Goal: Obtain resource: Obtain resource

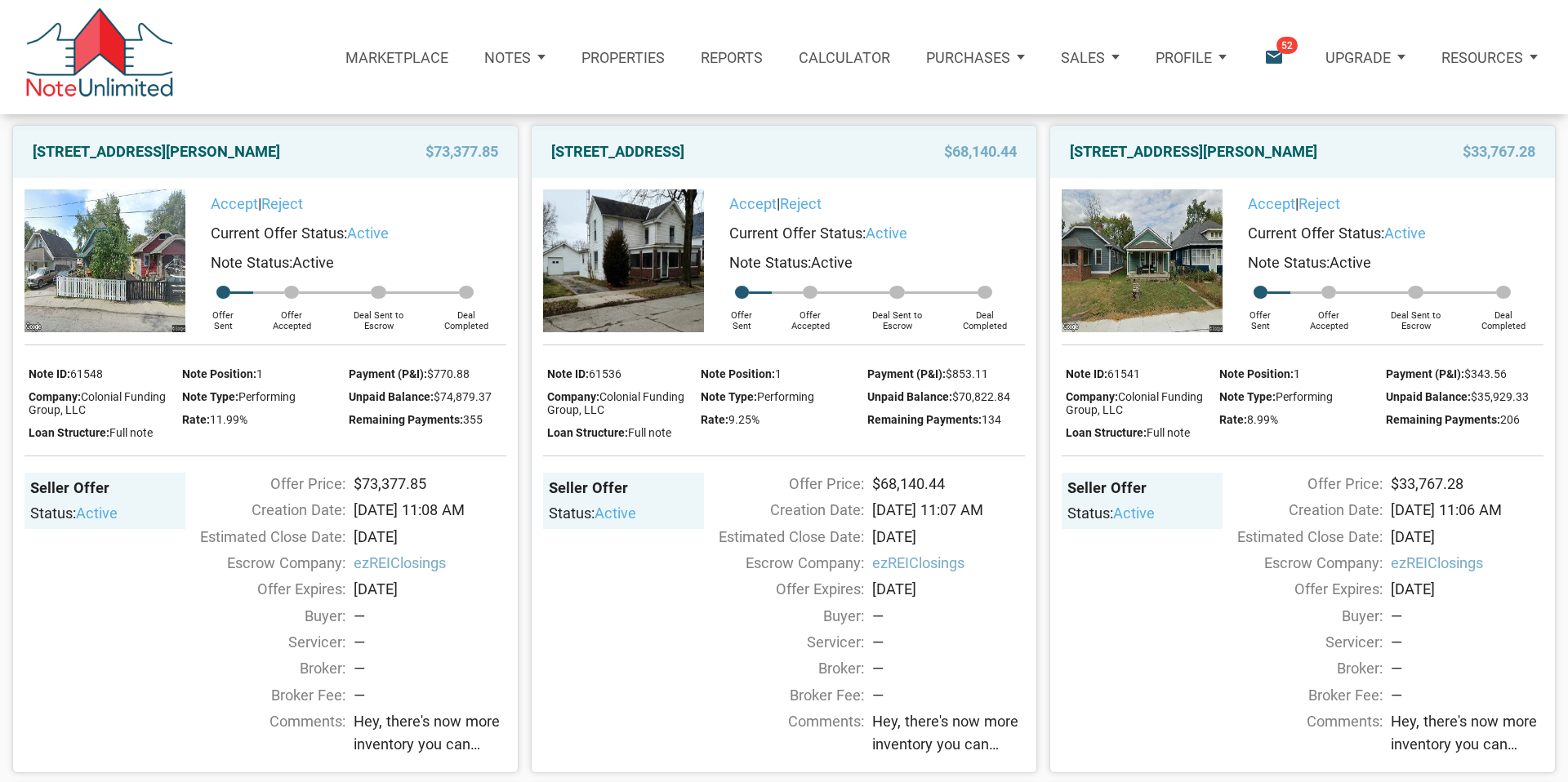
scroll to position [155, 0]
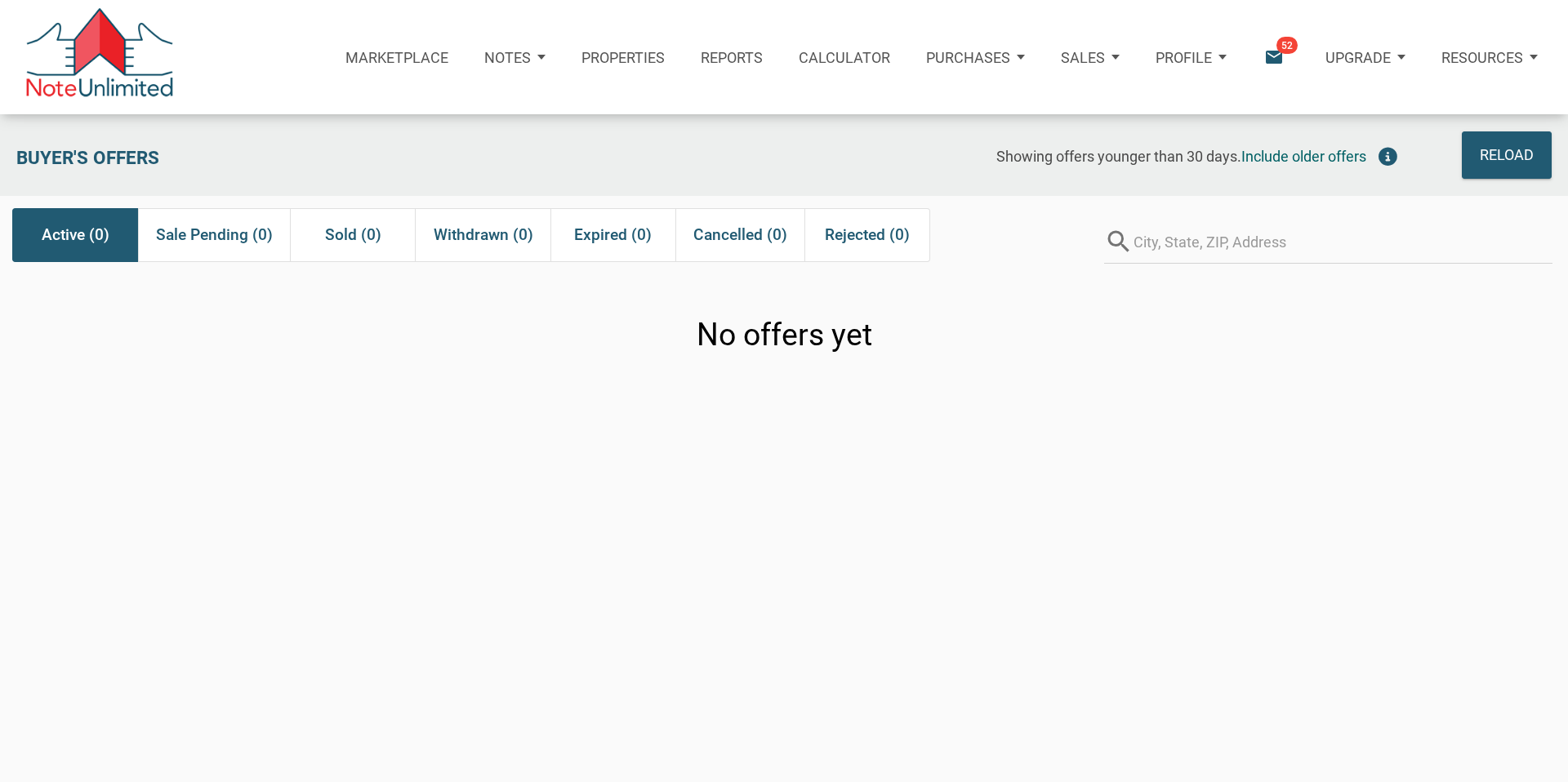
click at [1271, 54] on icon "email" at bounding box center [1274, 58] width 22 height 22
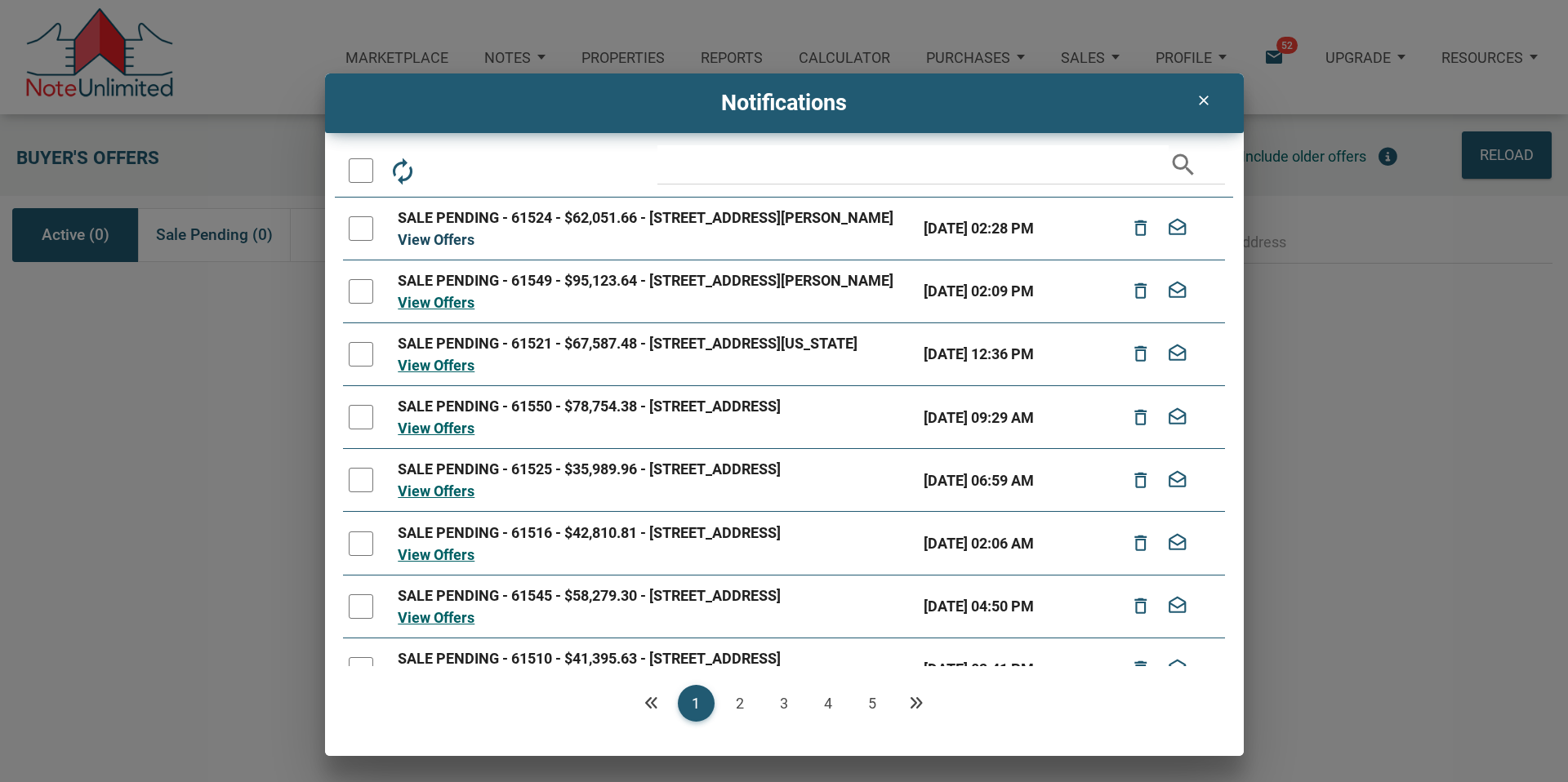
click at [437, 249] on link "View Offers" at bounding box center [436, 239] width 77 height 17
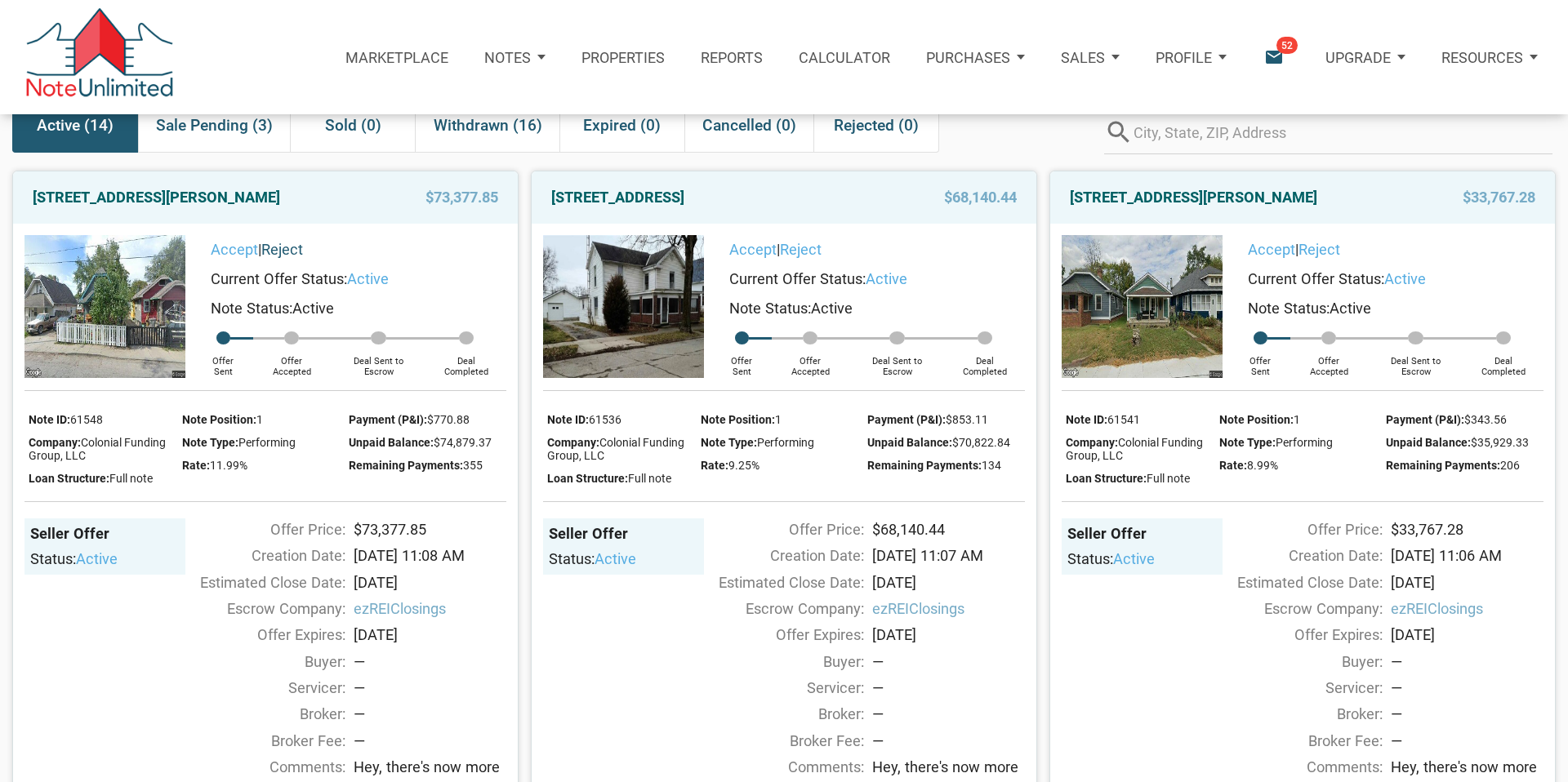
scroll to position [108, 0]
click at [178, 192] on link "1144 North Tibbs, Indianapolis, IN, 46222" at bounding box center [156, 198] width 248 height 29
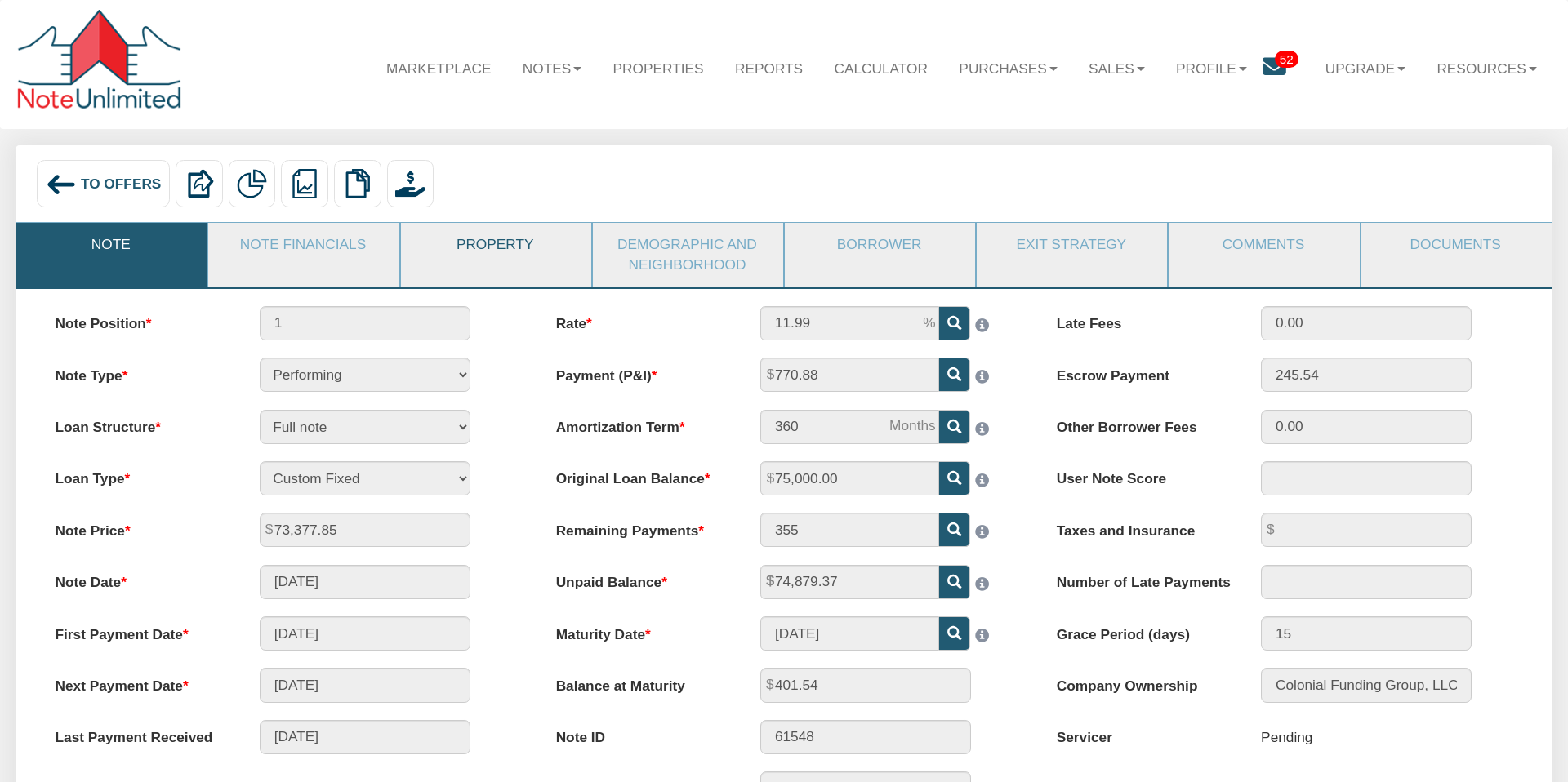
click at [482, 247] on link "Property" at bounding box center [495, 245] width 189 height 43
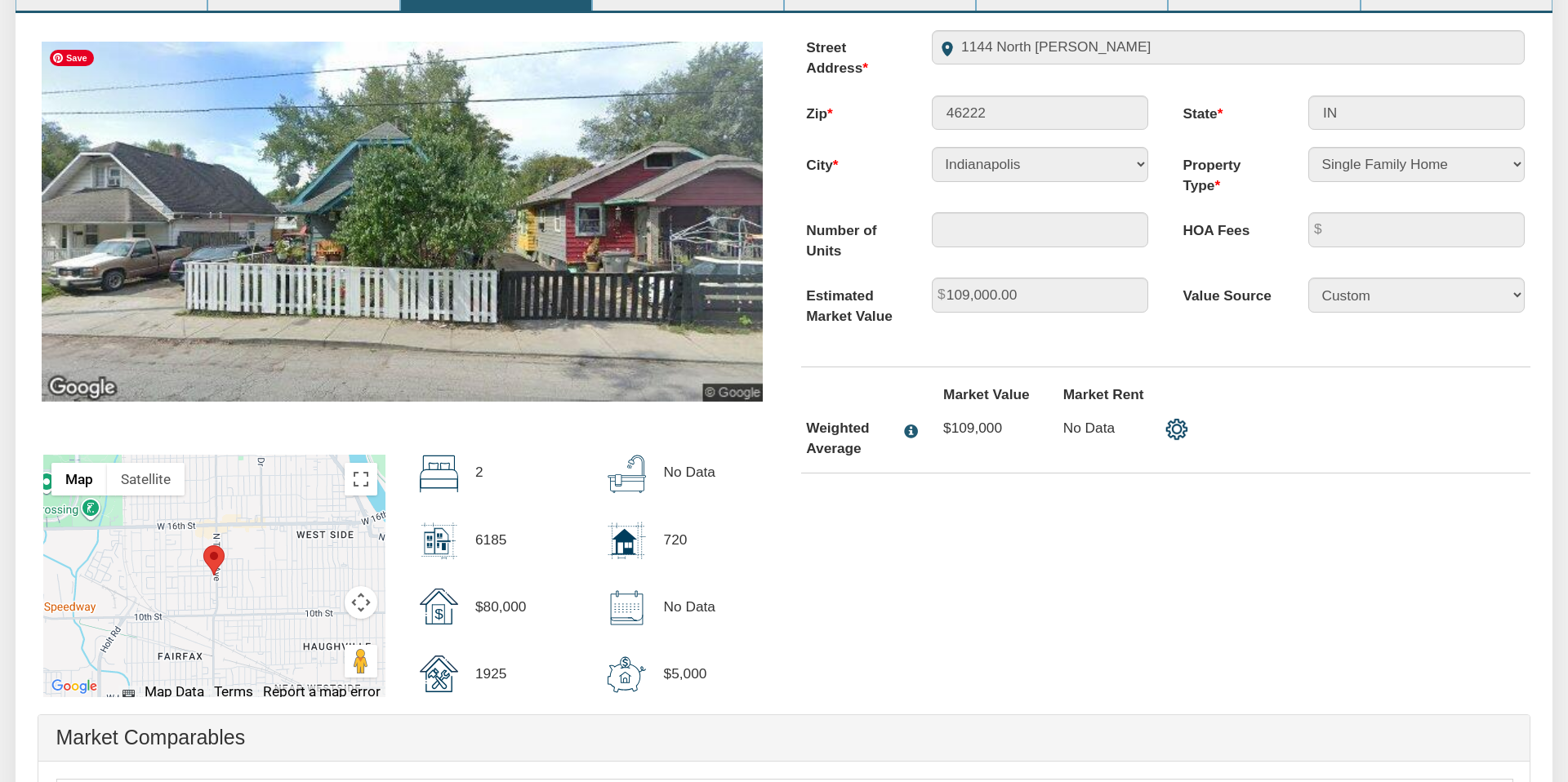
scroll to position [272, 0]
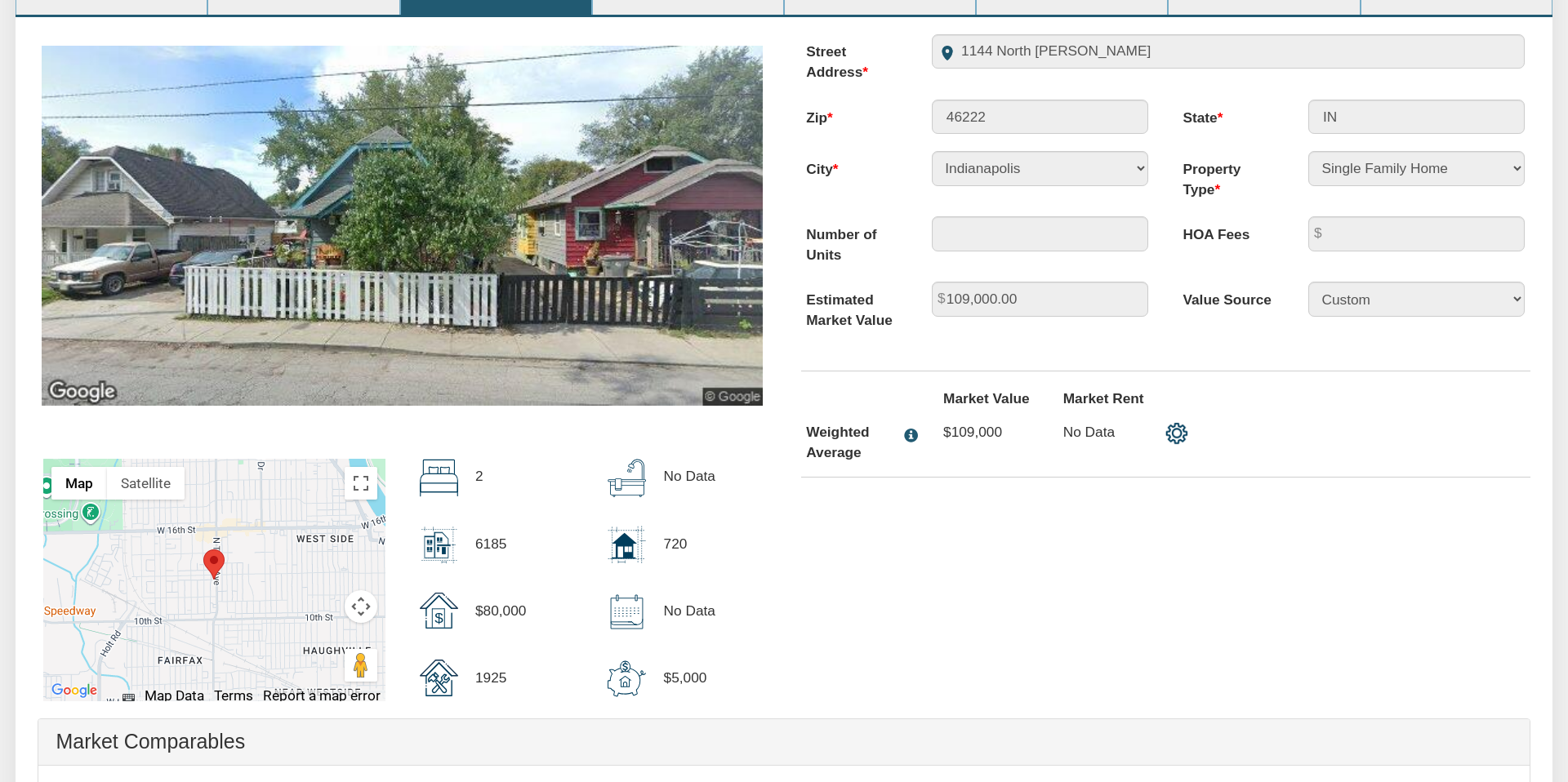
click at [204, 549] on area "Marker" at bounding box center [204, 549] width 0 height 0
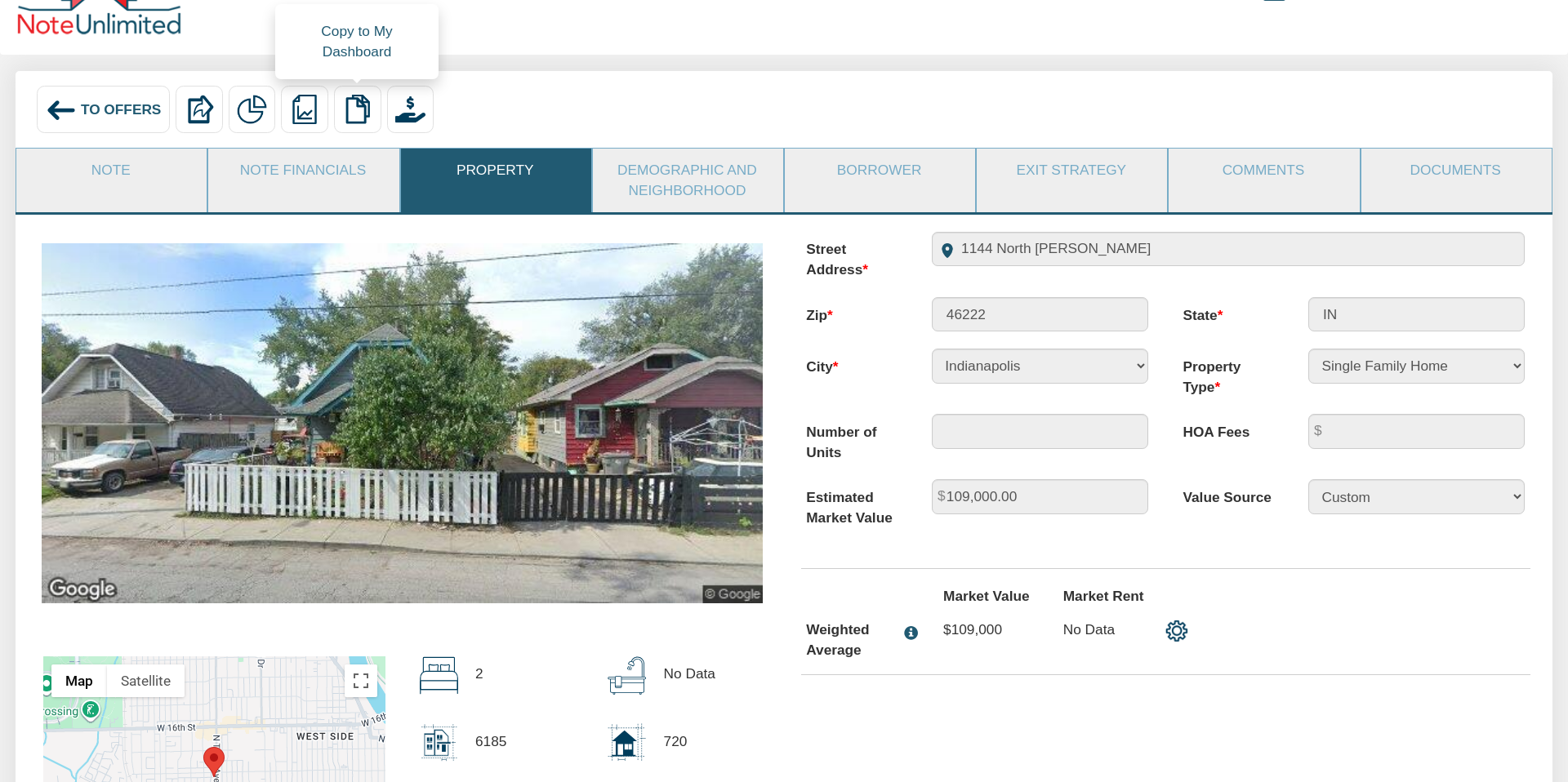
scroll to position [0, 0]
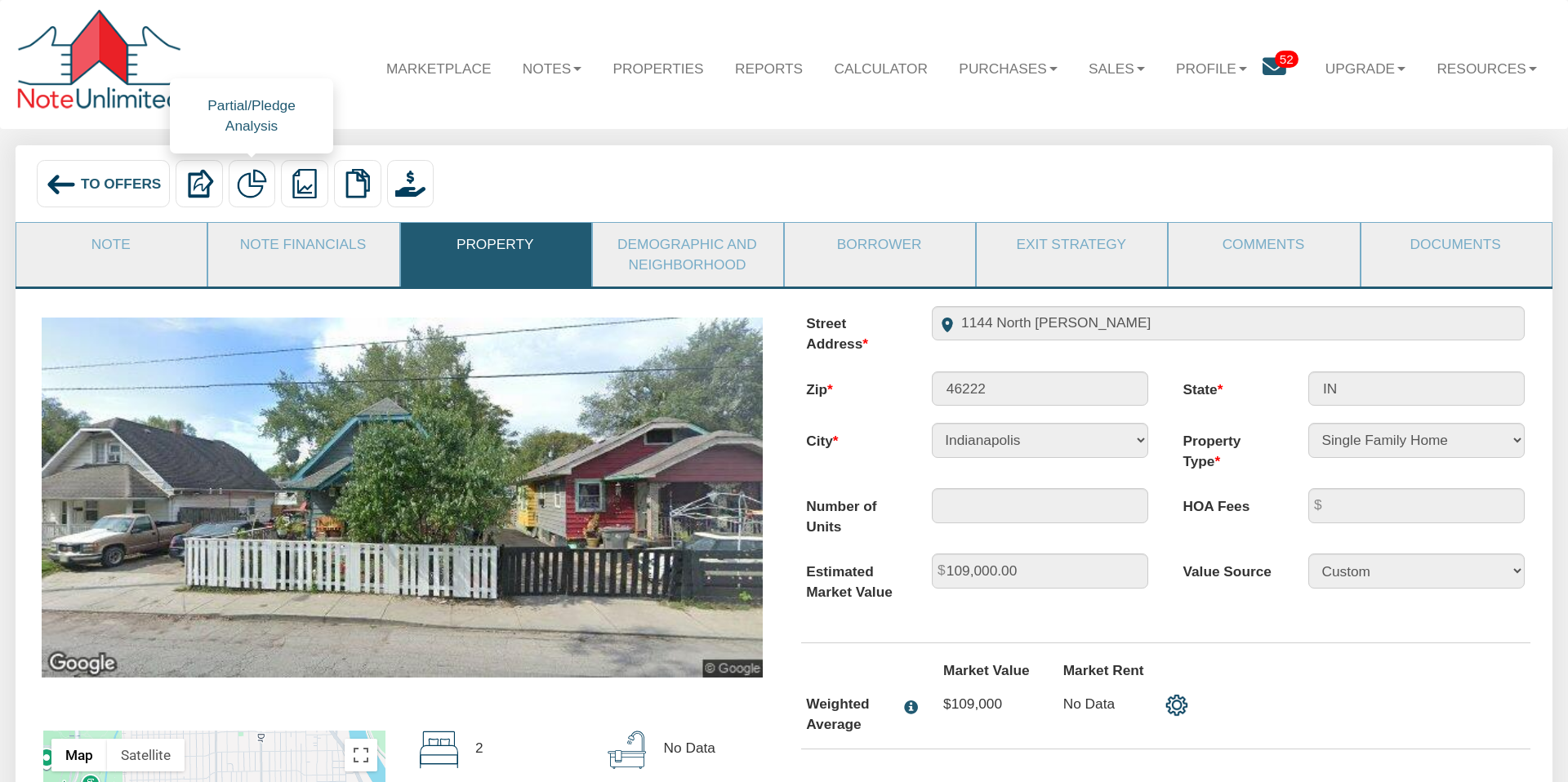
click at [249, 183] on img at bounding box center [250, 183] width 29 height 29
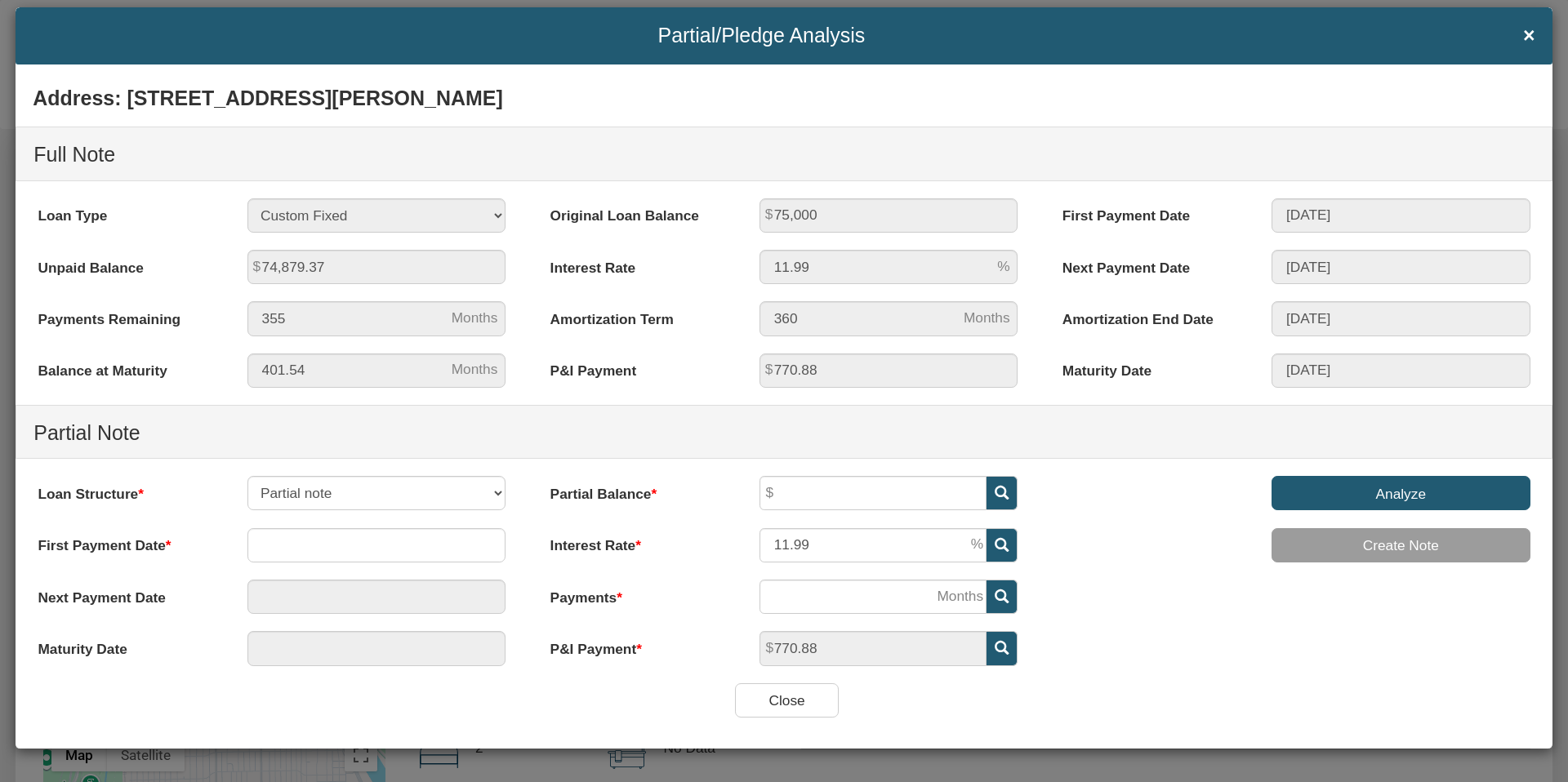
scroll to position [28, 0]
click at [313, 547] on input "text" at bounding box center [377, 544] width 259 height 35
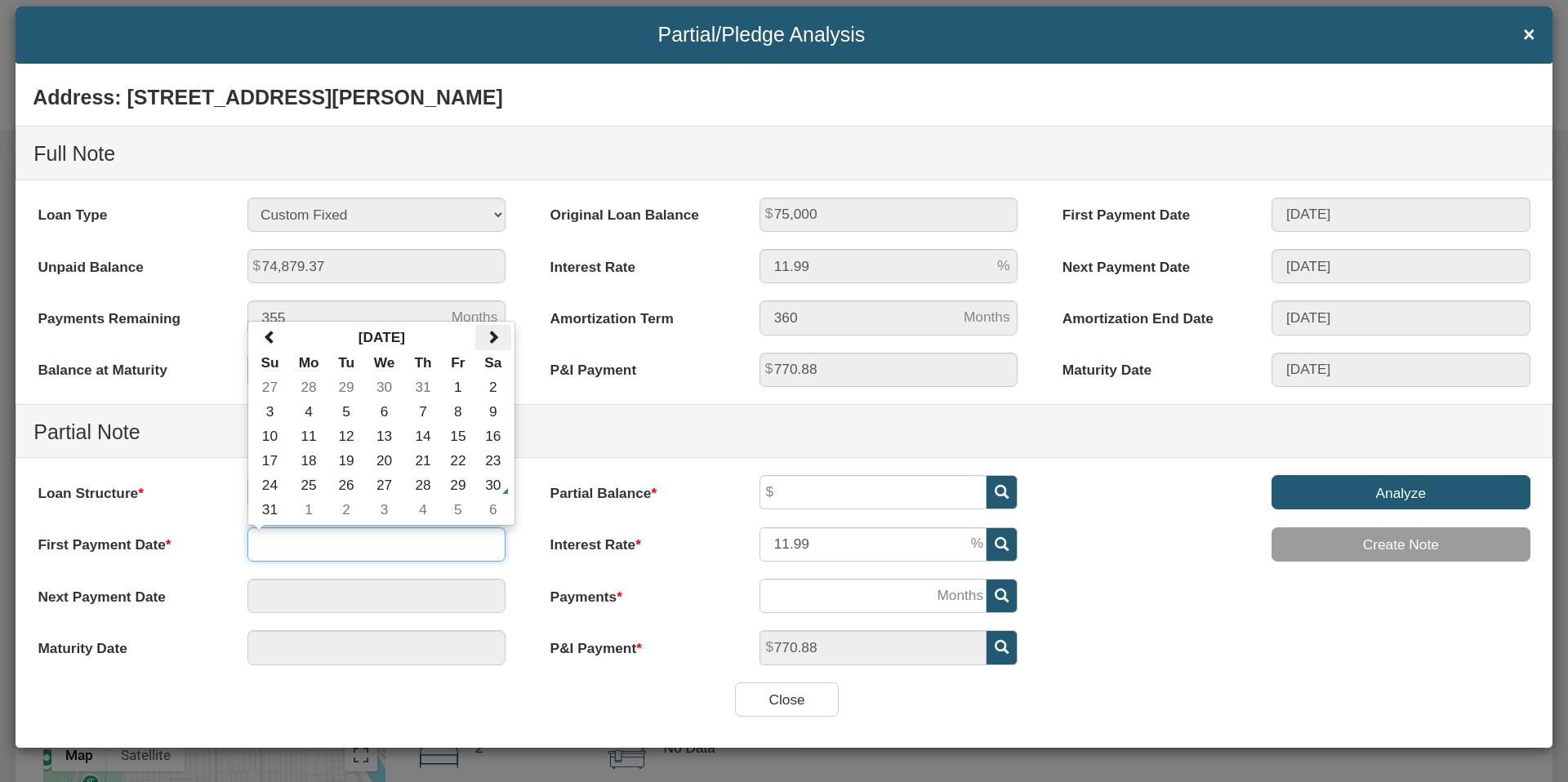
click at [494, 337] on span at bounding box center [492, 336] width 14 height 14
click at [379, 382] on td "1" at bounding box center [384, 387] width 42 height 24
type input "[DATE]"
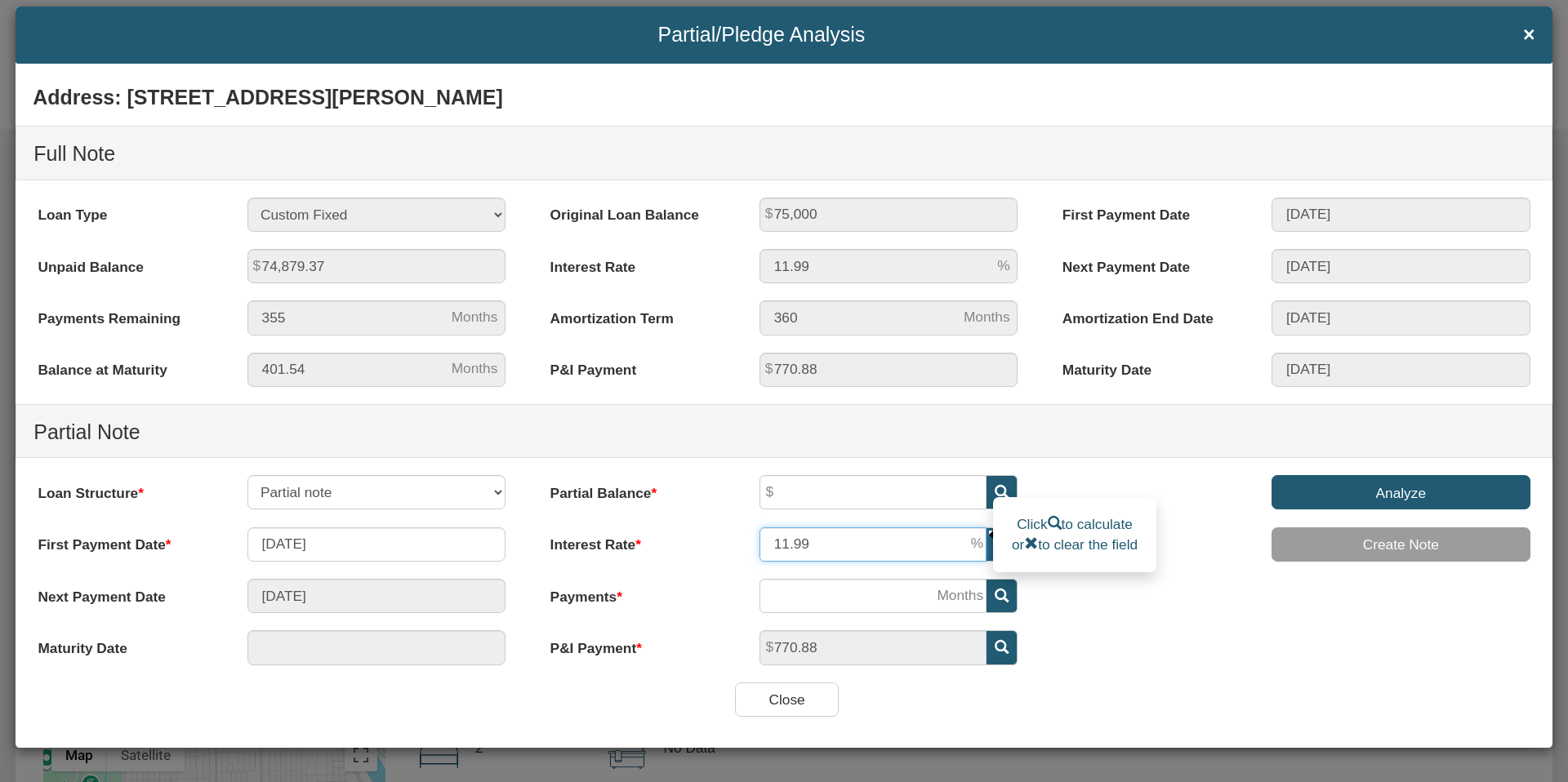
drag, startPoint x: 812, startPoint y: 543, endPoint x: 764, endPoint y: 546, distance: 48.1
click at [765, 544] on input "11.99" at bounding box center [873, 544] width 227 height 35
type input "7"
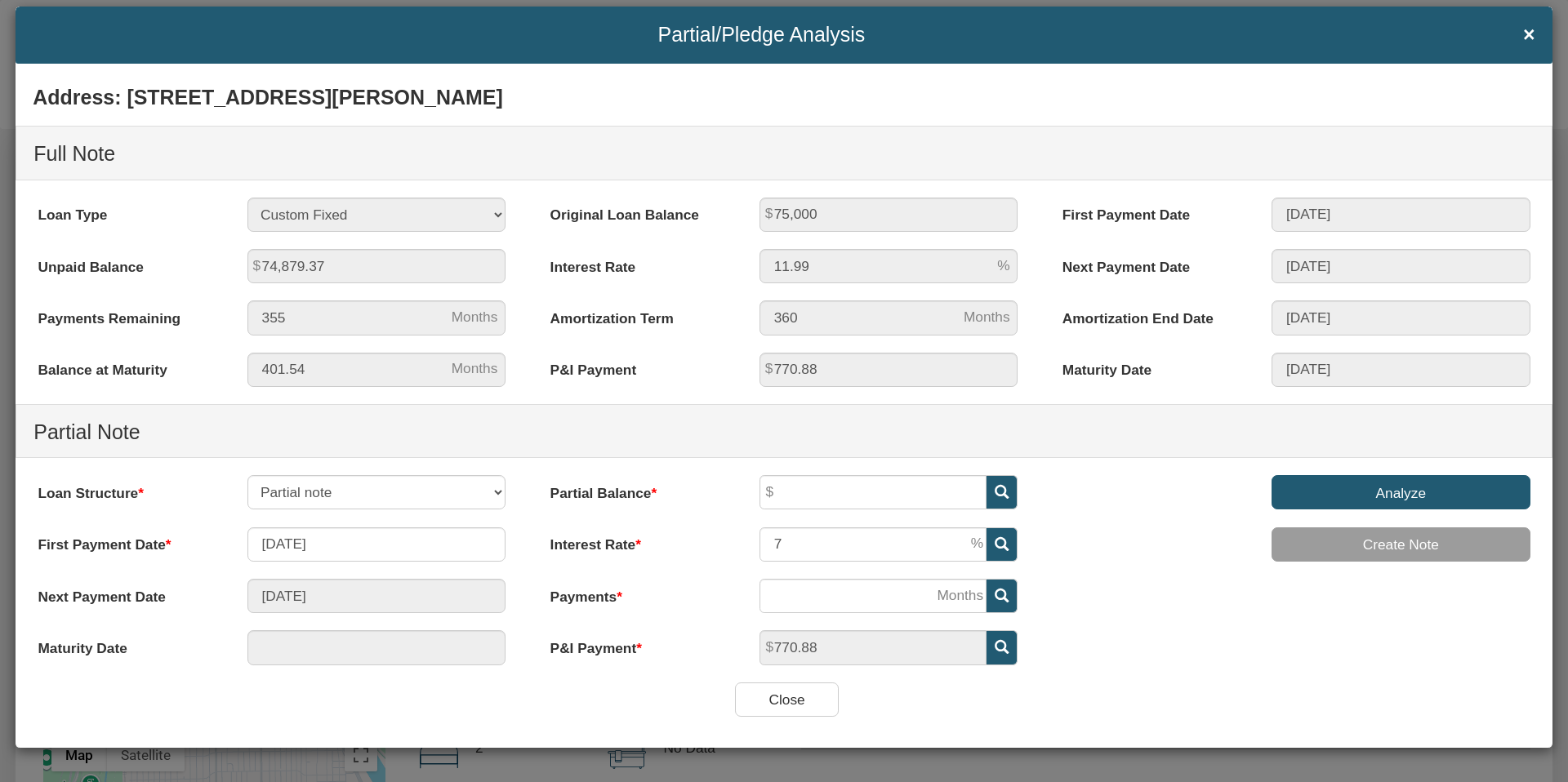
click at [1064, 591] on div "Address: [STREET_ADDRESS][PERSON_NAME] Full Note Loan Type 30 Year Fixed 15 Yea…" at bounding box center [784, 378] width 1536 height 607
click at [807, 497] on input "text" at bounding box center [873, 492] width 227 height 35
type input "70,000"
click at [1072, 608] on div "Address: [STREET_ADDRESS][PERSON_NAME] Full Note Loan Type 30 Year Fixed 15 Yea…" at bounding box center [784, 378] width 1536 height 607
click at [1001, 593] on icon at bounding box center [1001, 595] width 14 height 14
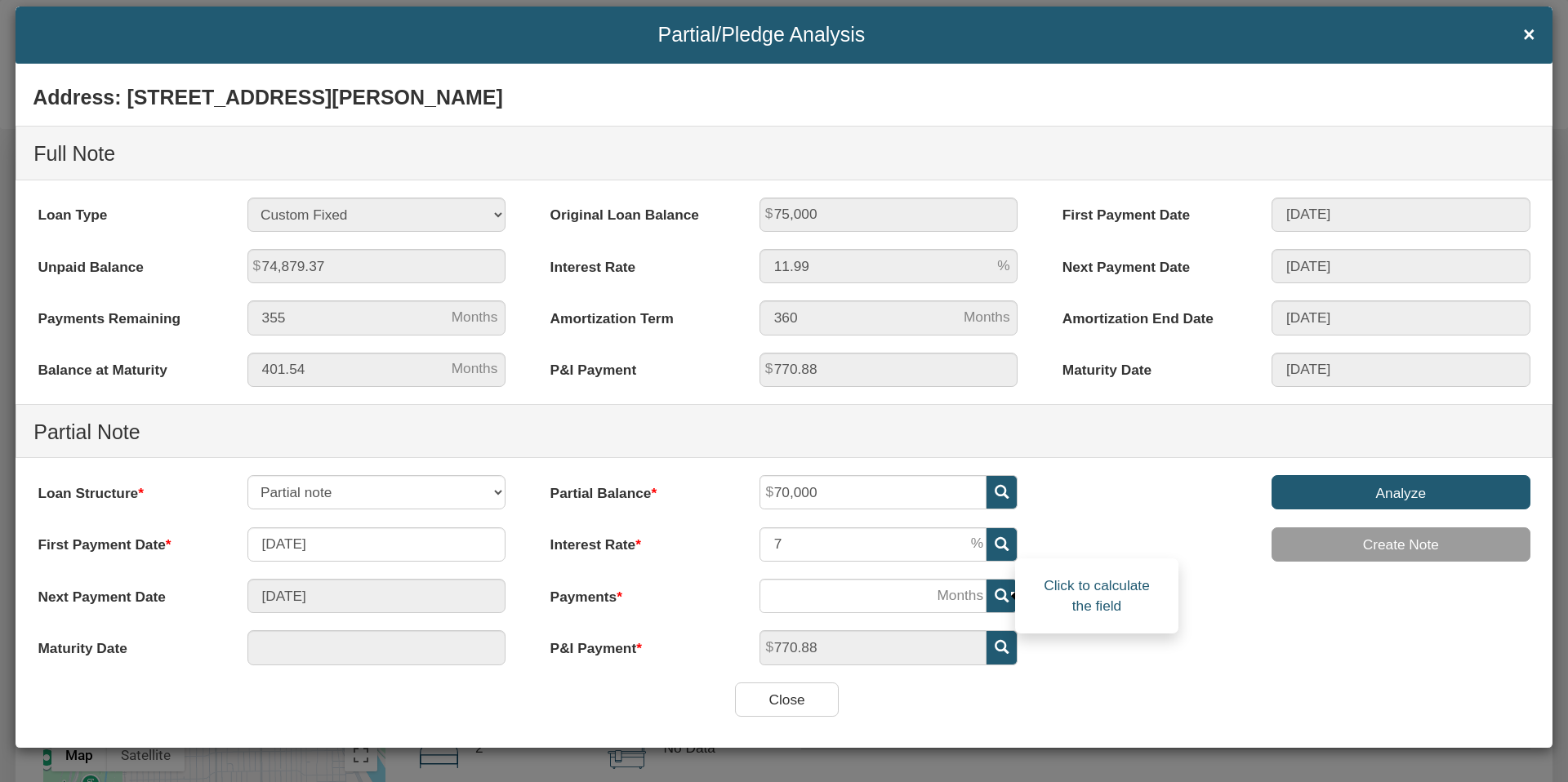
type input "[DATE]"
type input "130"
click at [1397, 491] on input "Analyze" at bounding box center [1400, 492] width 259 height 35
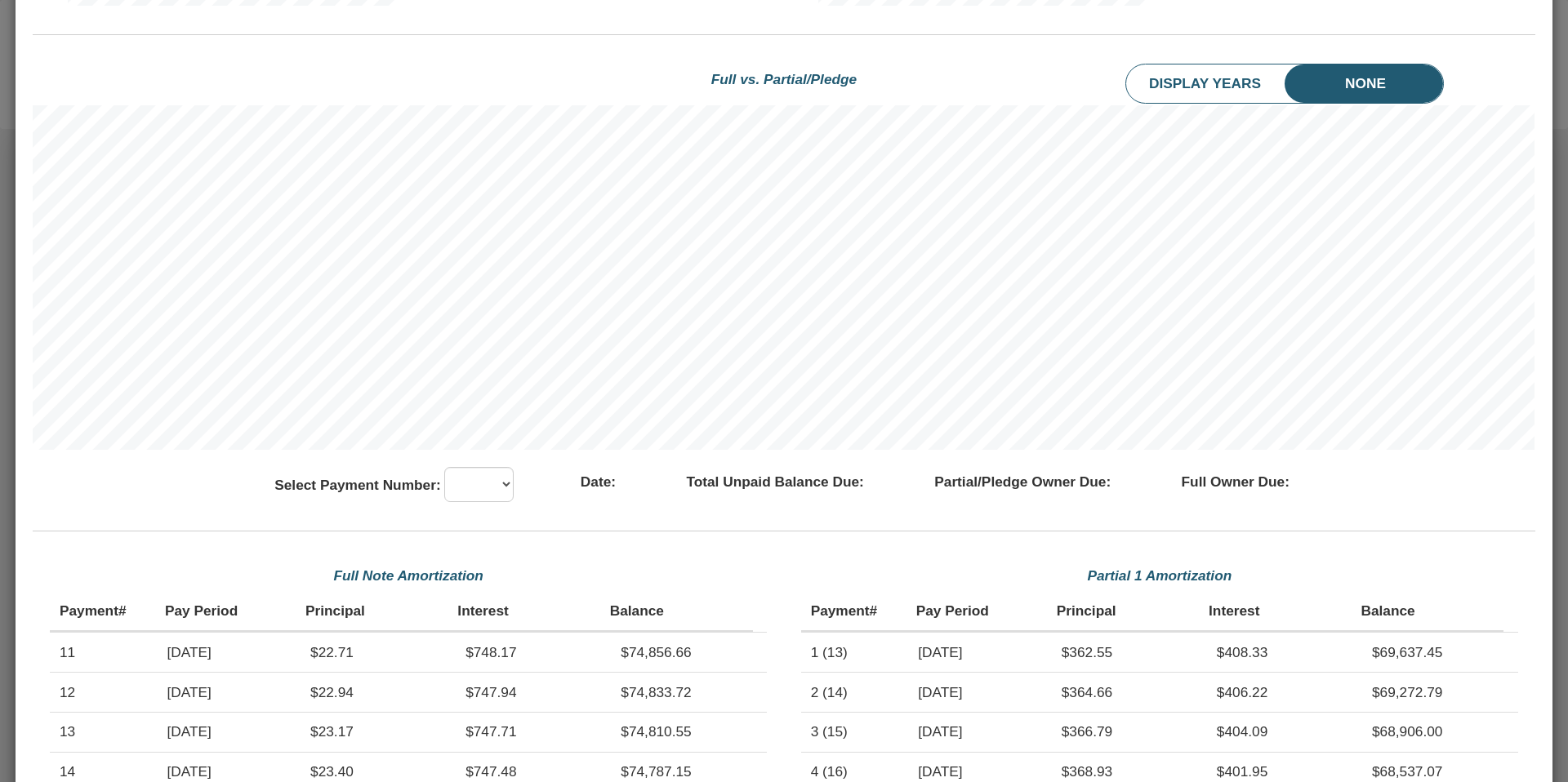
scroll to position [1125, 0]
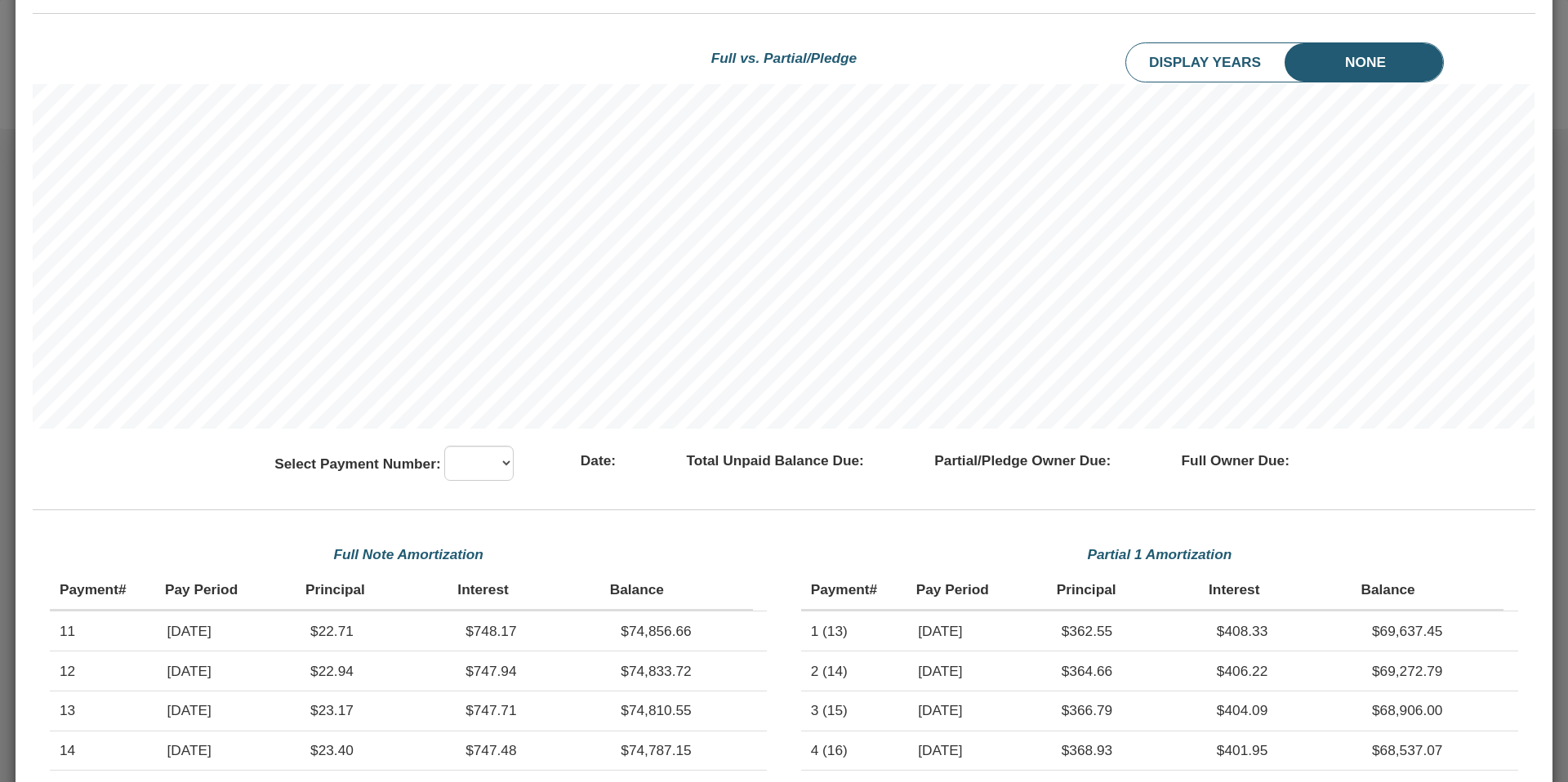
click at [1357, 67] on li "None" at bounding box center [1382, 63] width 121 height 39
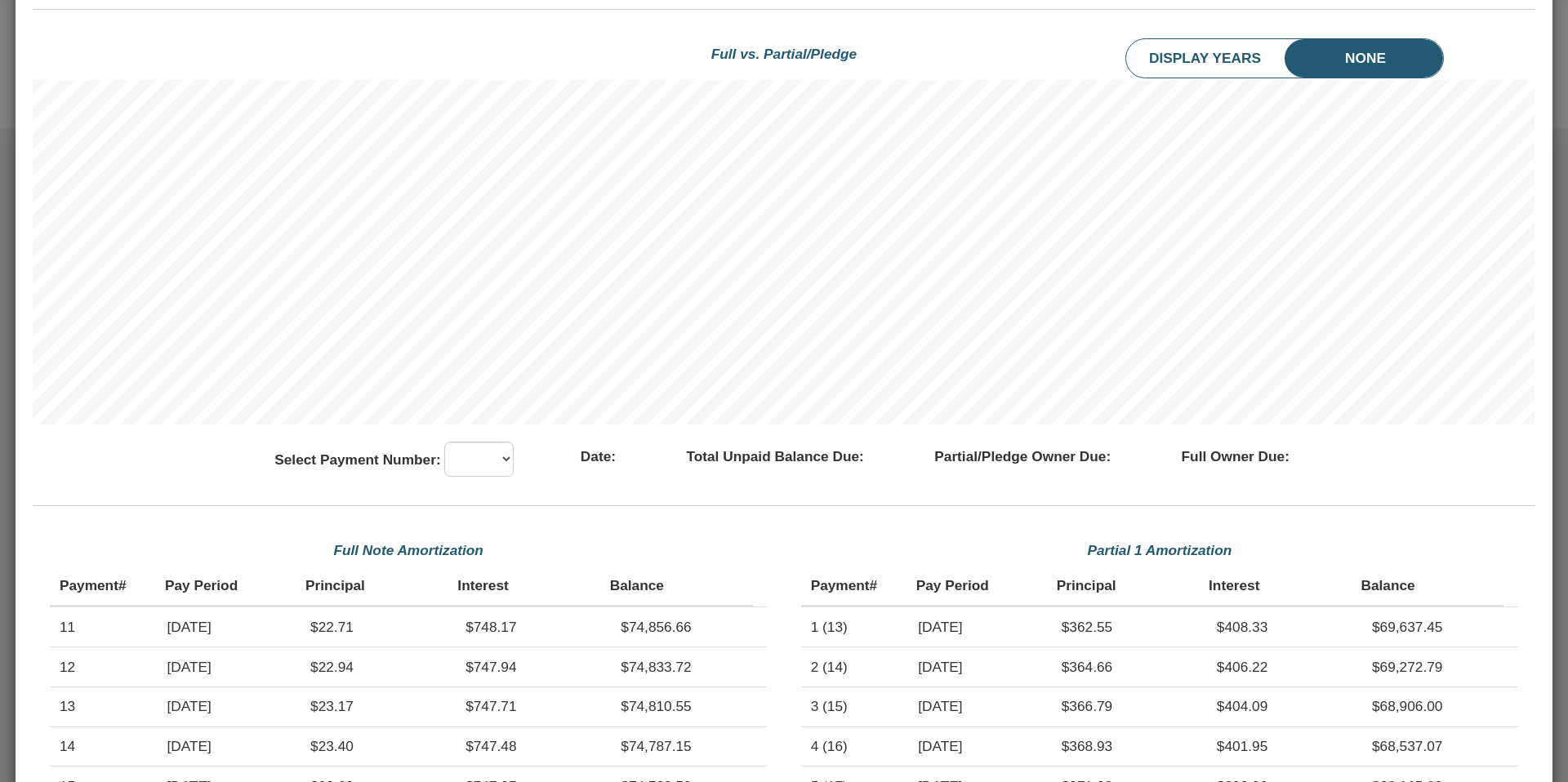
scroll to position [1131, 0]
click at [1219, 57] on li "Display Years" at bounding box center [1221, 56] width 192 height 39
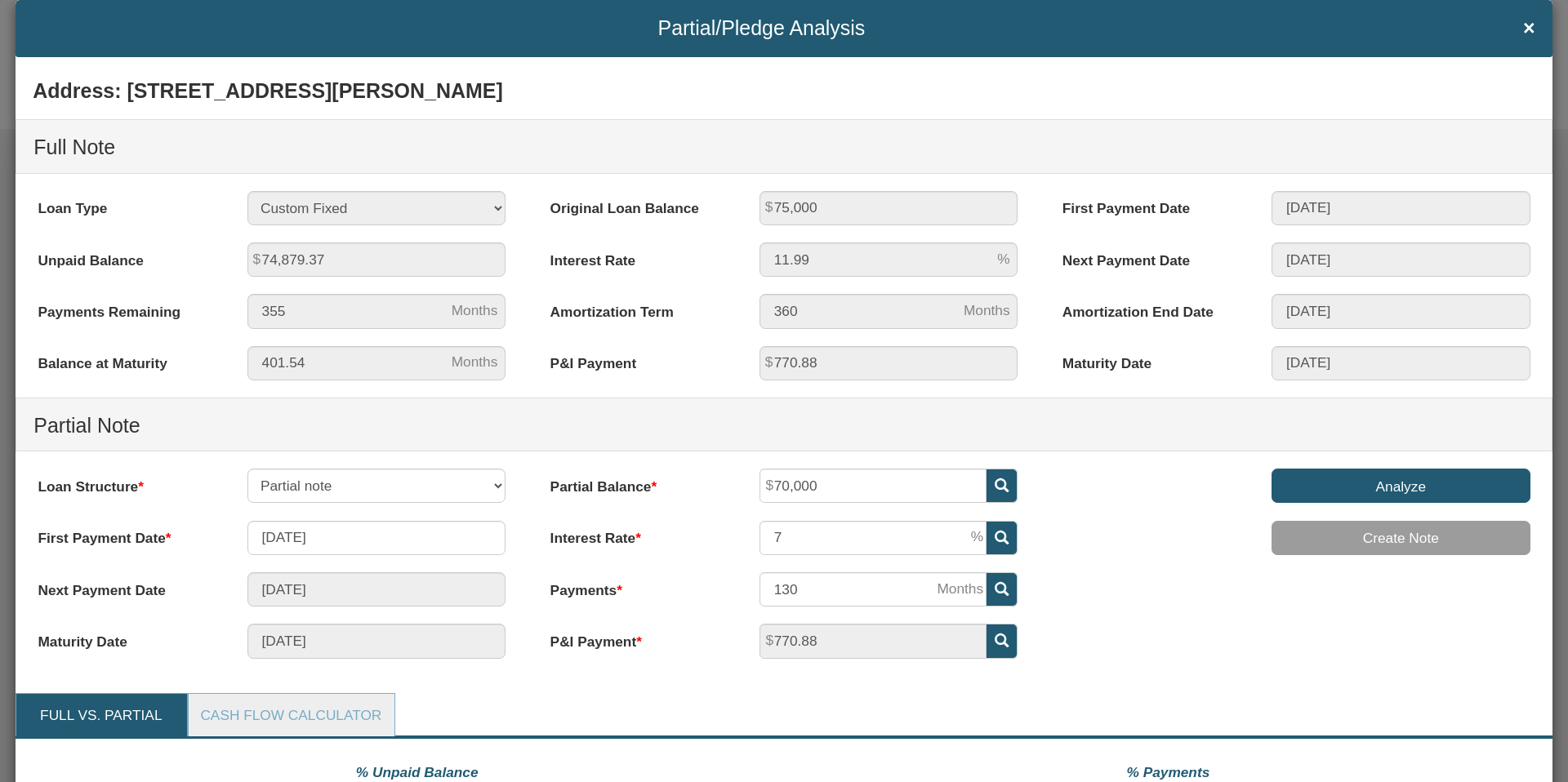
scroll to position [0, 0]
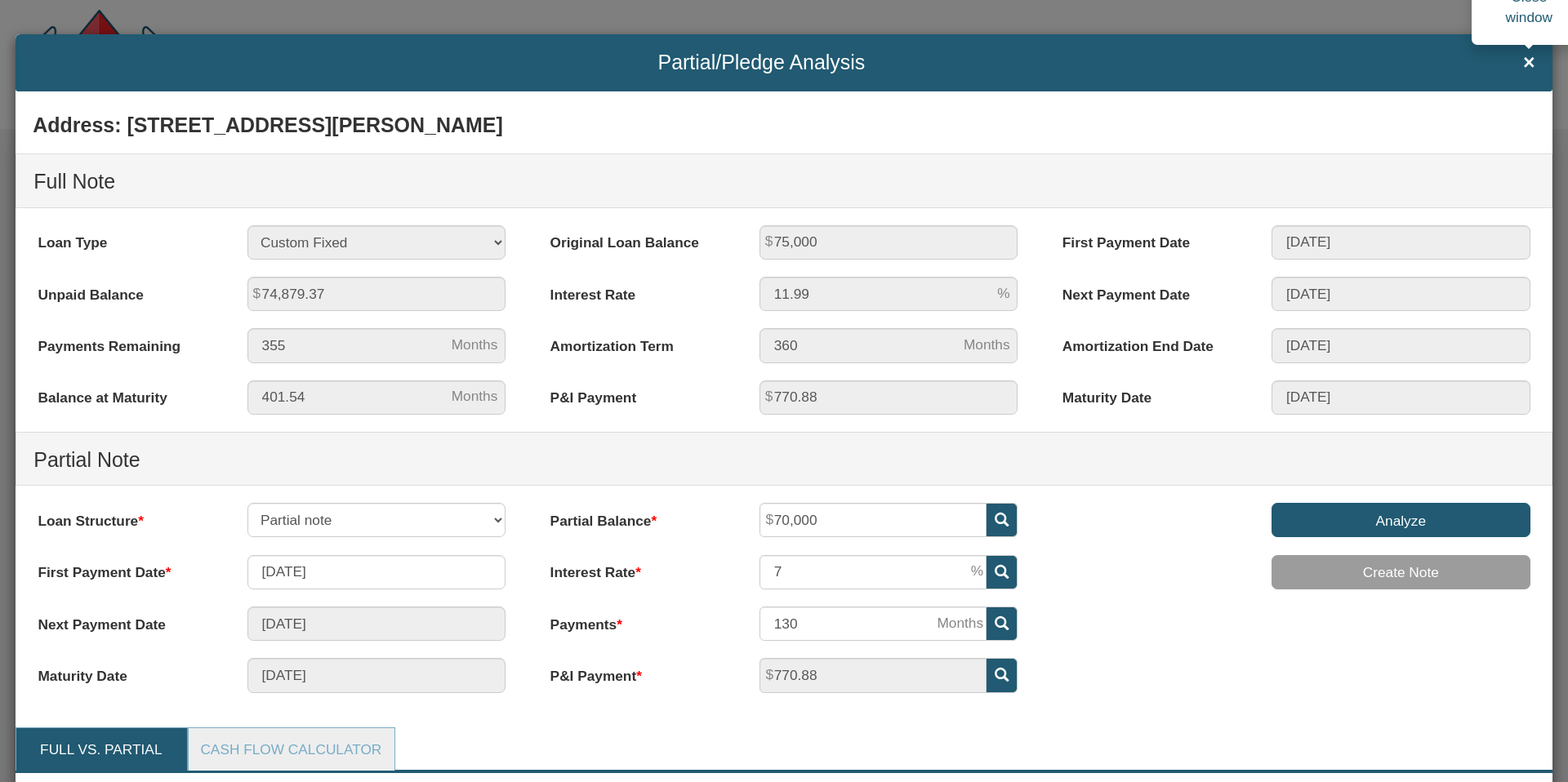
drag, startPoint x: 1528, startPoint y: 62, endPoint x: 463, endPoint y: 240, distance: 1079.8
click at [1528, 62] on span "×" at bounding box center [1529, 63] width 12 height 22
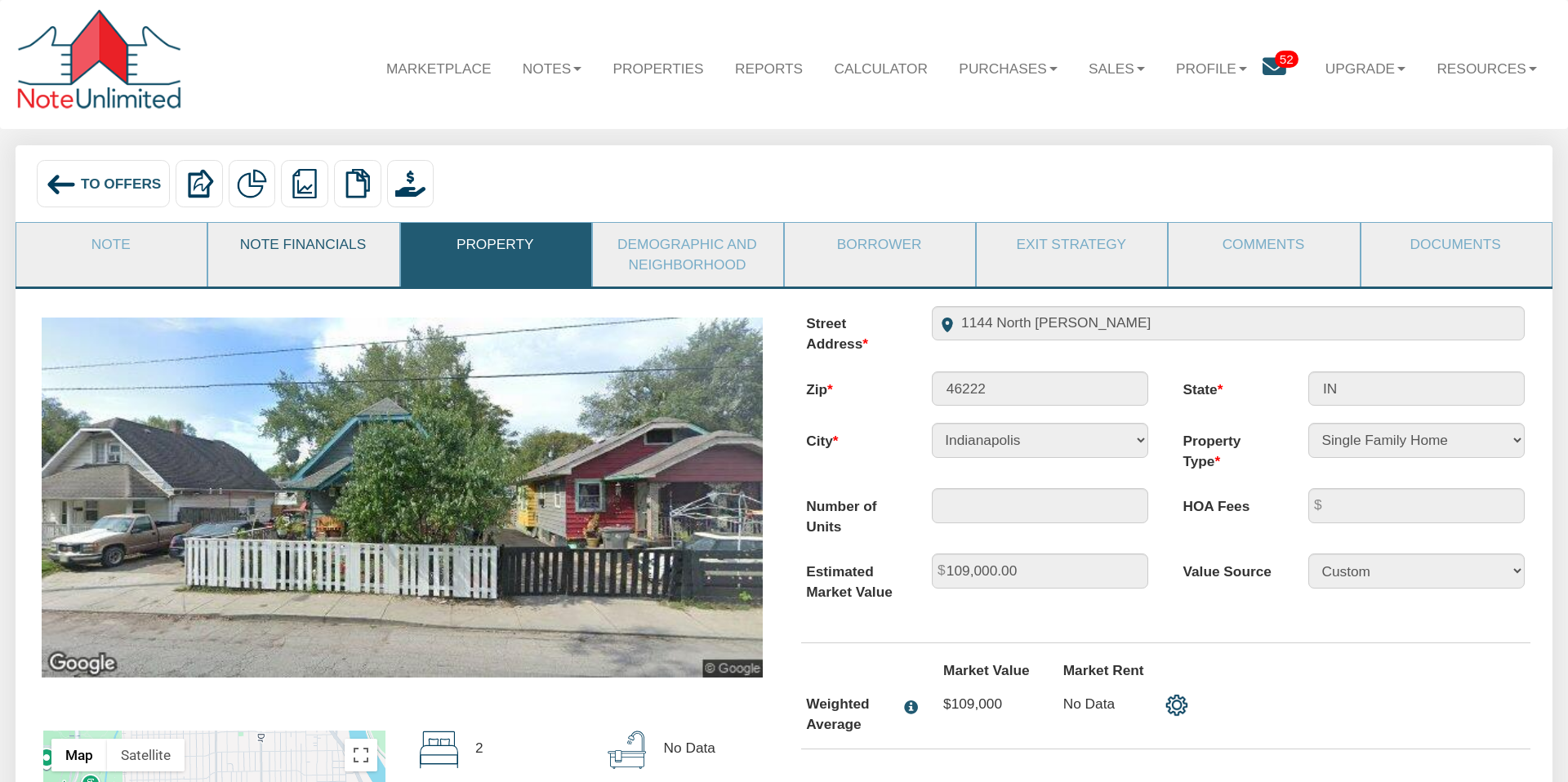
click at [286, 249] on link "Note Financials" at bounding box center [303, 245] width 189 height 43
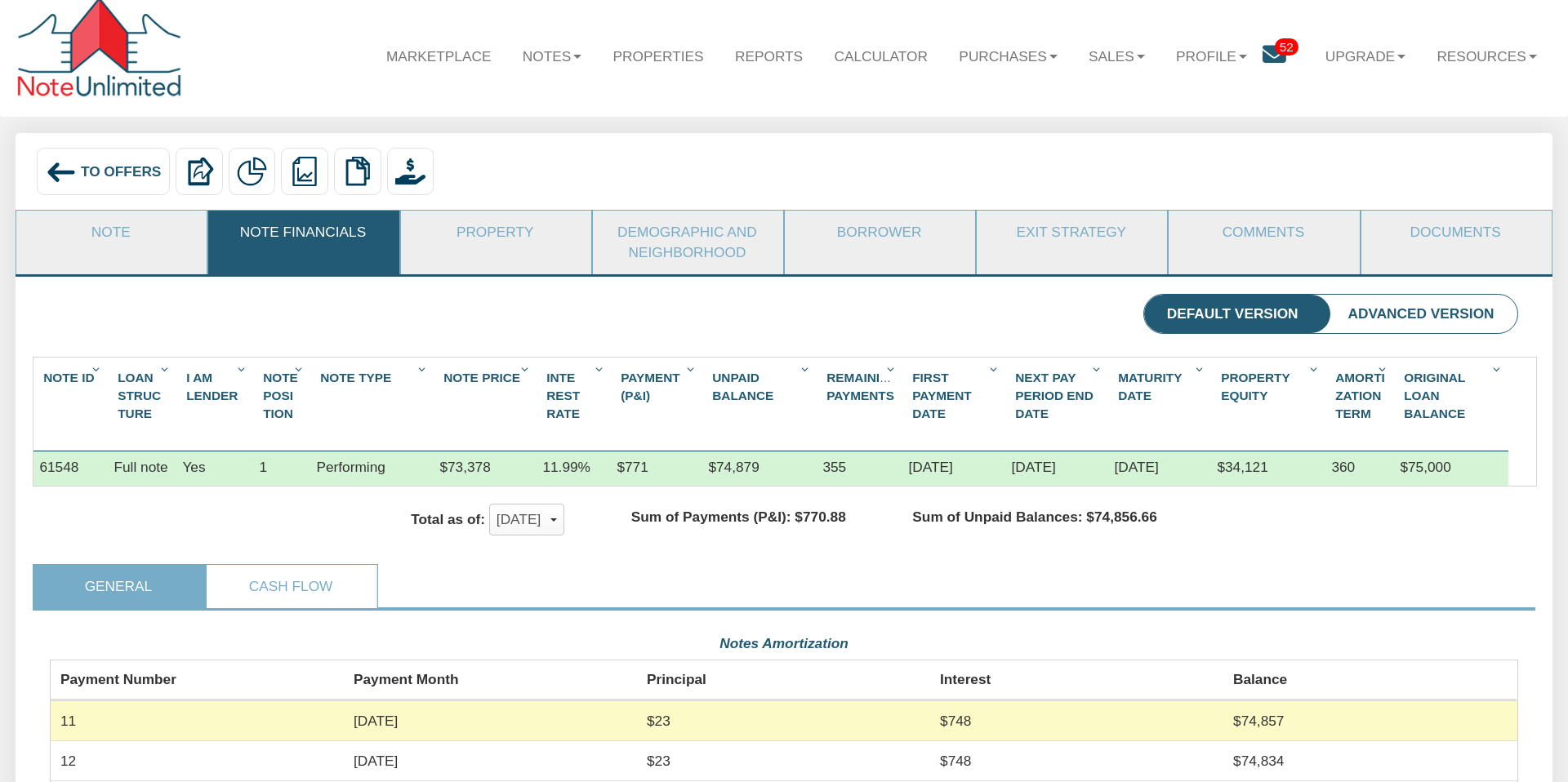
scroll to position [8, 0]
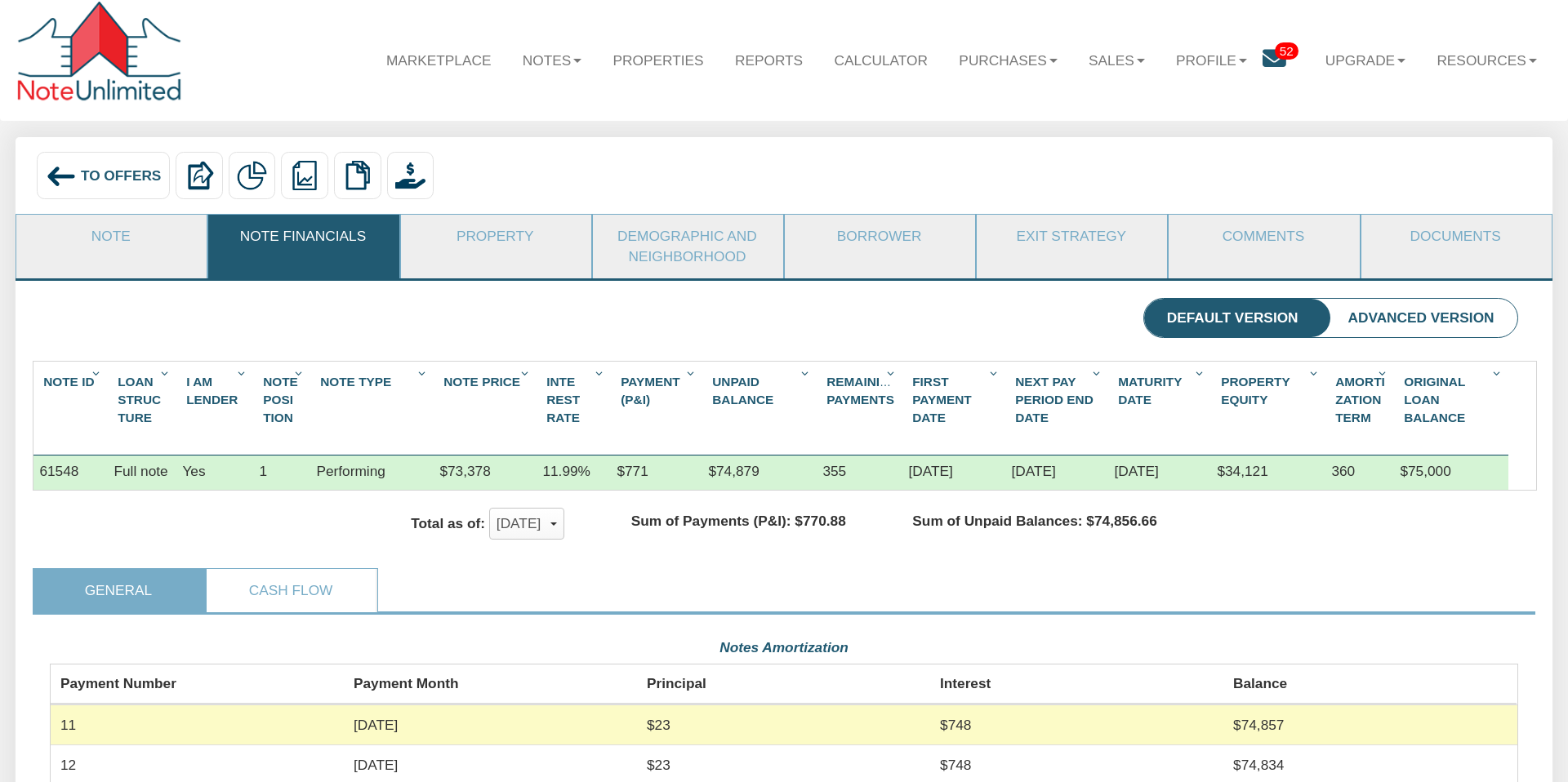
drag, startPoint x: 326, startPoint y: 591, endPoint x: 478, endPoint y: 595, distance: 152.1
click at [326, 590] on link "Cash Flow" at bounding box center [291, 590] width 169 height 43
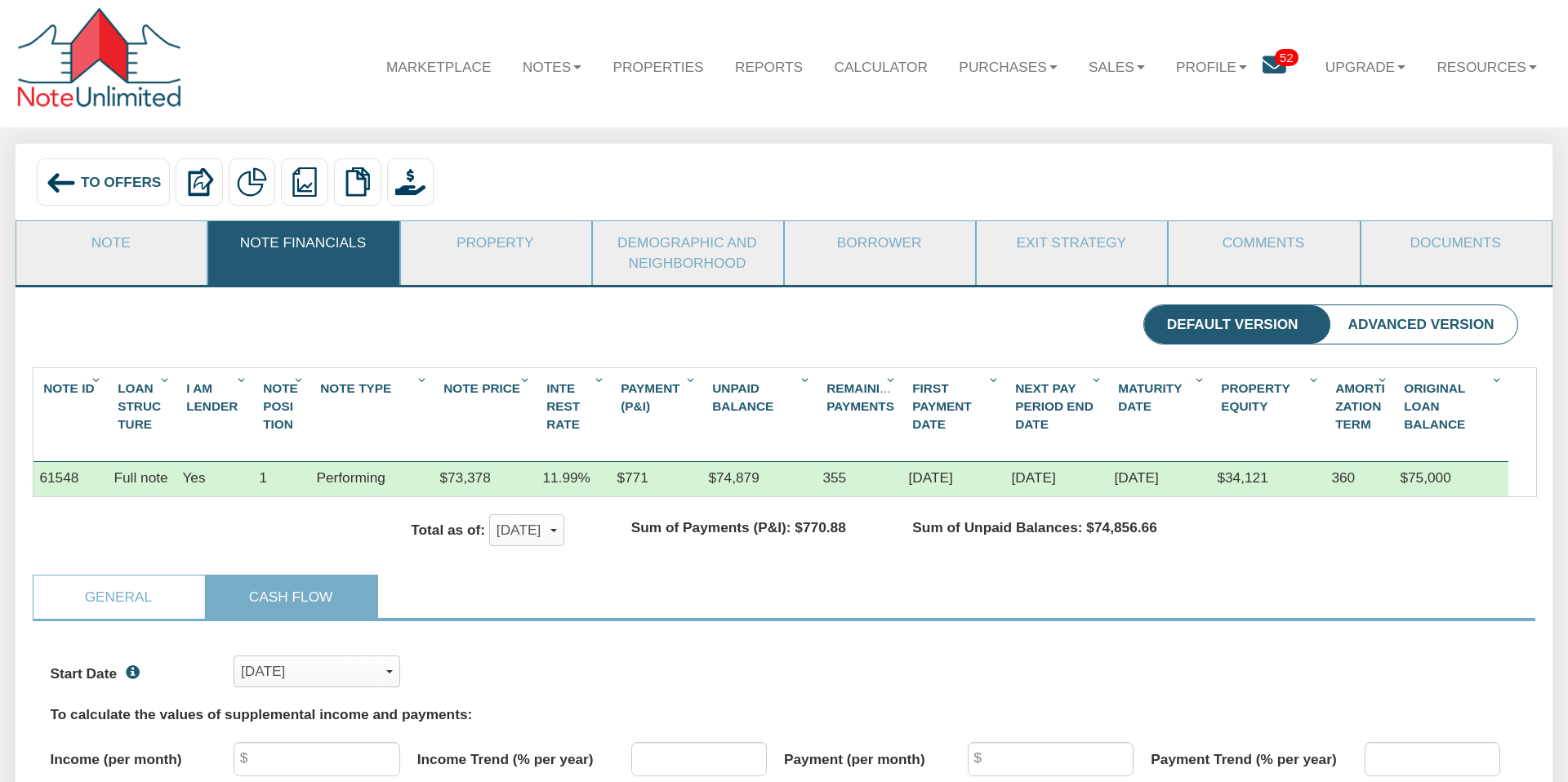
scroll to position [0, 0]
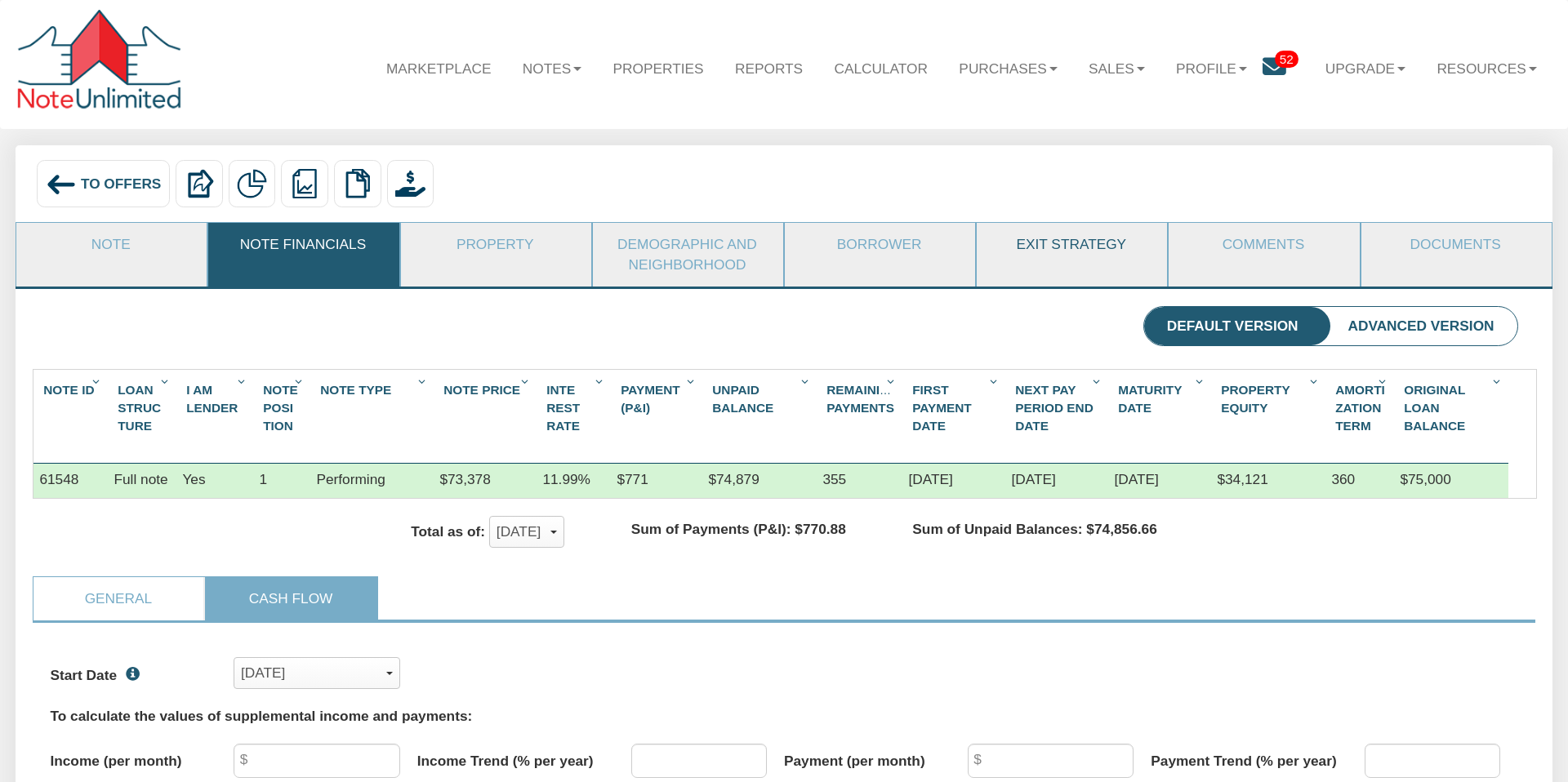
click at [1075, 240] on link "Exit Strategy" at bounding box center [1071, 245] width 189 height 43
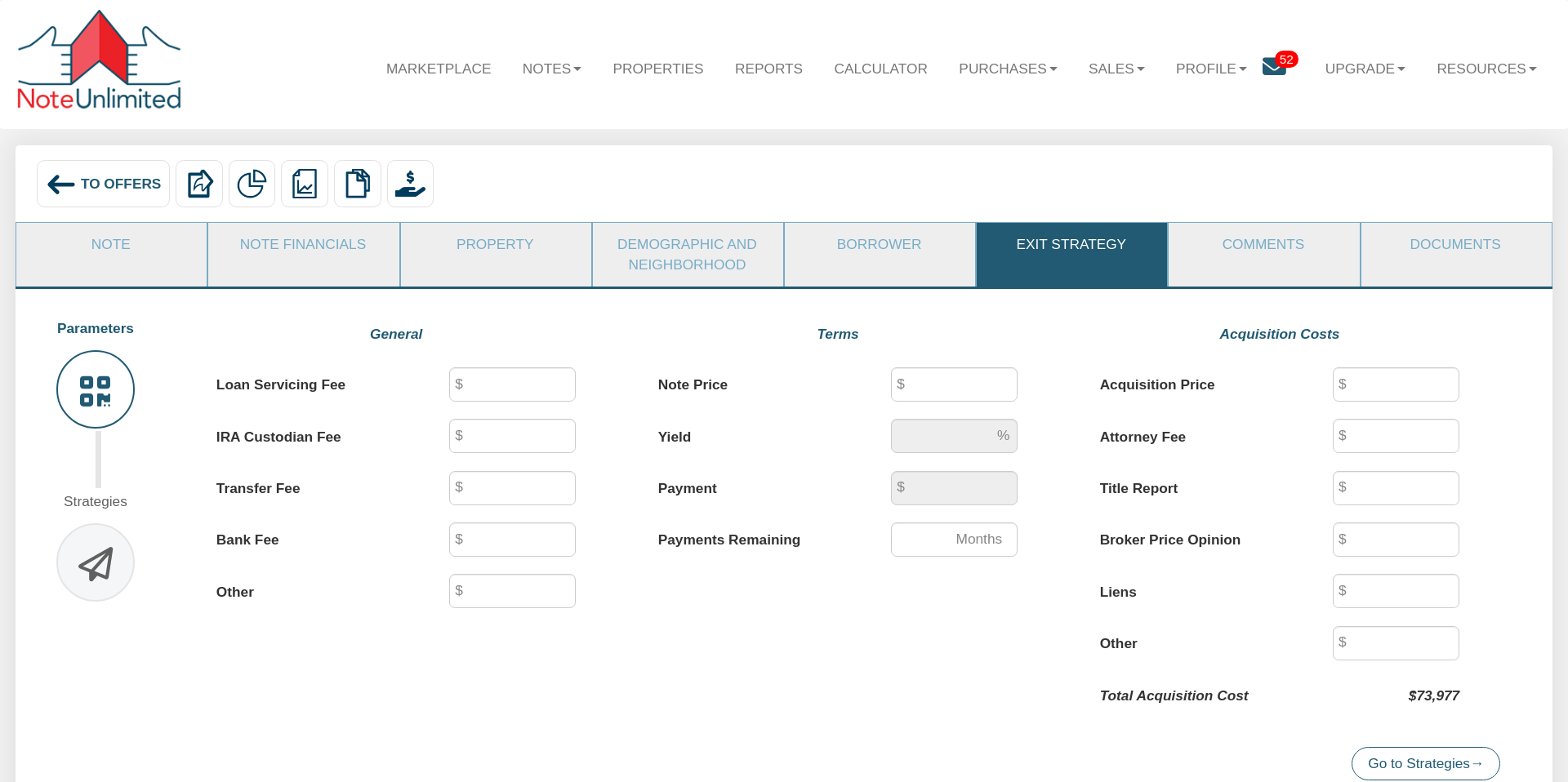
type input "40"
type input "25"
type input "500"
type input "250"
type input "73,377"
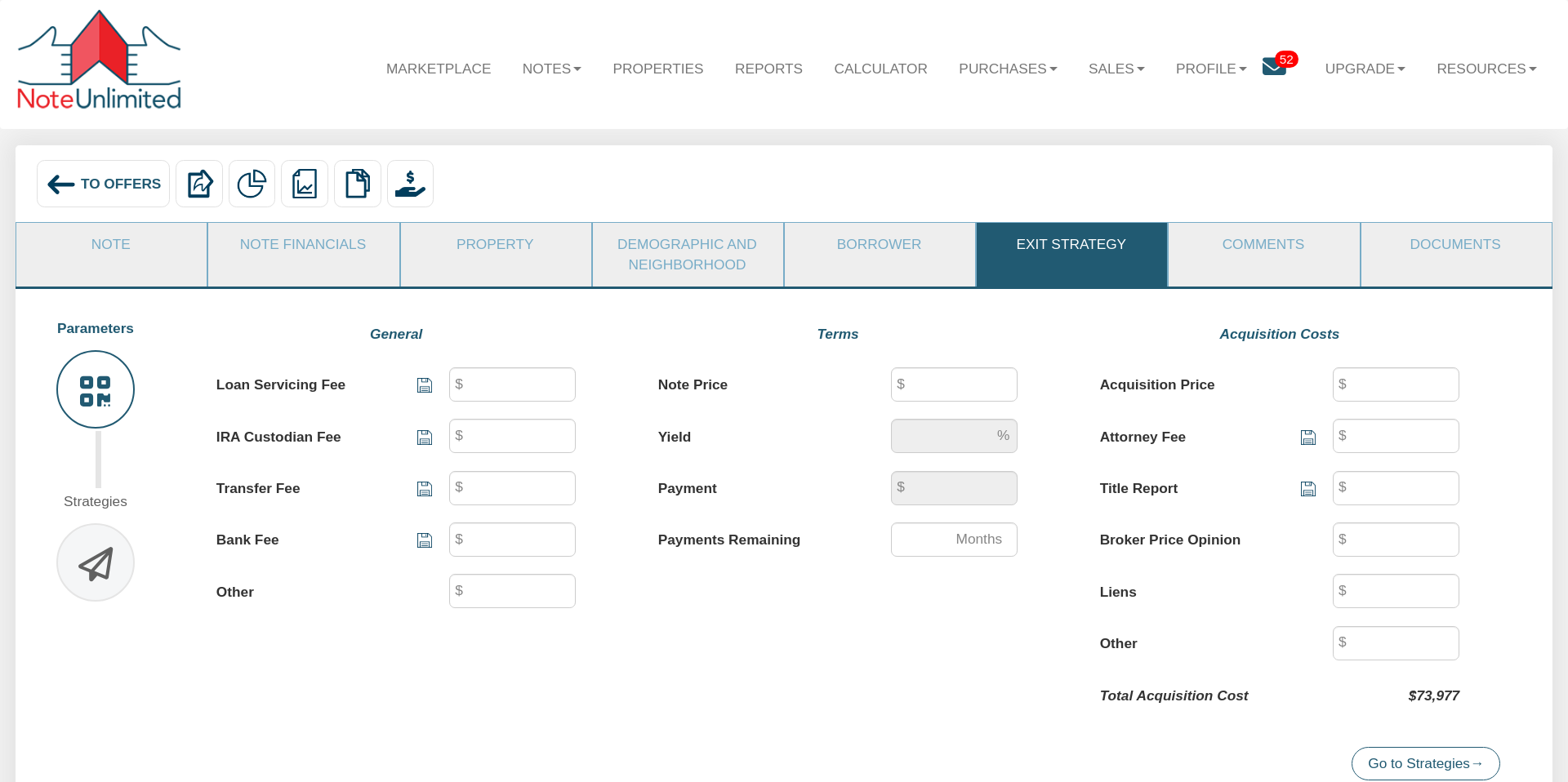
type input "12.3"
type input "770.88"
type input "355"
type input "73,377"
type input "500"
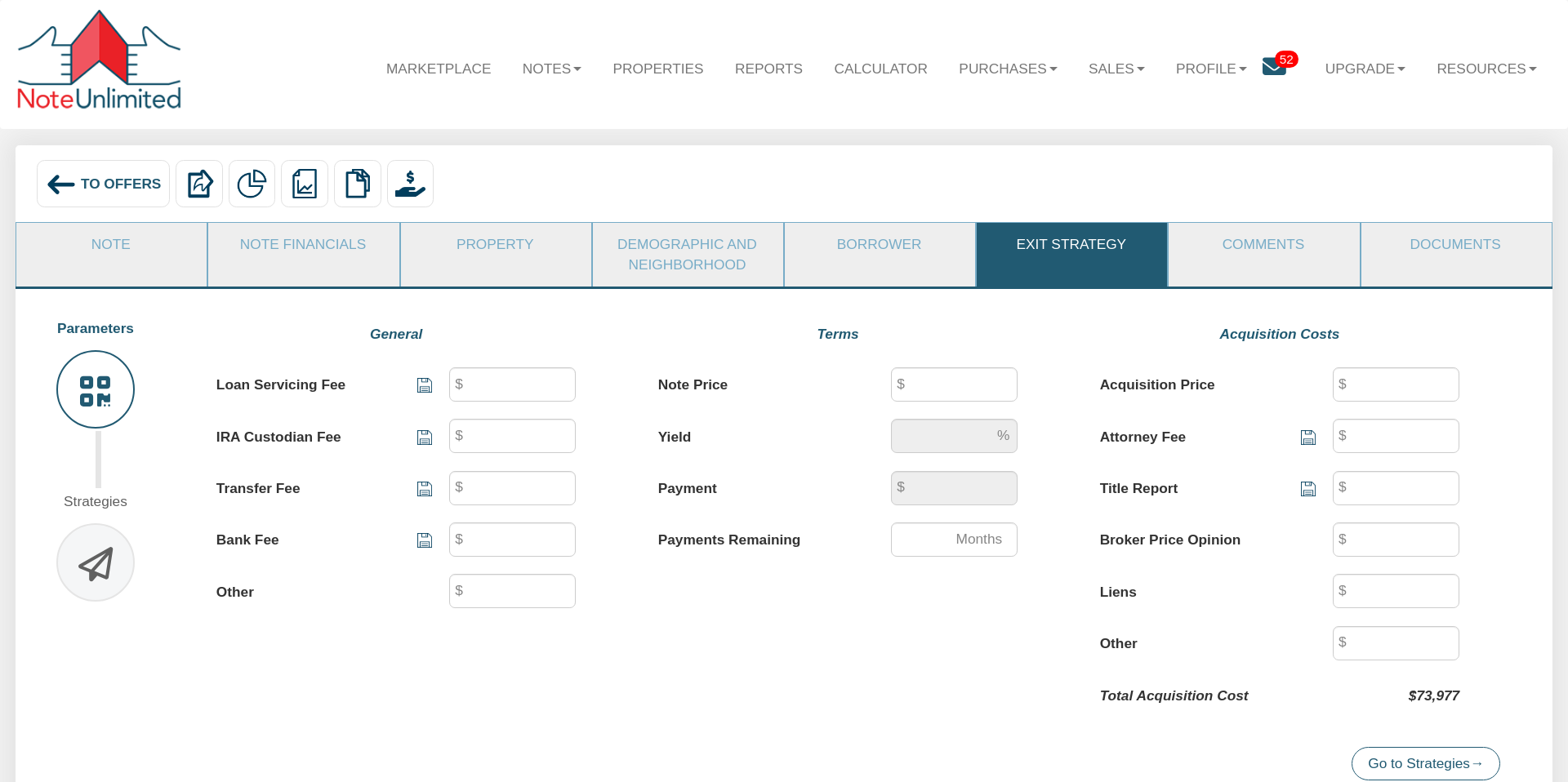
type input "100"
click at [1374, 435] on input "500" at bounding box center [1395, 435] width 126 height 35
drag, startPoint x: 1374, startPoint y: 435, endPoint x: 1342, endPoint y: 436, distance: 32.0
click at [1343, 436] on div "500" at bounding box center [1388, 435] width 144 height 35
type input "1,200"
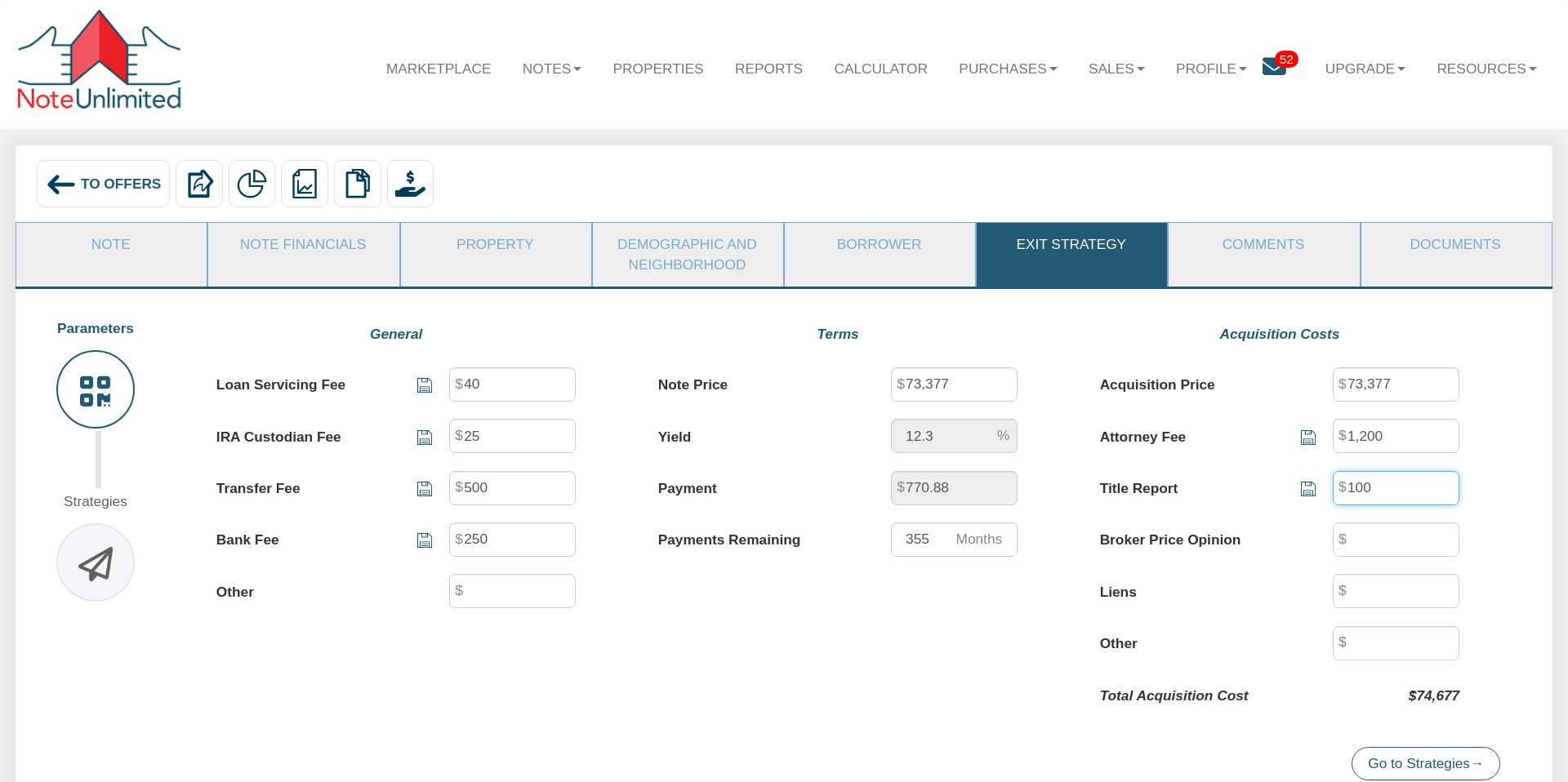
drag, startPoint x: 1348, startPoint y: 492, endPoint x: 1328, endPoint y: 500, distance: 21.5
click at [1331, 491] on div "100" at bounding box center [1388, 488] width 144 height 35
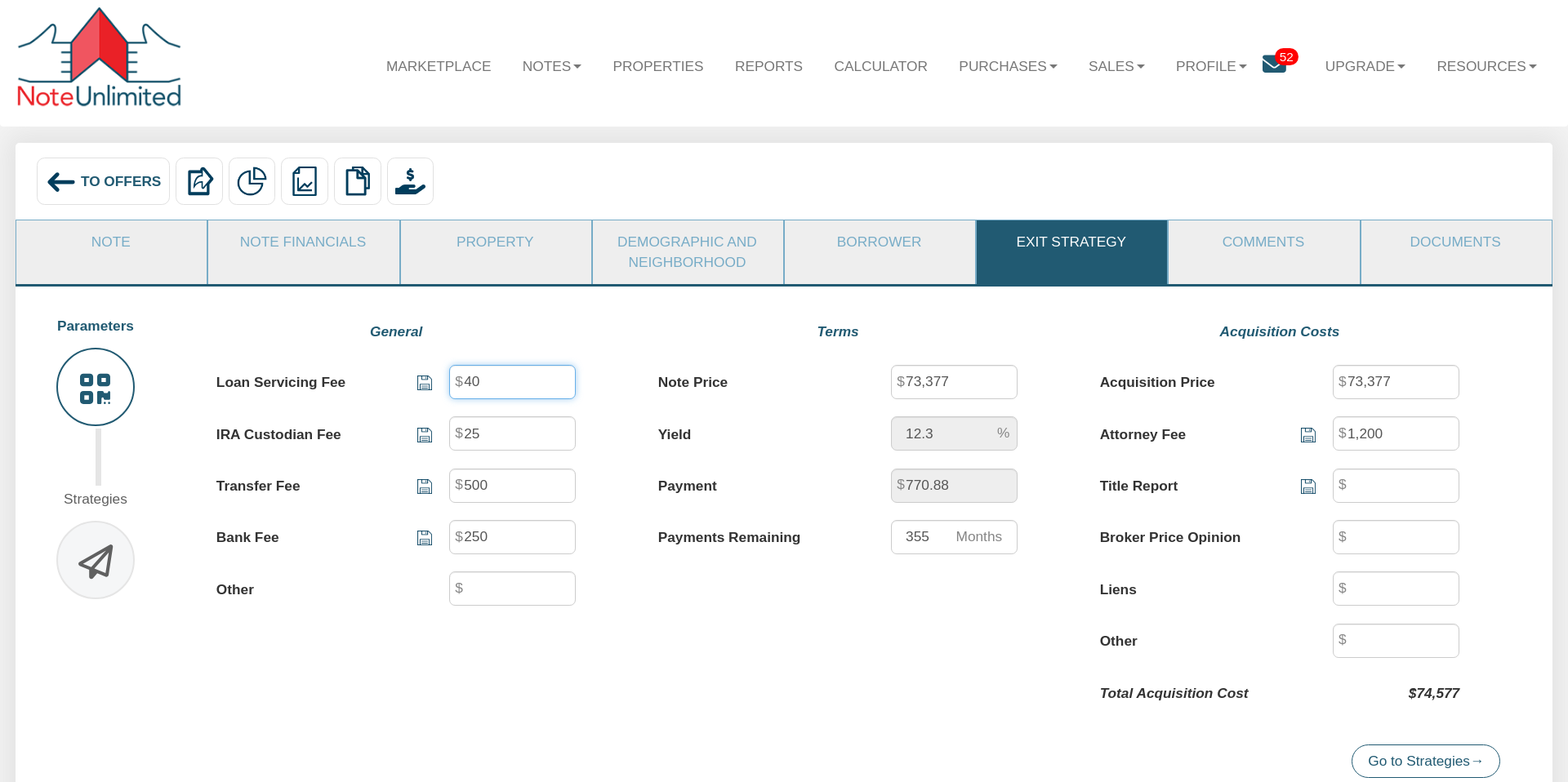
drag, startPoint x: 482, startPoint y: 384, endPoint x: 463, endPoint y: 383, distance: 19.0
click at [464, 383] on input "40" at bounding box center [512, 382] width 126 height 35
type input "20"
drag, startPoint x: 478, startPoint y: 440, endPoint x: 461, endPoint y: 434, distance: 18.0
click at [461, 434] on div "25" at bounding box center [504, 434] width 144 height 35
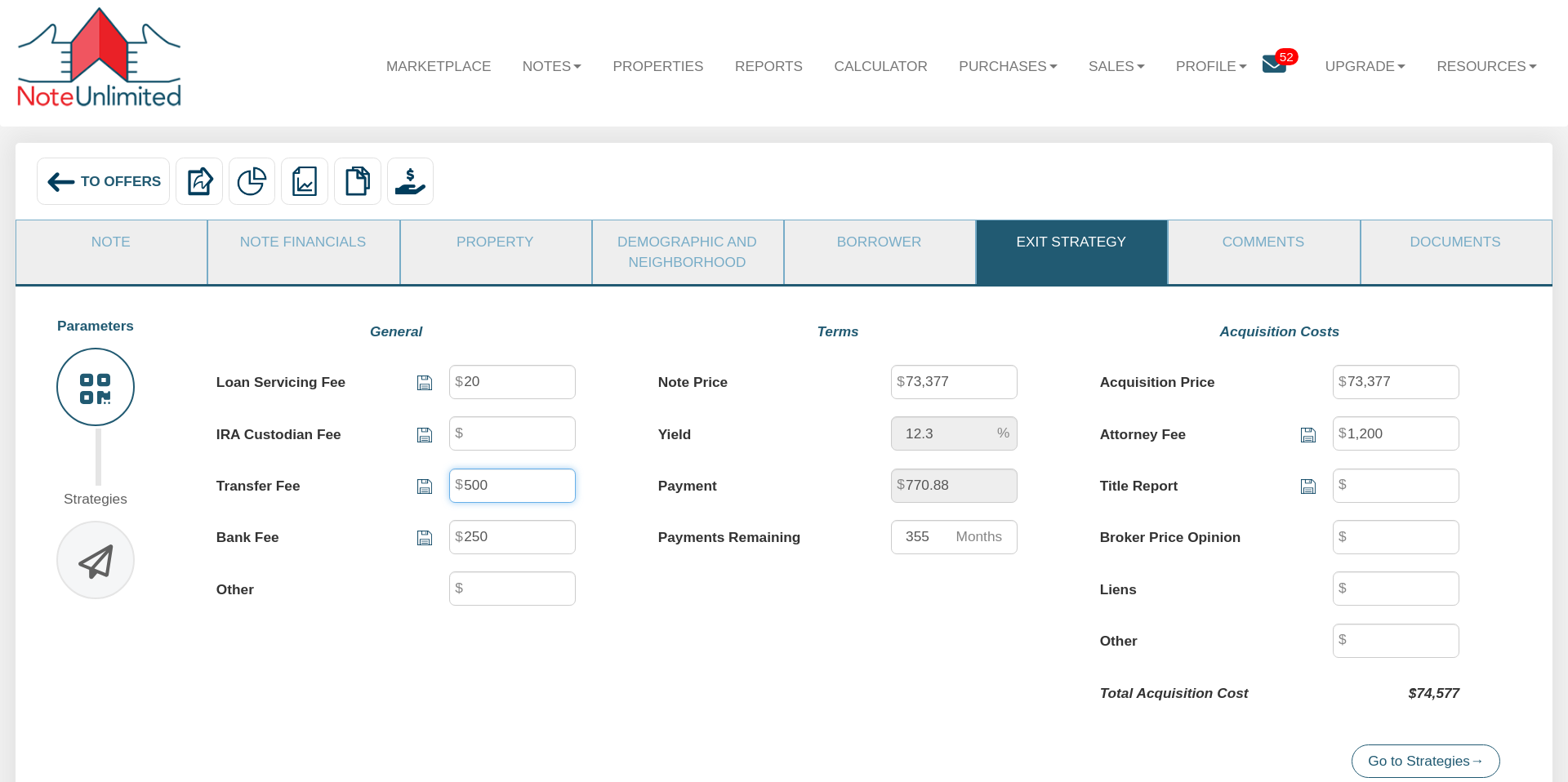
drag, startPoint x: 490, startPoint y: 486, endPoint x: 439, endPoint y: 484, distance: 51.0
click at [450, 482] on input "500" at bounding box center [512, 486] width 126 height 35
drag, startPoint x: 482, startPoint y: 536, endPoint x: 435, endPoint y: 536, distance: 47.0
click at [443, 533] on div "250" at bounding box center [504, 537] width 144 height 35
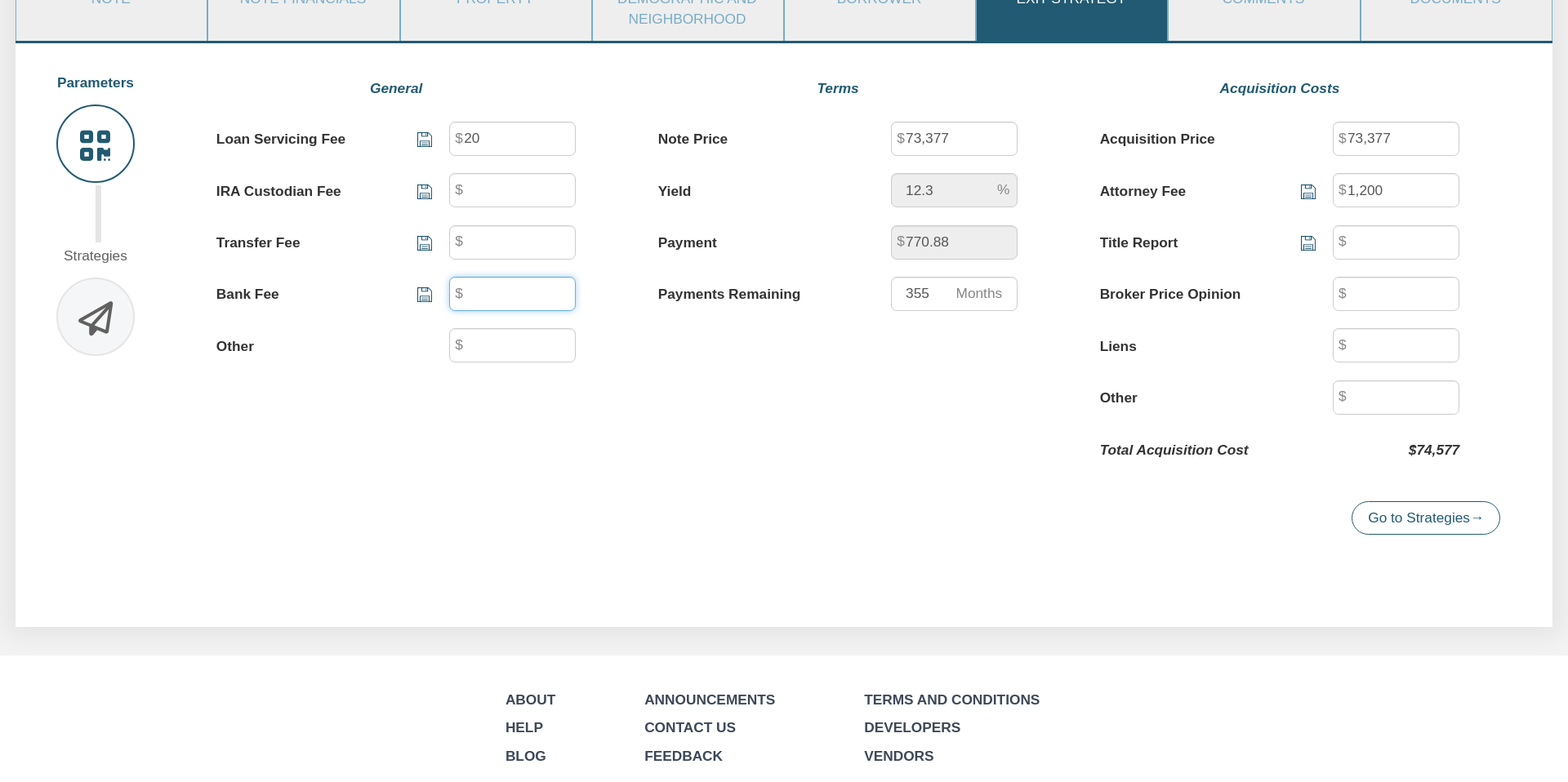
scroll to position [202, 0]
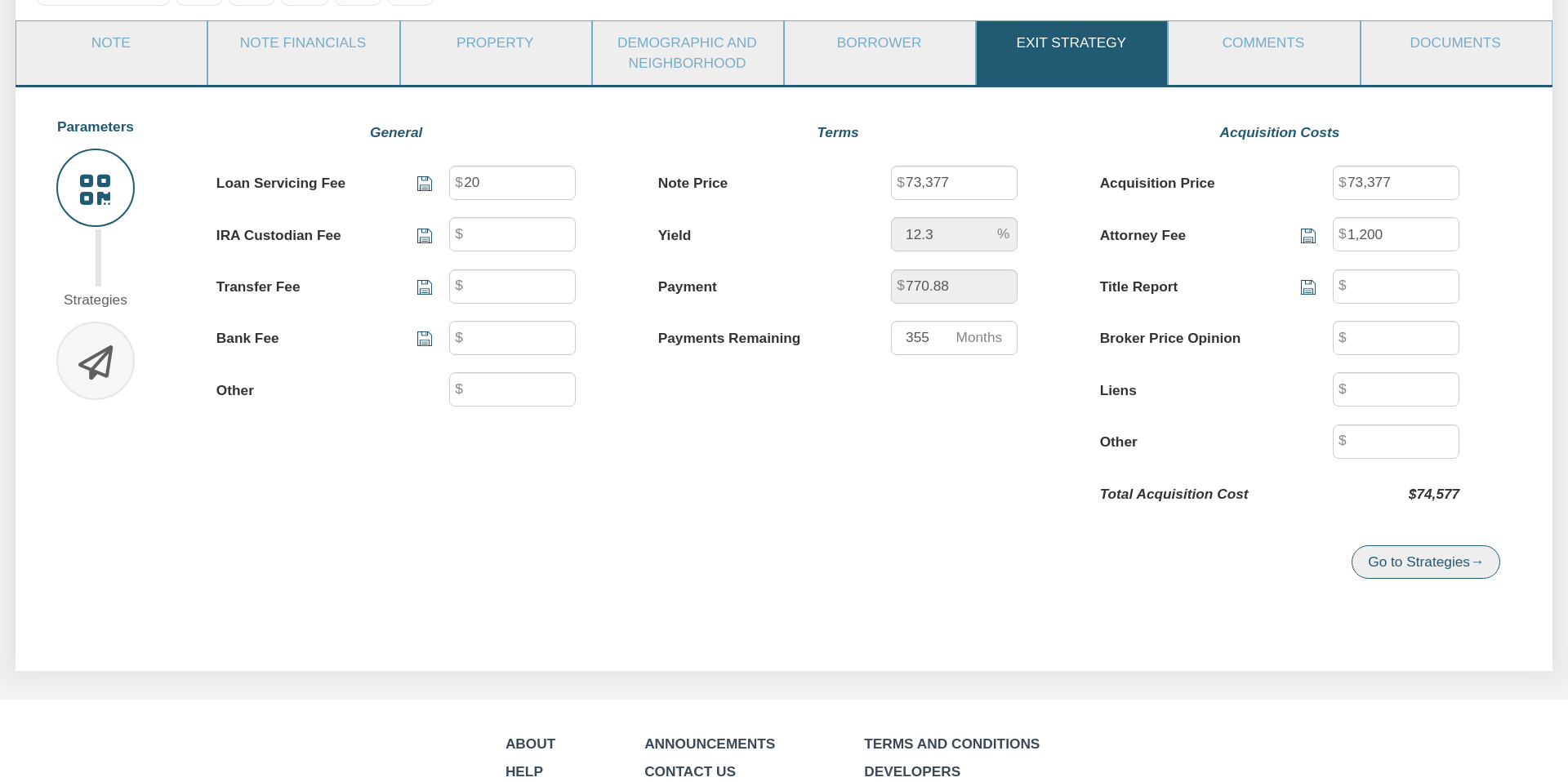
click at [1418, 566] on link "Go to Strategies →" at bounding box center [1425, 562] width 149 height 34
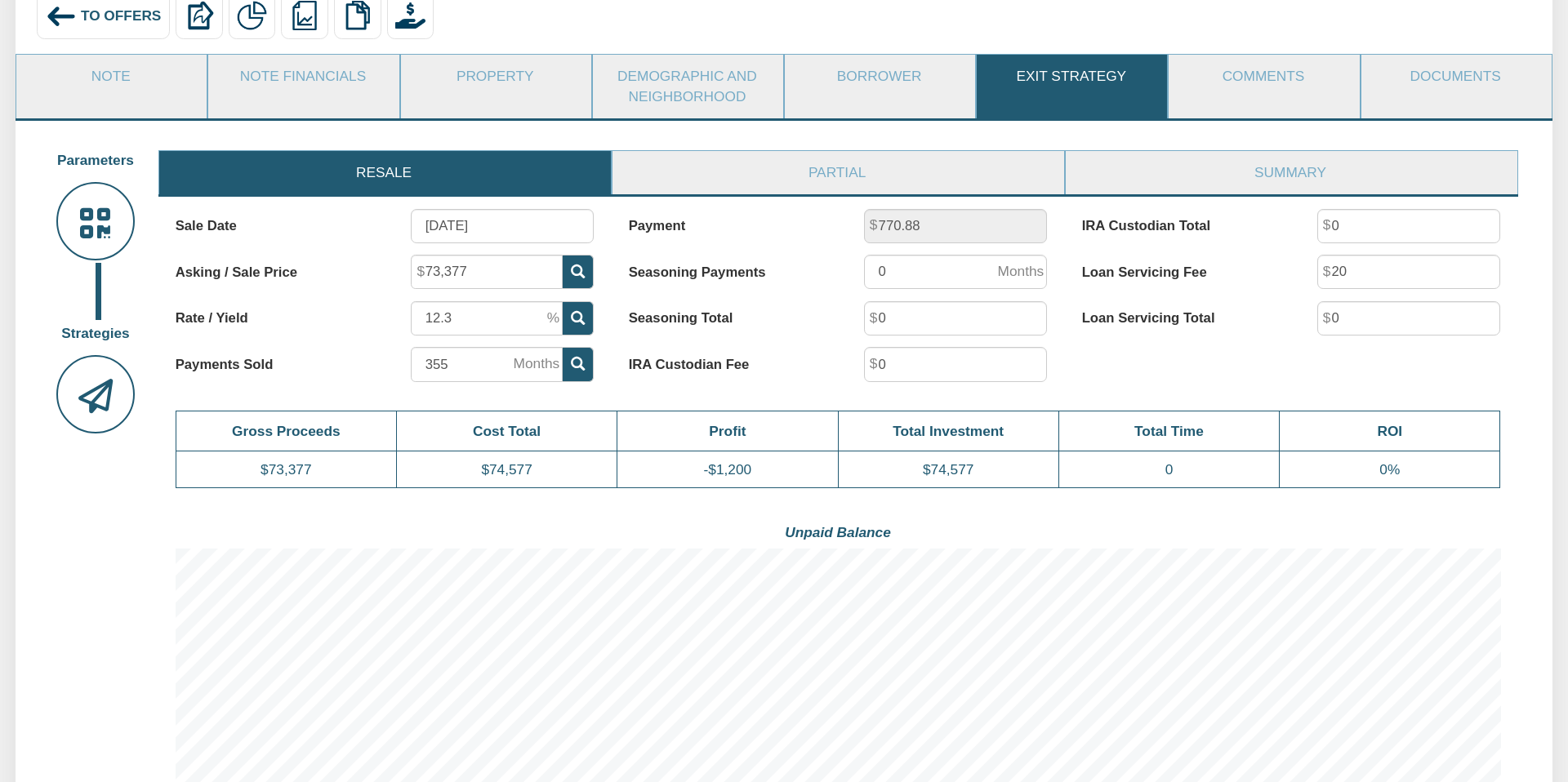
scroll to position [167, 0]
drag, startPoint x: 891, startPoint y: 273, endPoint x: 863, endPoint y: 275, distance: 28.1
click at [863, 275] on input "0" at bounding box center [955, 272] width 184 height 35
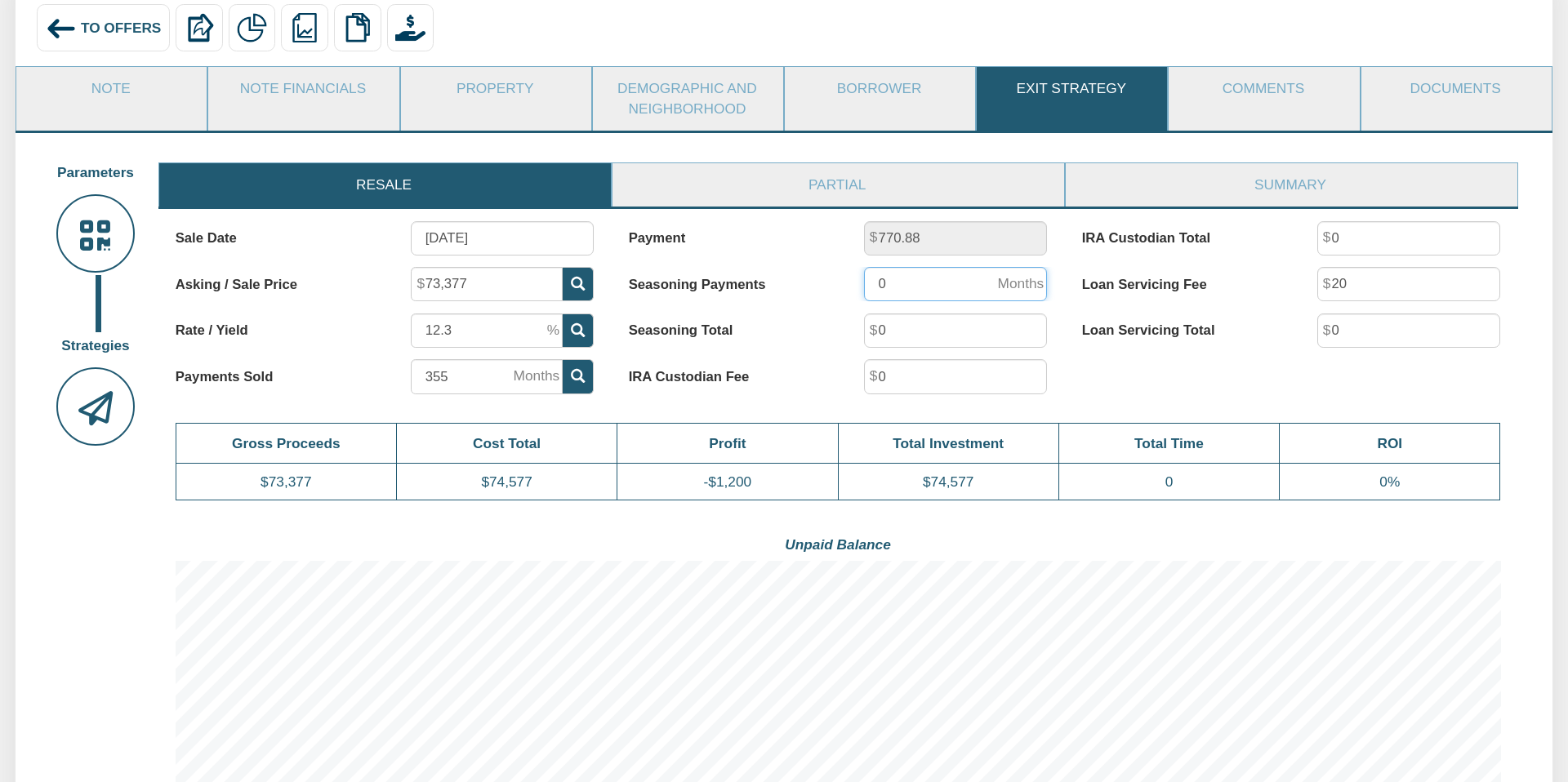
scroll to position [155, 0]
click at [1292, 179] on link "Summary" at bounding box center [1290, 186] width 449 height 43
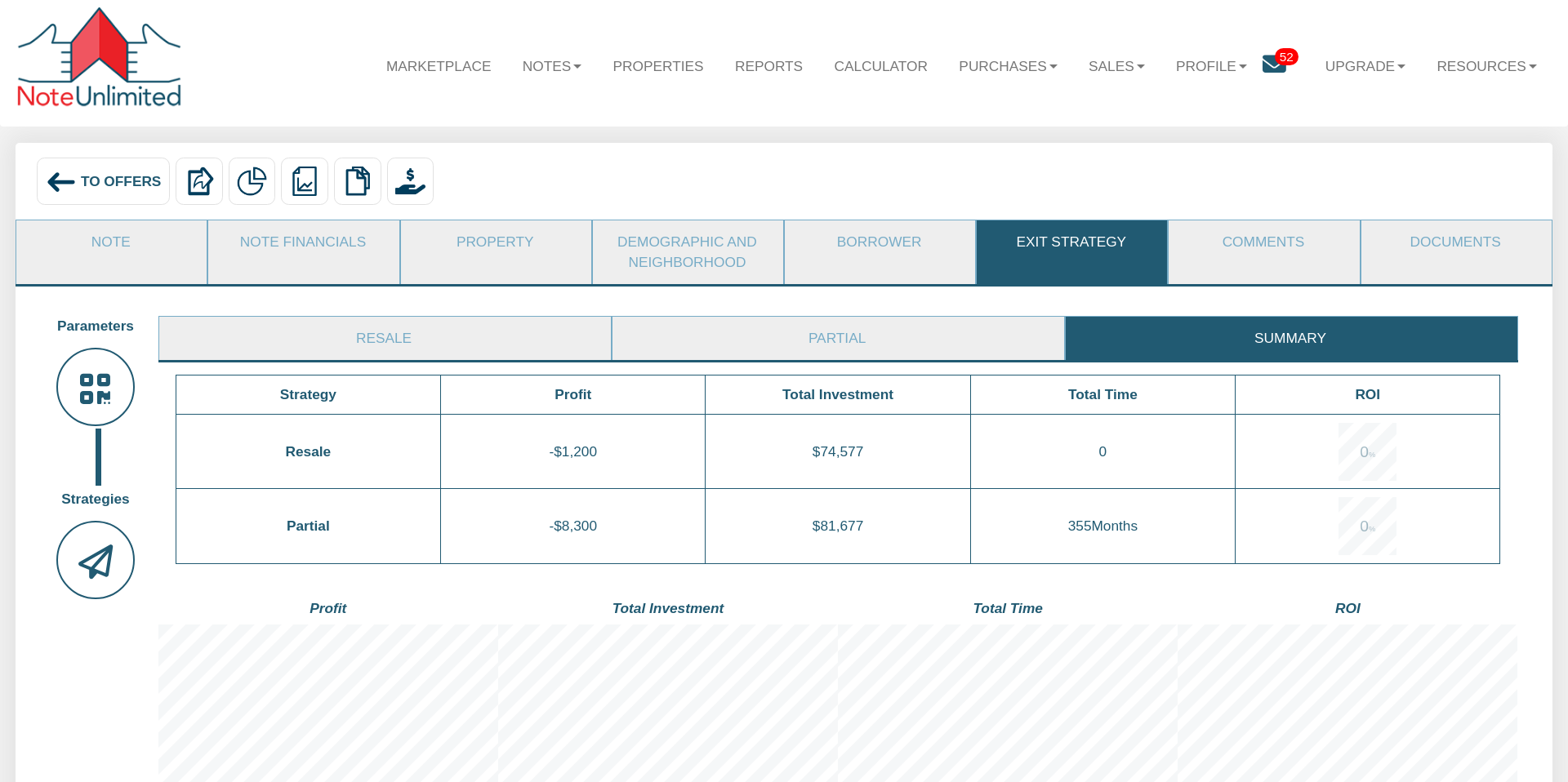
scroll to position [0, 0]
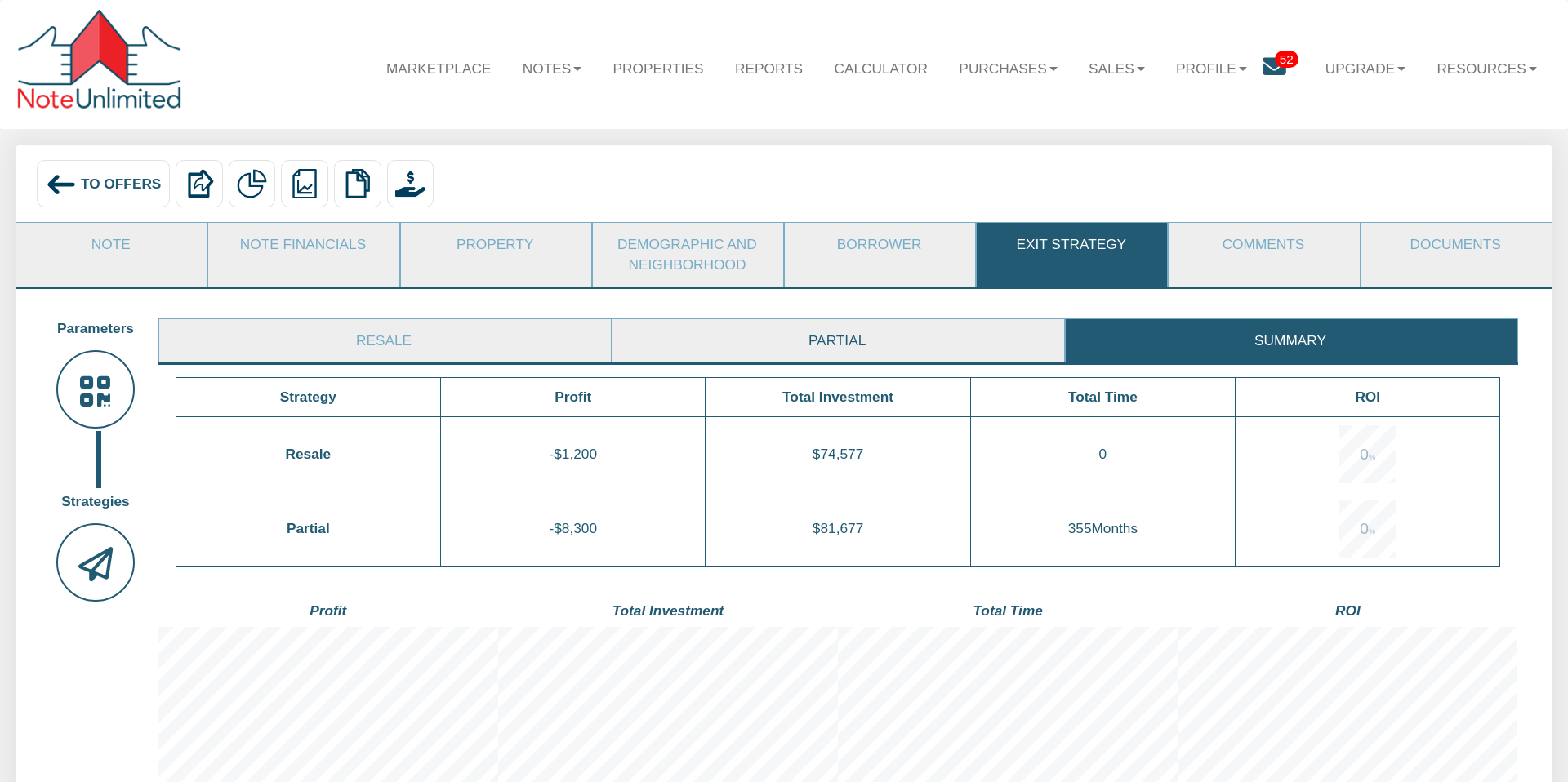
click at [796, 343] on link "Partial" at bounding box center [836, 341] width 449 height 43
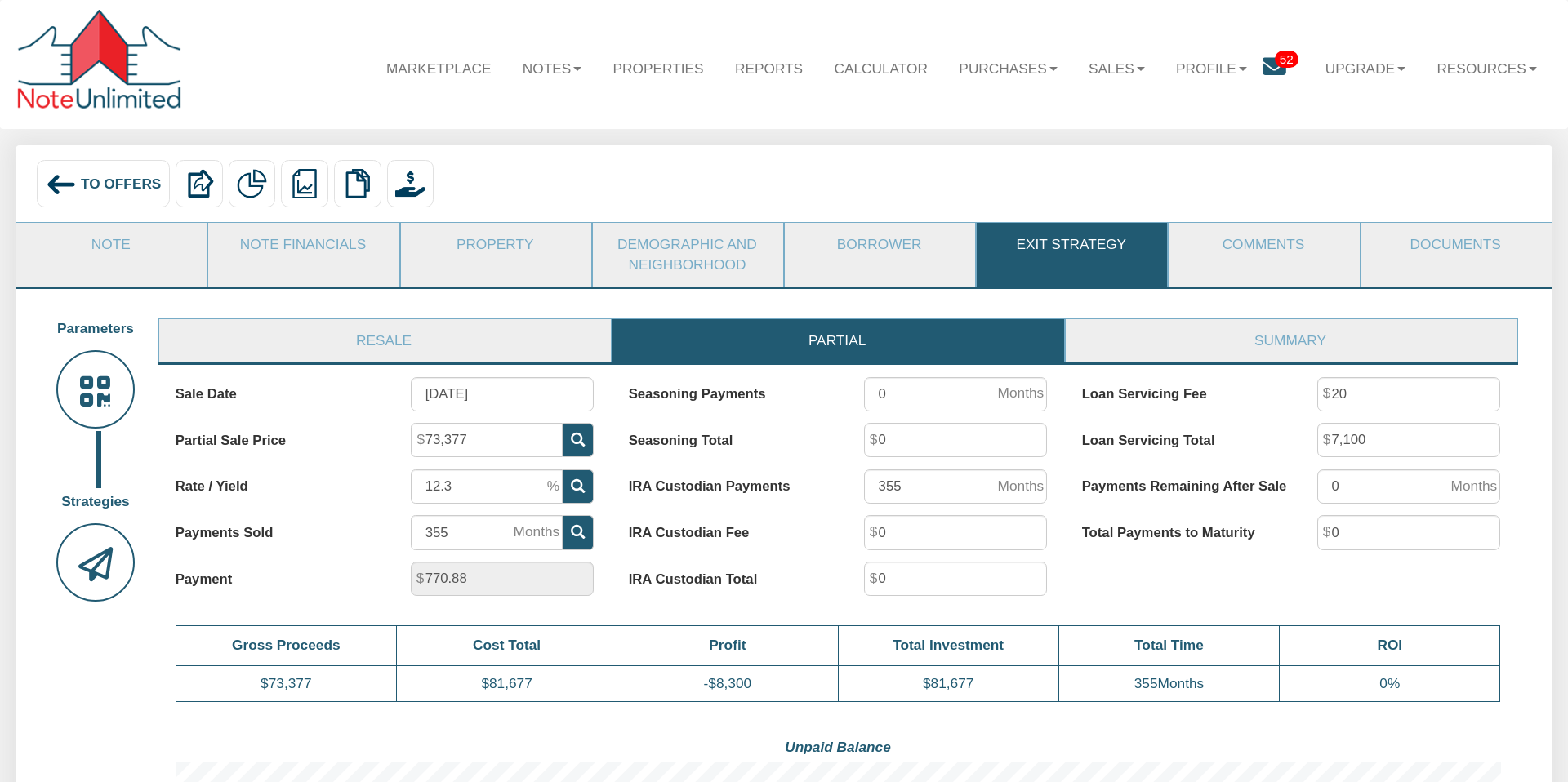
scroll to position [377, 1325]
drag, startPoint x: 499, startPoint y: 437, endPoint x: 421, endPoint y: 438, distance: 78.0
click at [563, 423] on span "73,377" at bounding box center [563, 423] width 0 height 0
type input "70,000"
drag, startPoint x: 481, startPoint y: 489, endPoint x: 407, endPoint y: 491, distance: 74.0
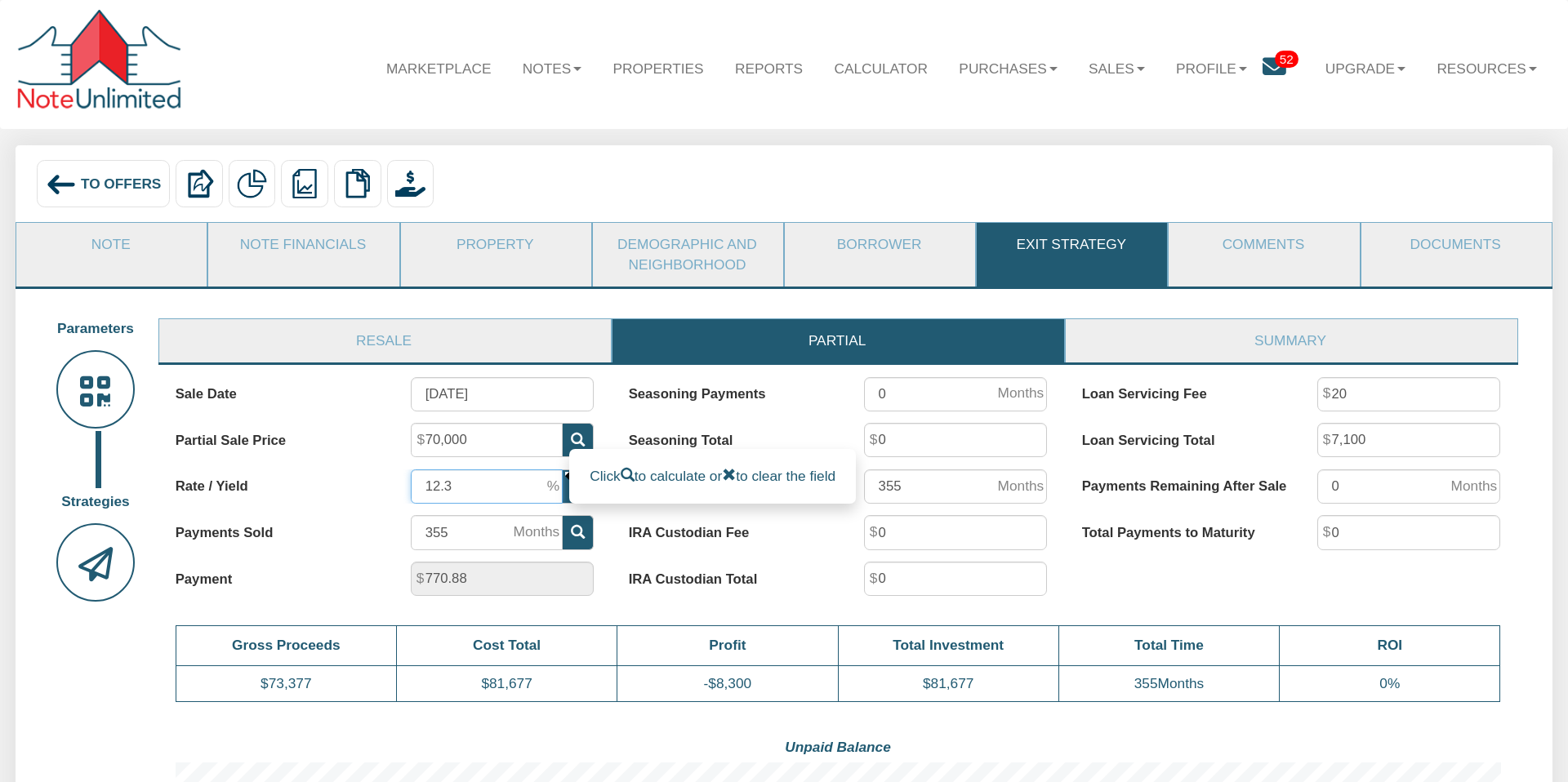
click at [410, 489] on input "12.3" at bounding box center [486, 486] width 152 height 35
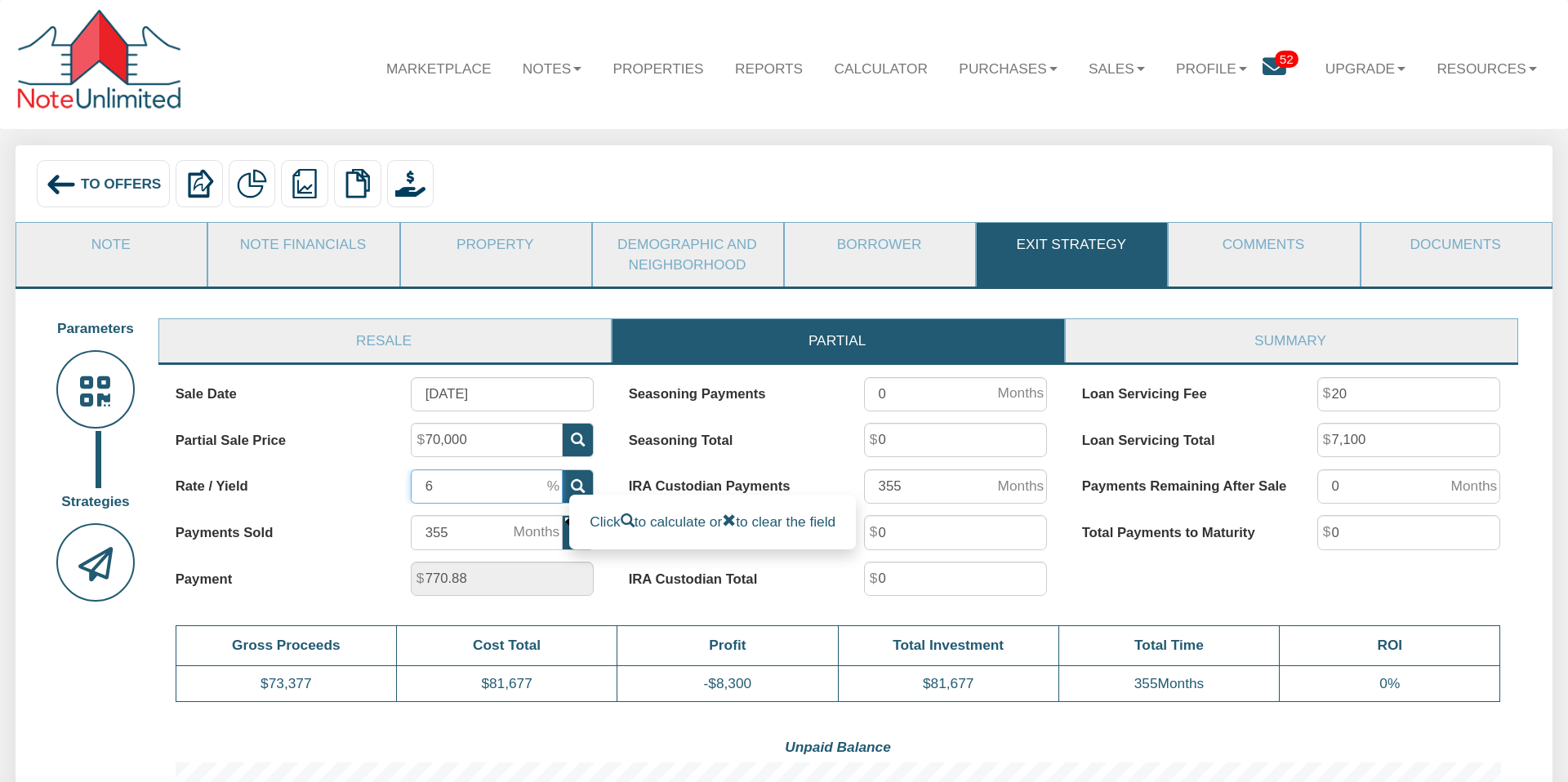
type input "6"
drag, startPoint x: 461, startPoint y: 529, endPoint x: 405, endPoint y: 540, distance: 57.1
click at [407, 529] on div "355" at bounding box center [502, 532] width 218 height 35
click at [577, 528] on icon at bounding box center [577, 532] width 14 height 14
type input "122"
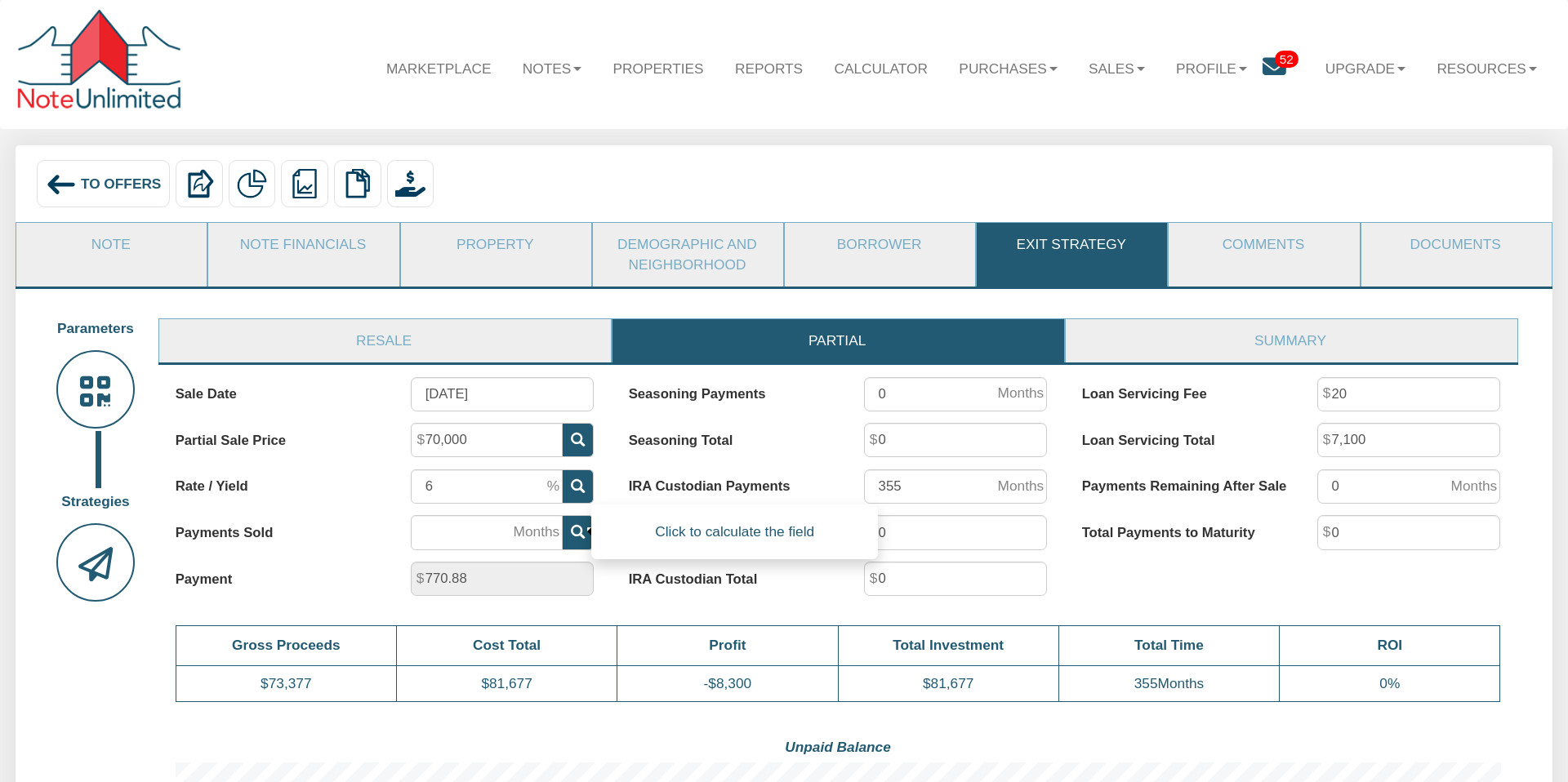
type input "233"
type input "179,245"
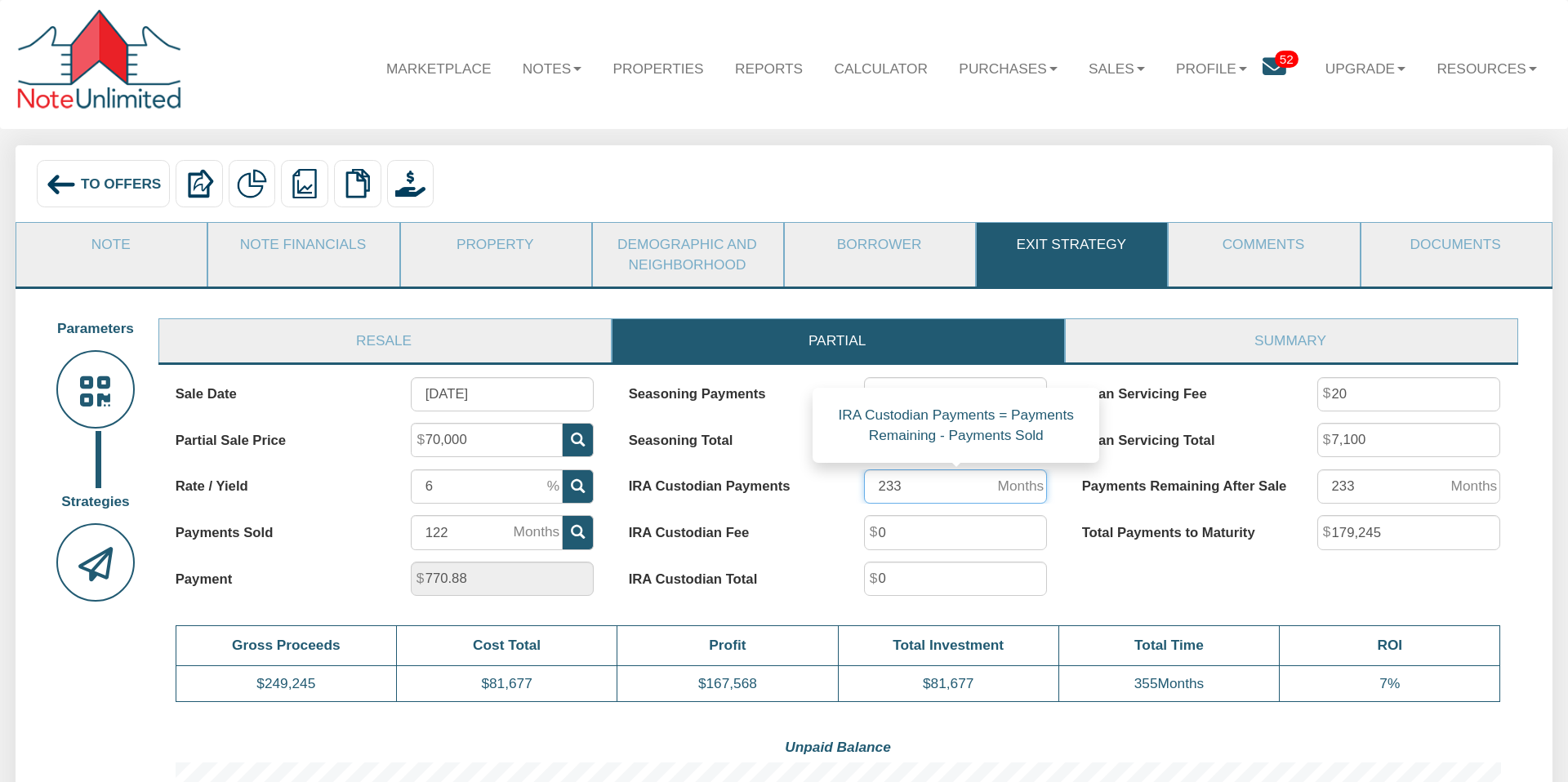
drag, startPoint x: 916, startPoint y: 489, endPoint x: 851, endPoint y: 487, distance: 65.0
click at [854, 487] on div "233" at bounding box center [955, 486] width 218 height 35
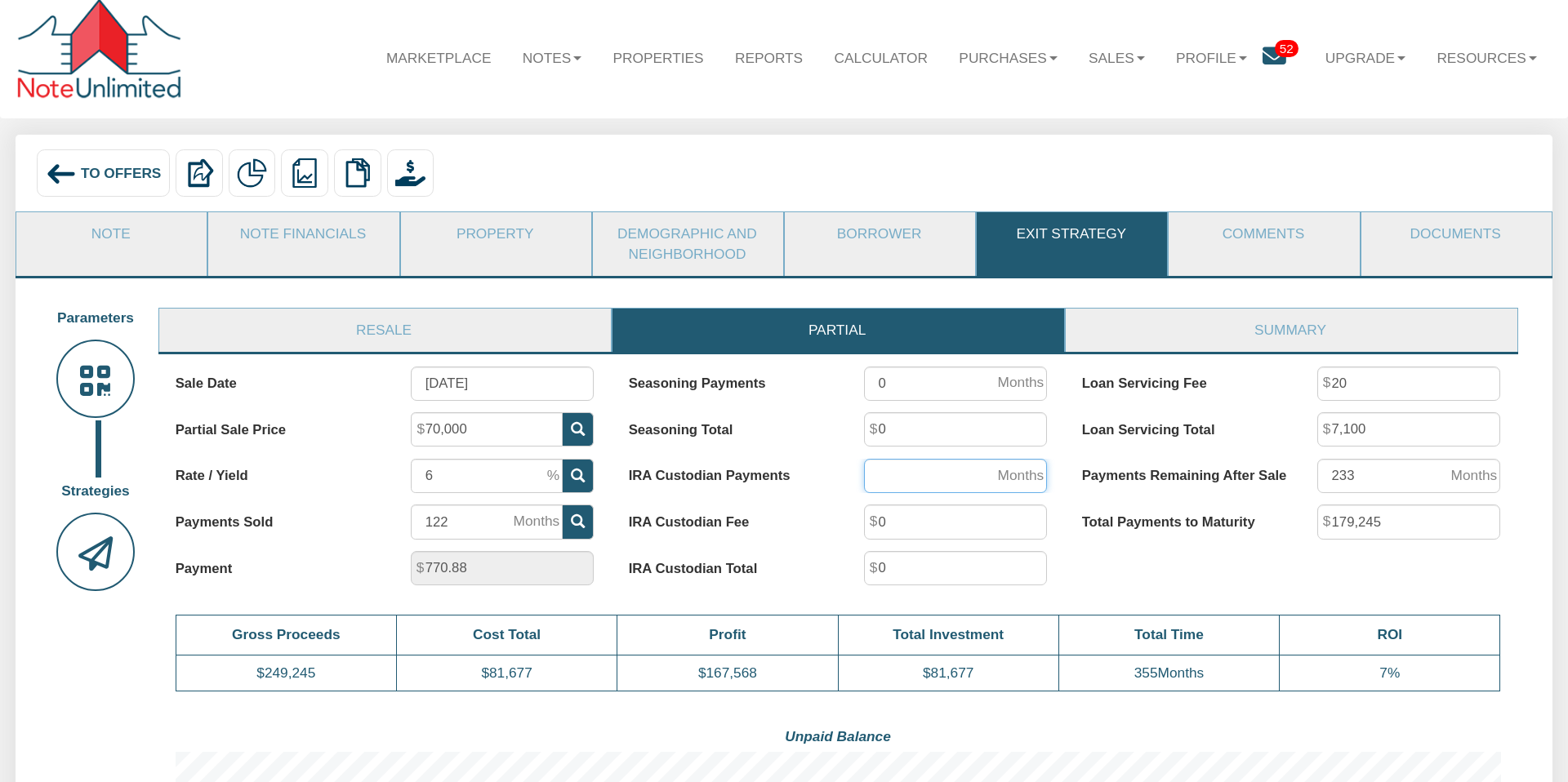
scroll to position [0, 0]
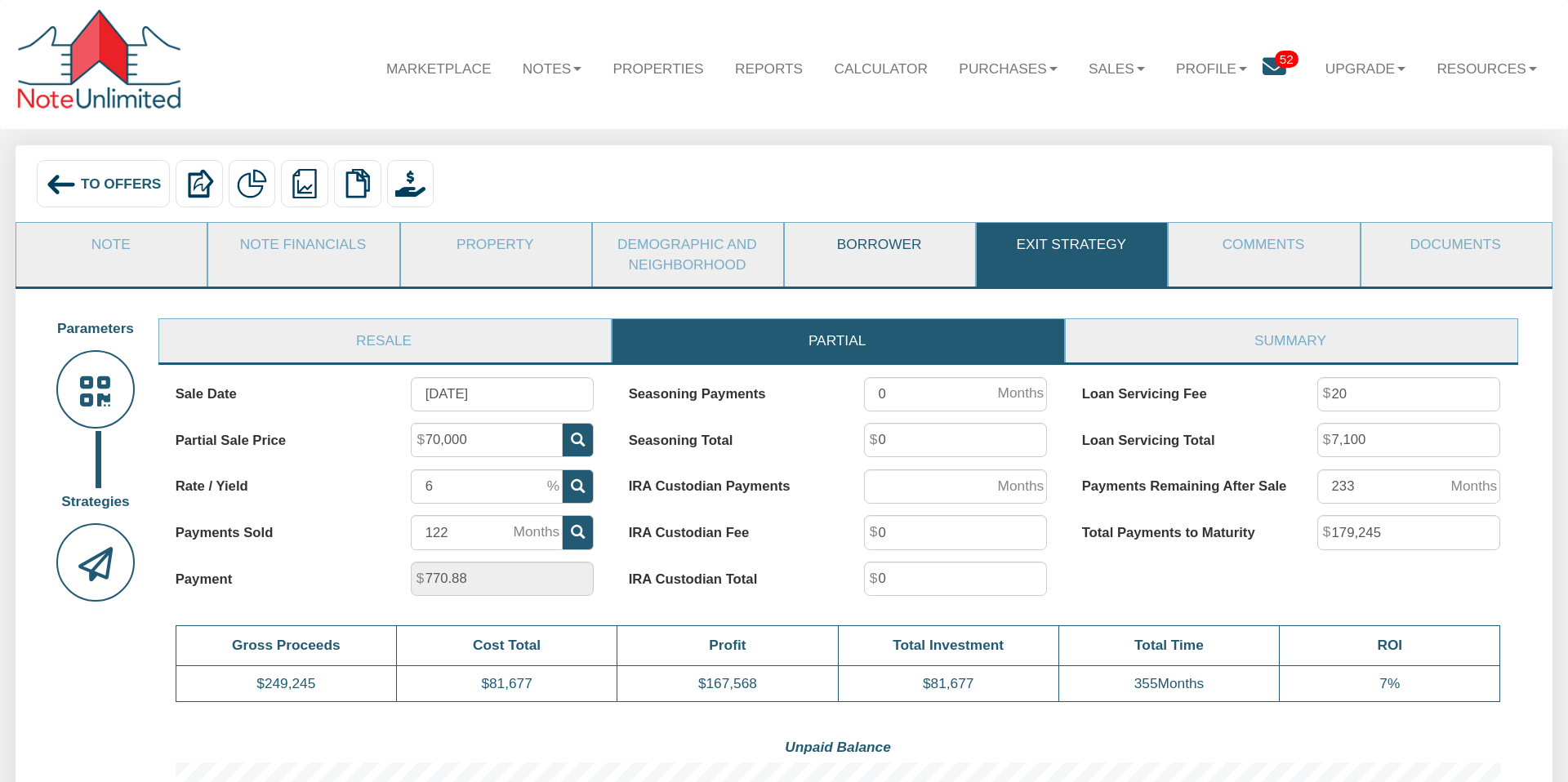
click at [880, 247] on link "Borrower" at bounding box center [879, 245] width 189 height 43
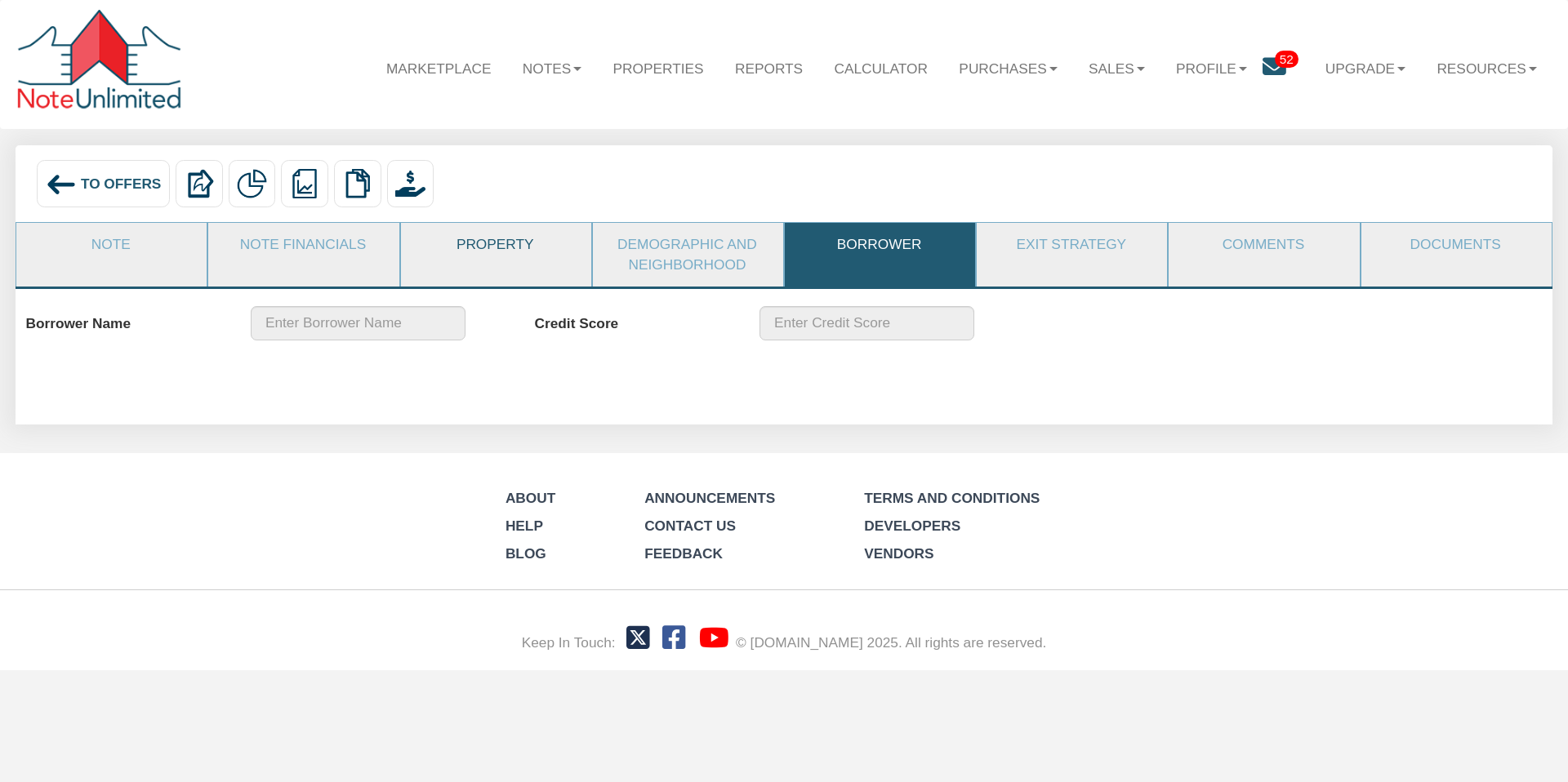
click at [499, 243] on link "Property" at bounding box center [495, 245] width 189 height 43
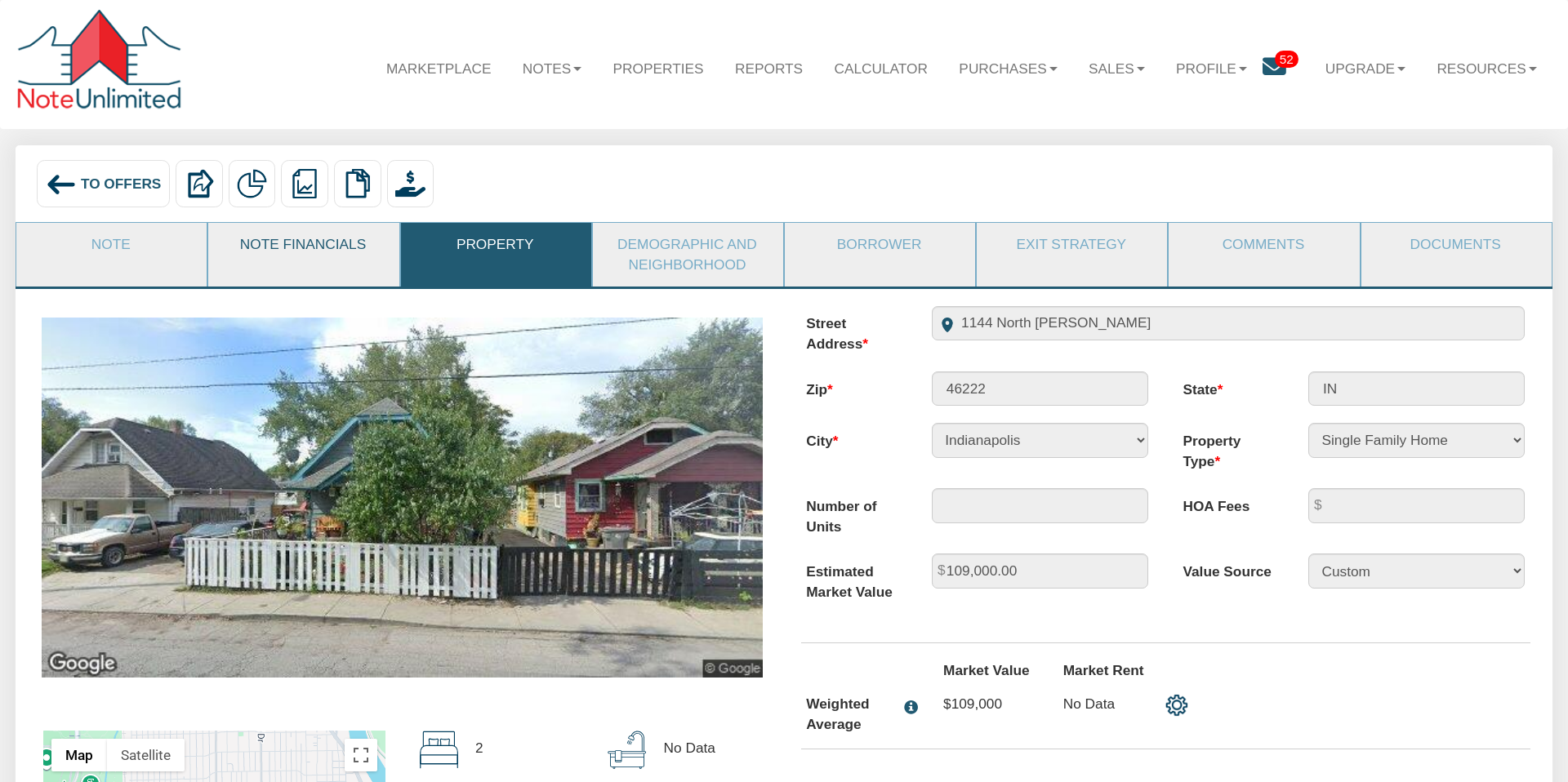
click at [275, 249] on link "Note Financials" at bounding box center [303, 245] width 189 height 43
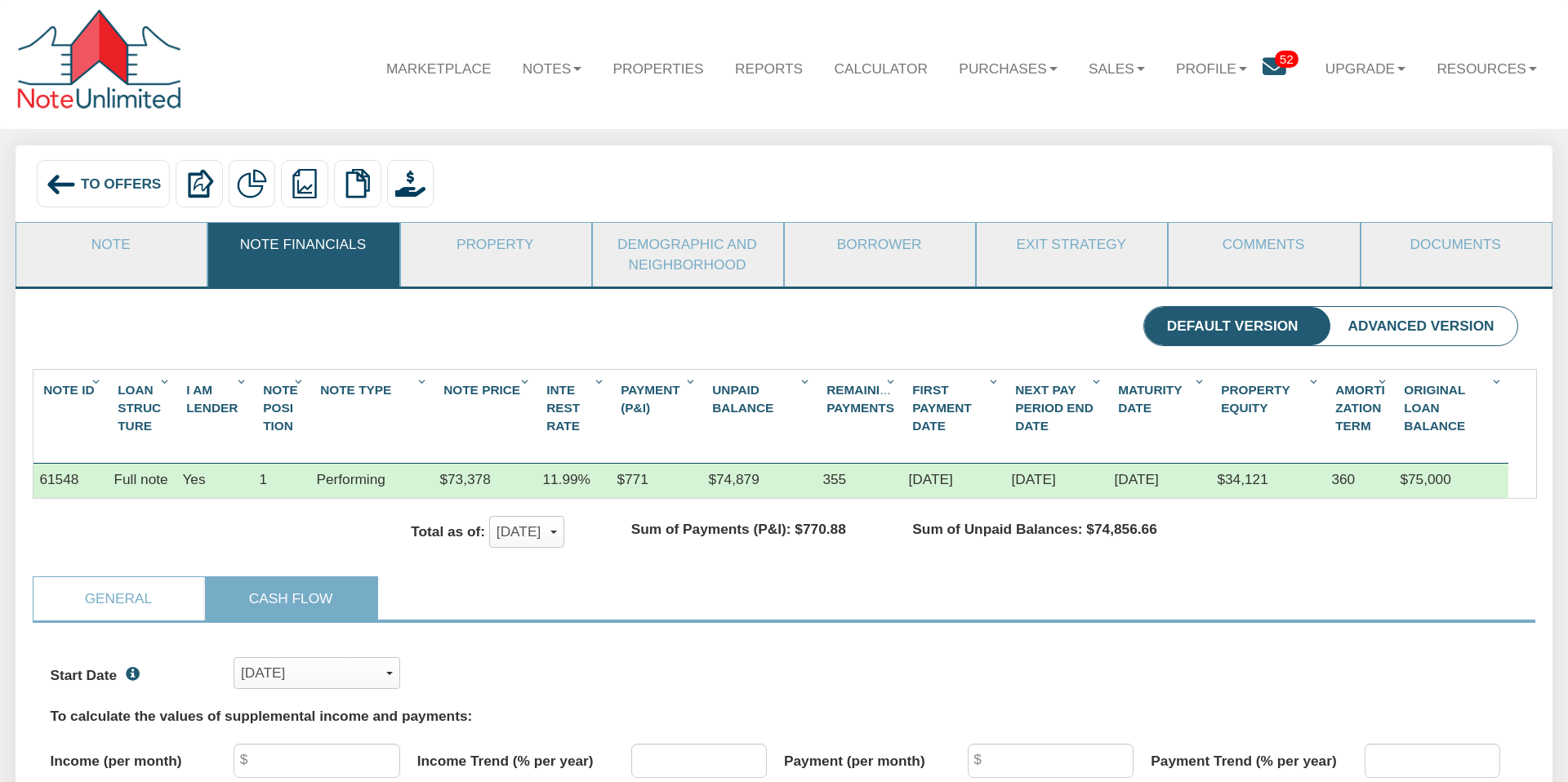
scroll to position [314, 1467]
click at [127, 244] on link "Note" at bounding box center [110, 245] width 189 height 43
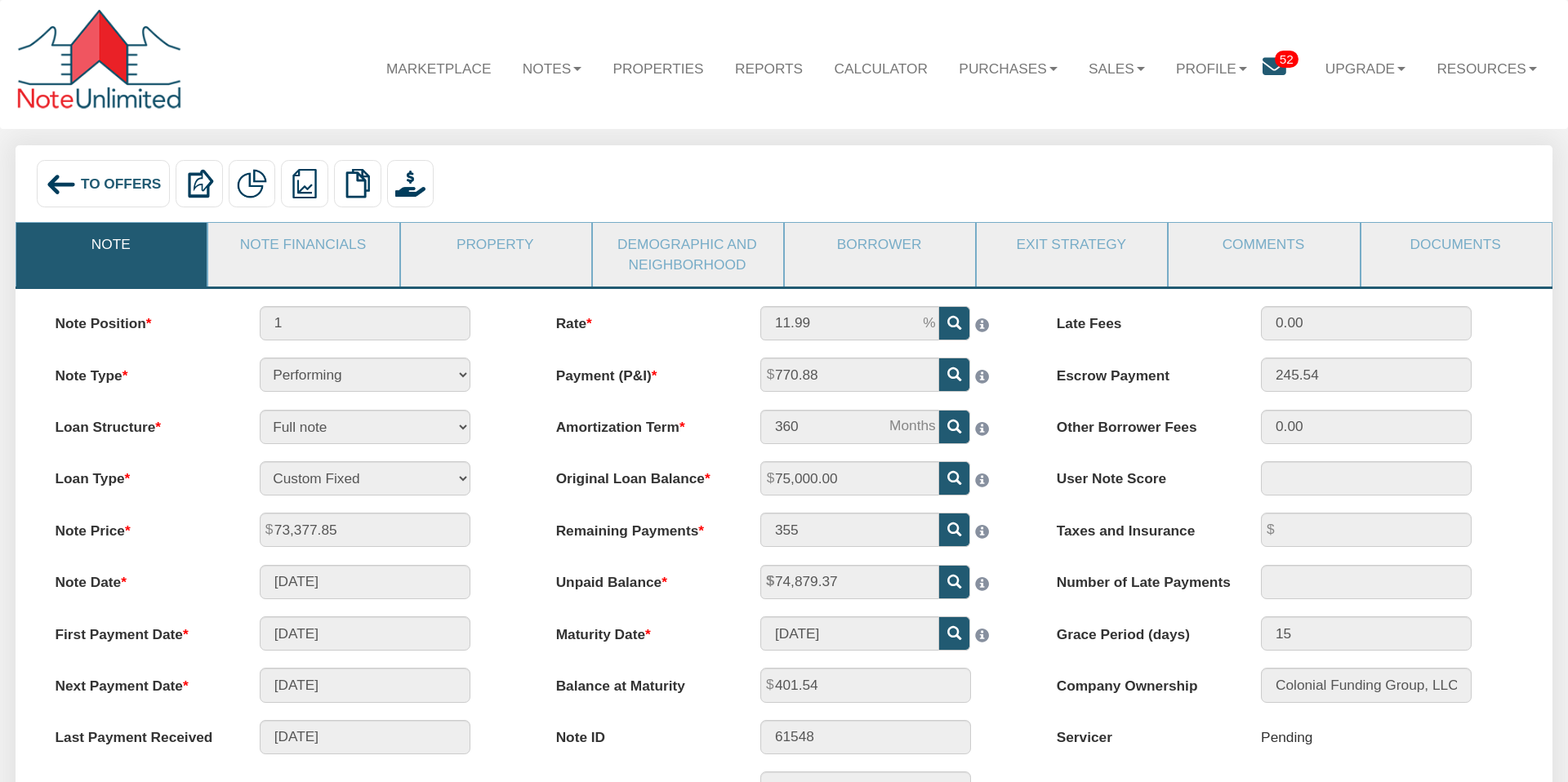
click at [87, 184] on span "To Offers" at bounding box center [121, 183] width 81 height 16
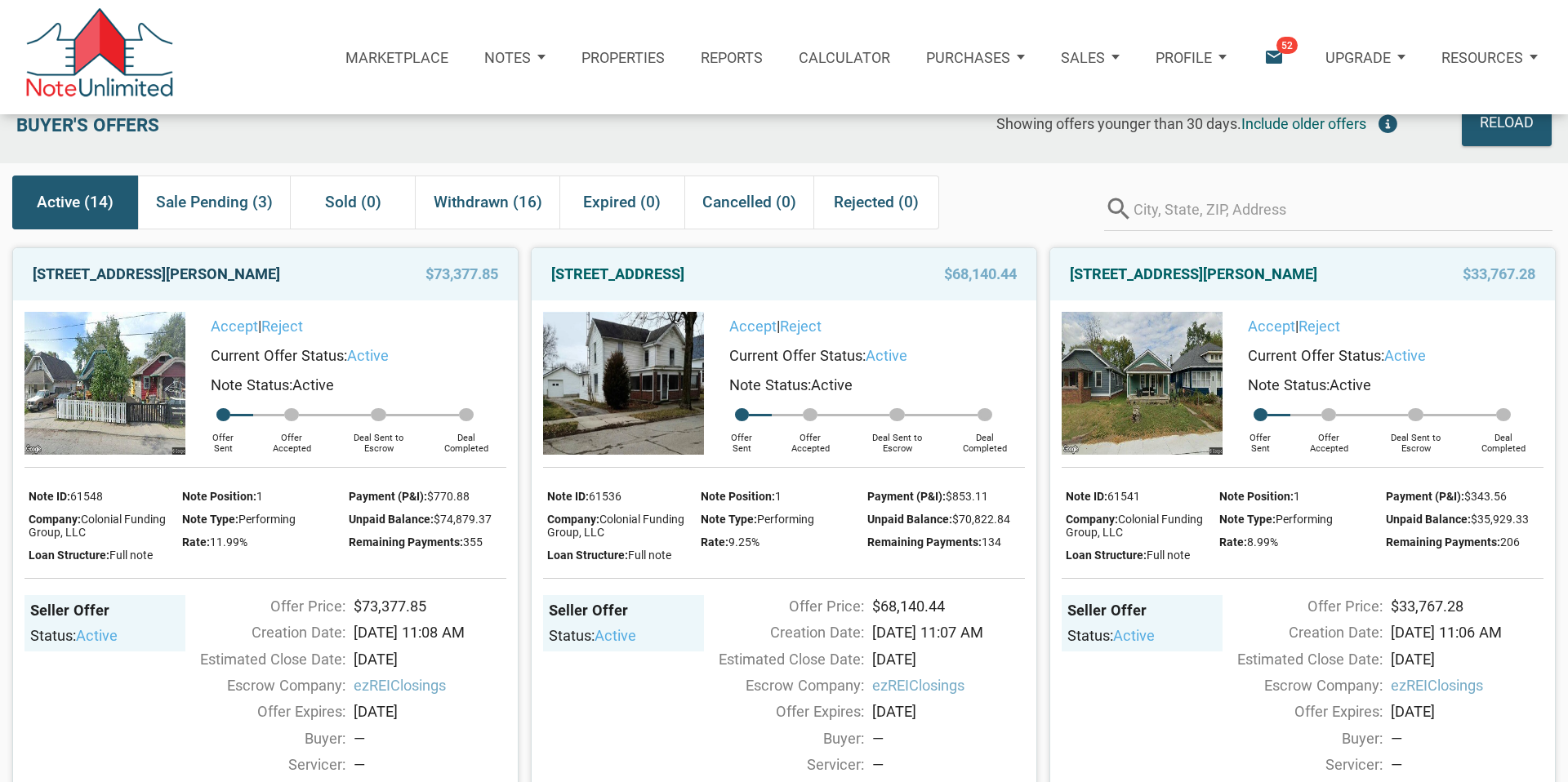
scroll to position [32, 0]
click at [246, 273] on link "[STREET_ADDRESS][PERSON_NAME]" at bounding box center [156, 275] width 248 height 29
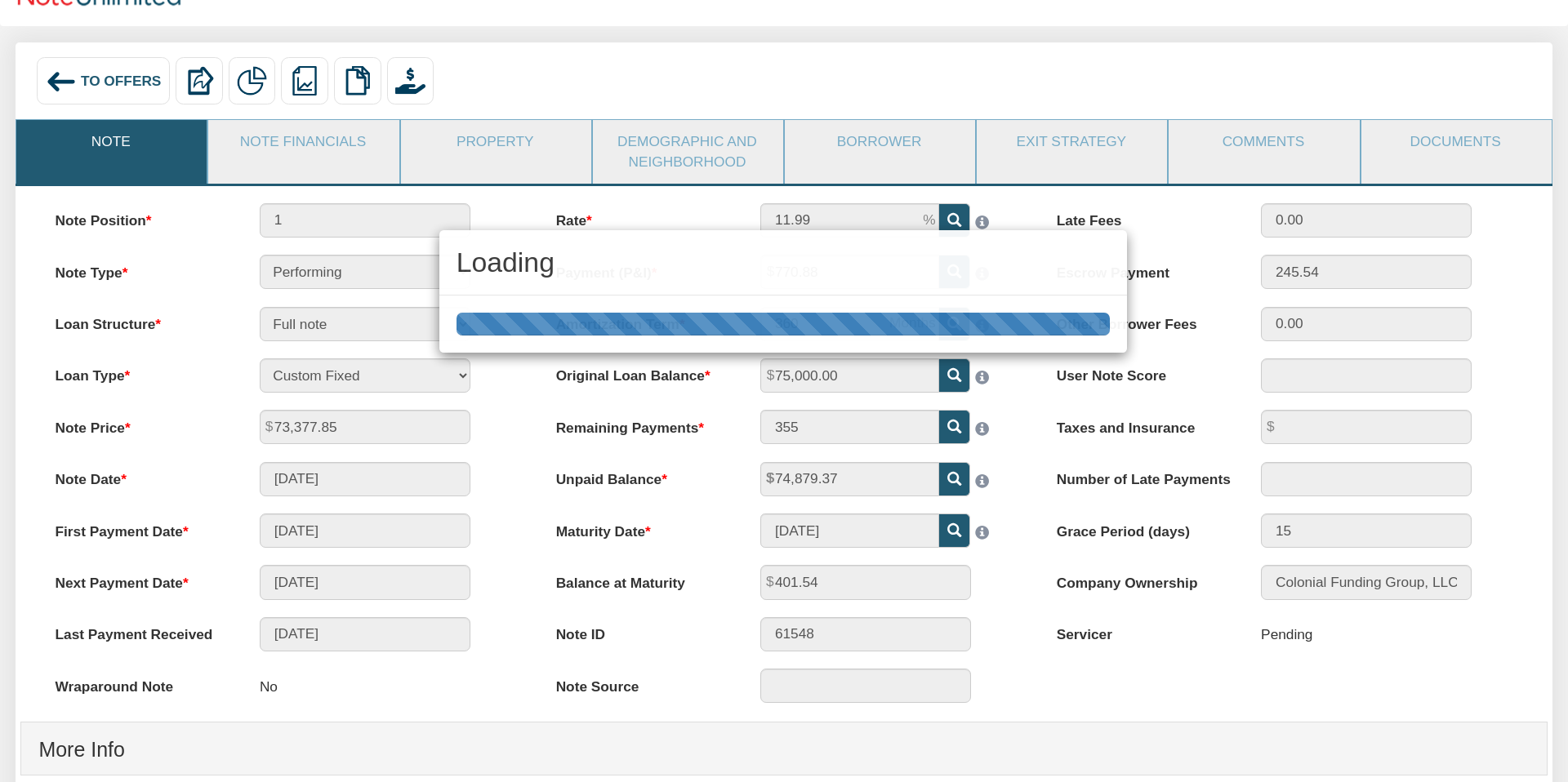
scroll to position [111, 0]
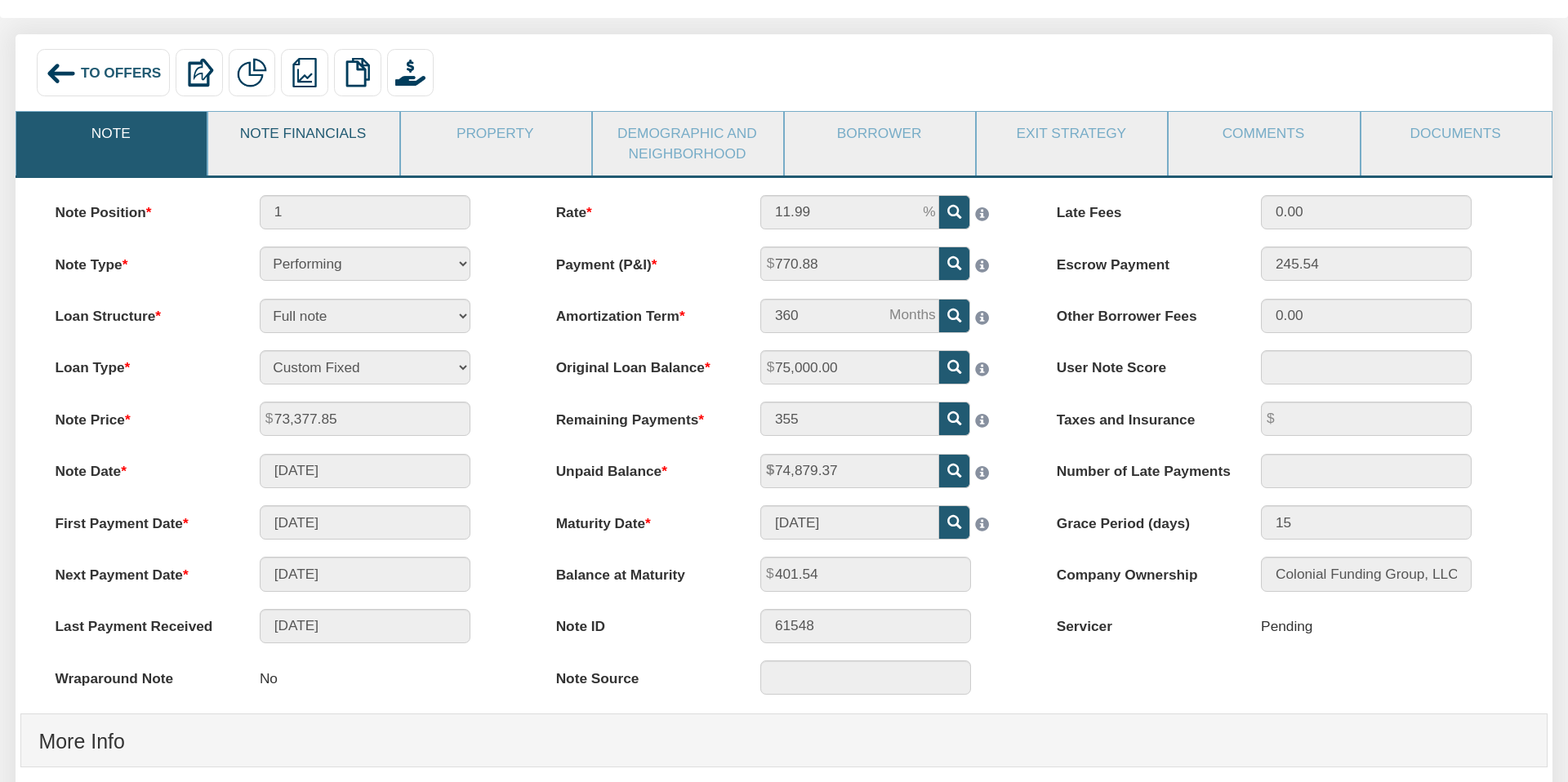
click at [354, 133] on link "Note Financials" at bounding box center [303, 134] width 189 height 43
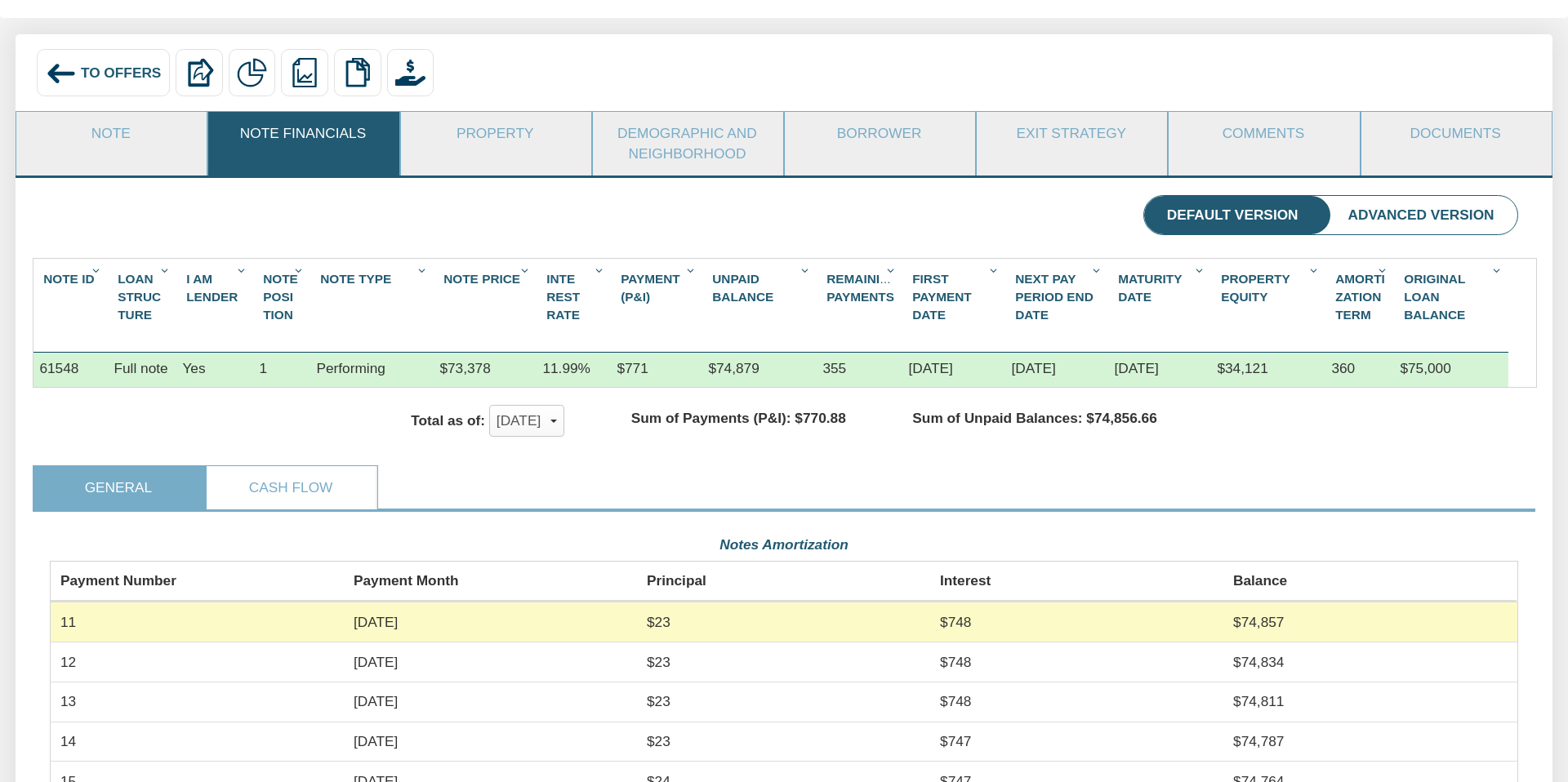
scroll to position [365, 1467]
drag, startPoint x: 656, startPoint y: 139, endPoint x: 779, endPoint y: 146, distance: 123.2
click at [656, 139] on link "Demographic and Neighborhood" at bounding box center [687, 143] width 189 height 63
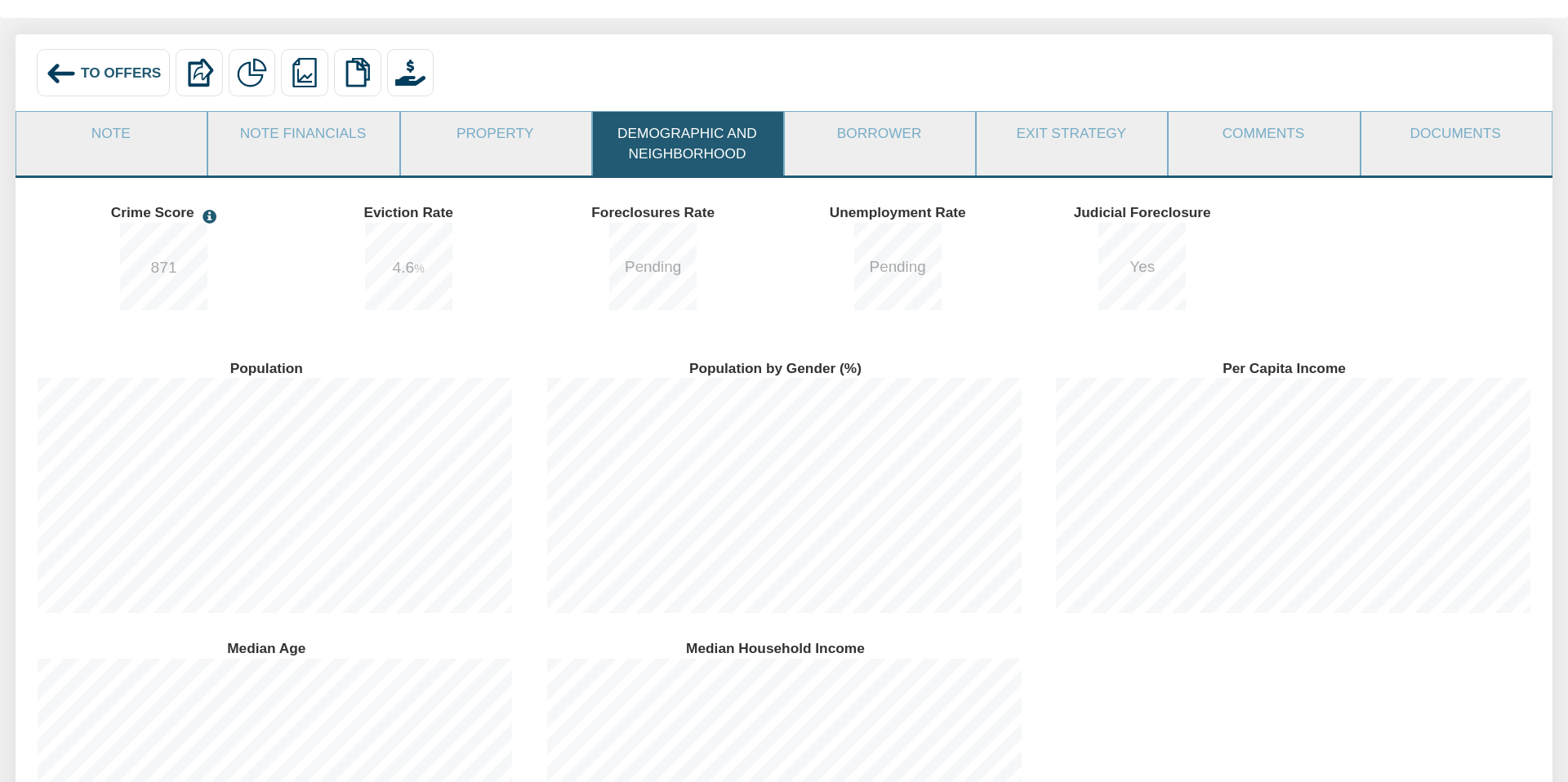
scroll to position [0, 0]
click at [481, 139] on link "Property" at bounding box center [495, 134] width 189 height 43
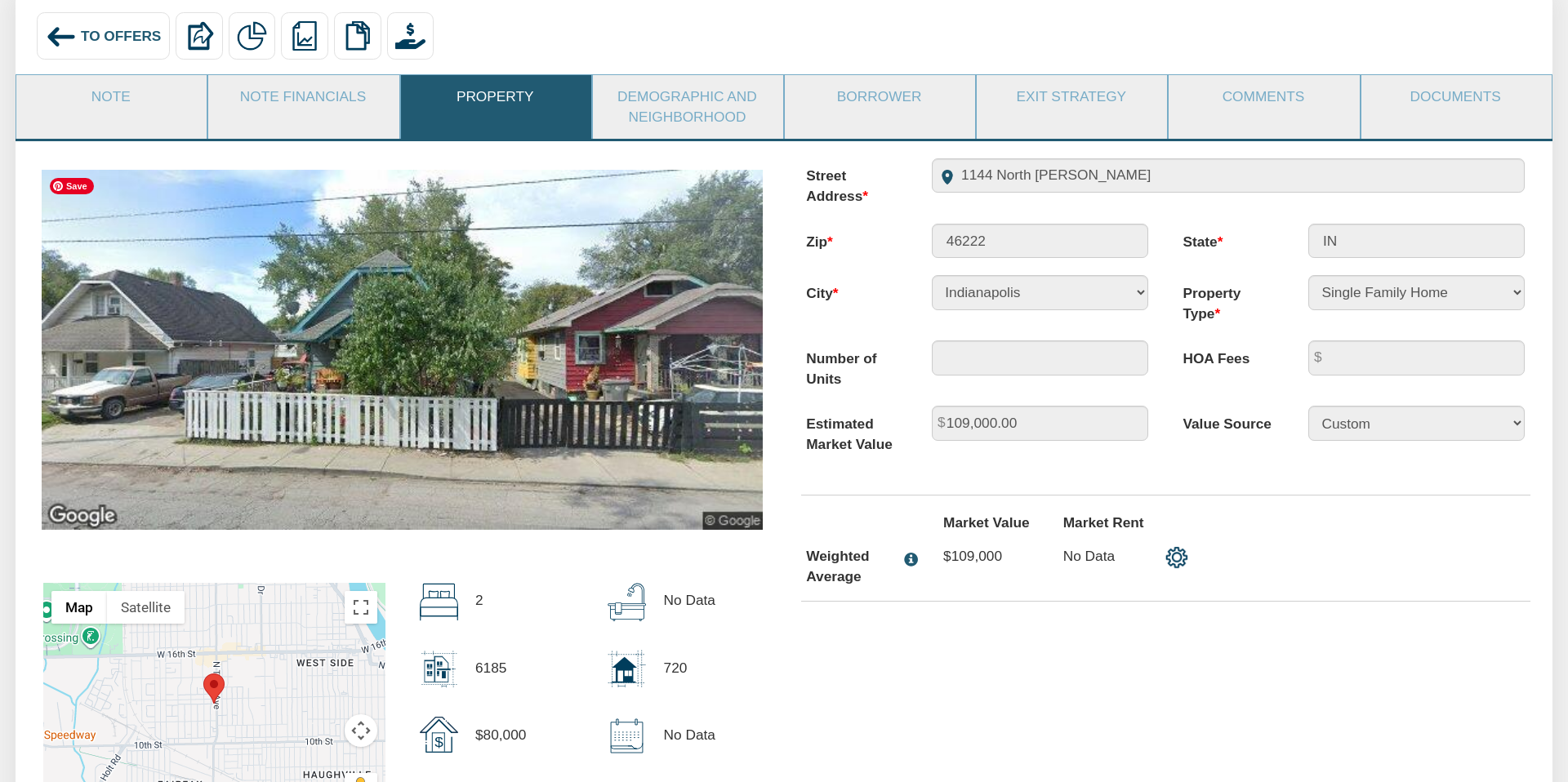
scroll to position [153, 0]
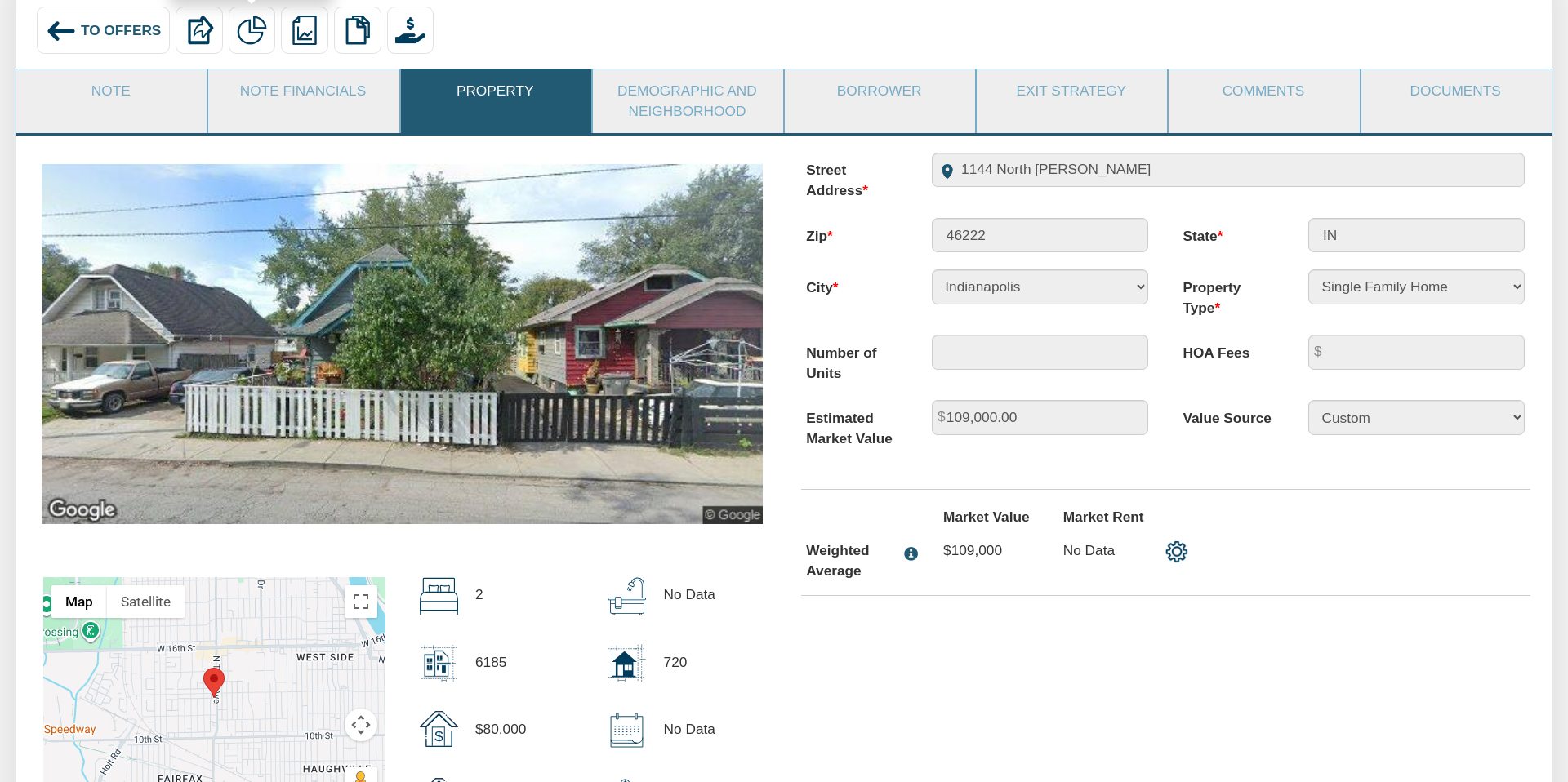
click at [250, 22] on img at bounding box center [250, 30] width 29 height 29
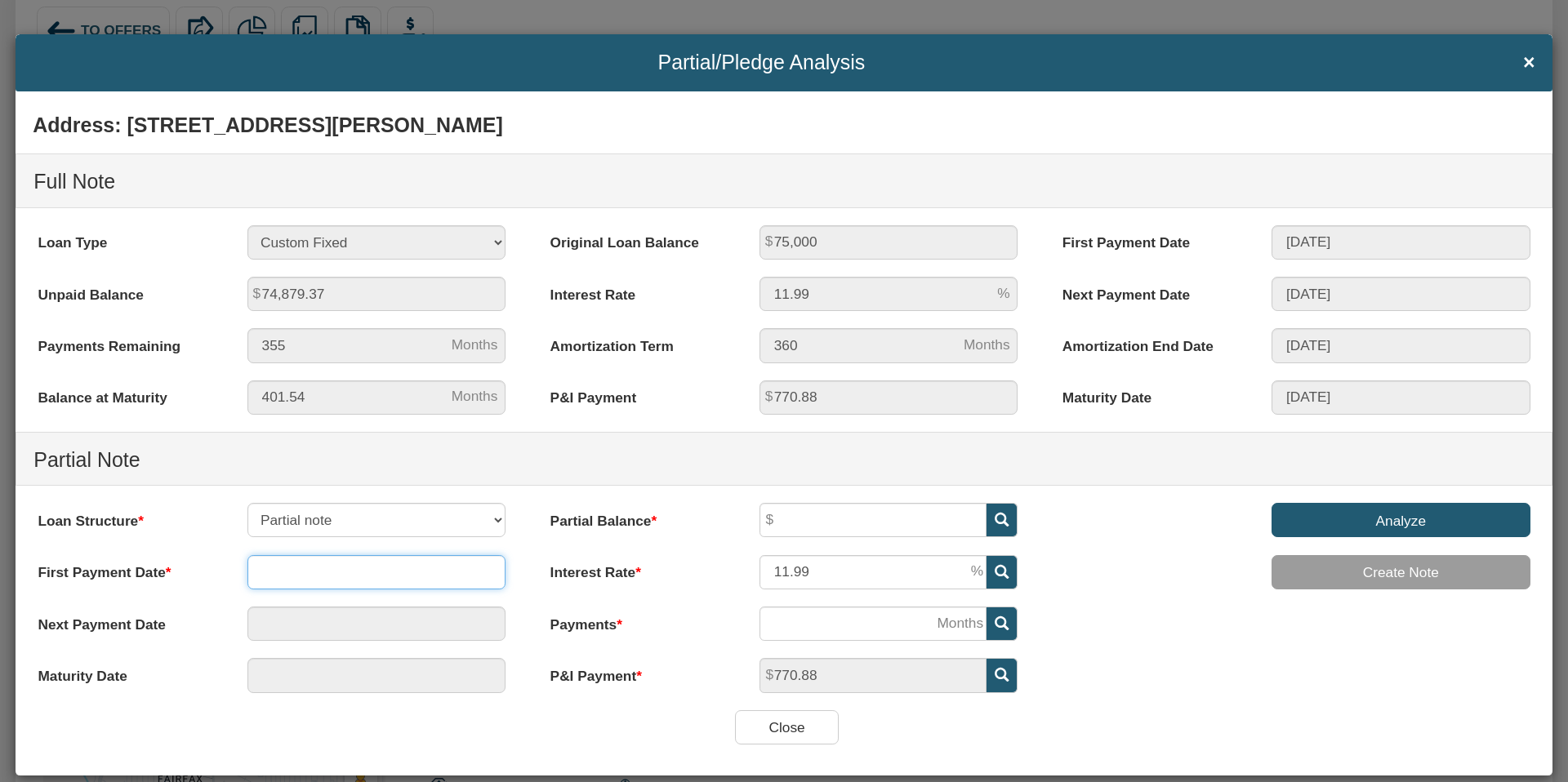
click at [371, 569] on input "text" at bounding box center [377, 572] width 259 height 35
click at [492, 367] on span at bounding box center [492, 364] width 14 height 14
click at [383, 514] on td "1" at bounding box center [384, 513] width 42 height 24
type input "[DATE]"
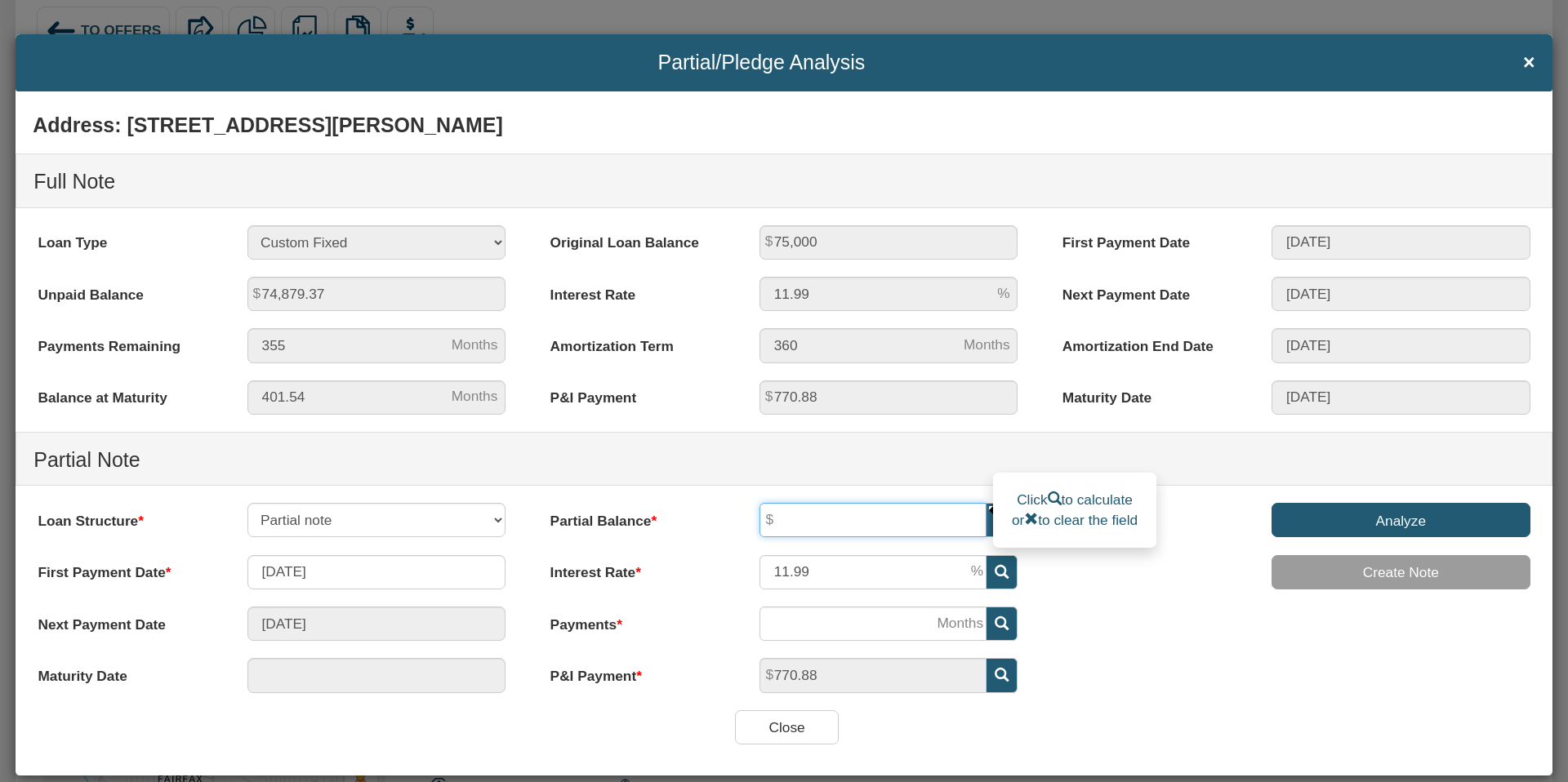
click at [817, 523] on input "text" at bounding box center [873, 519] width 227 height 35
type input "70,000"
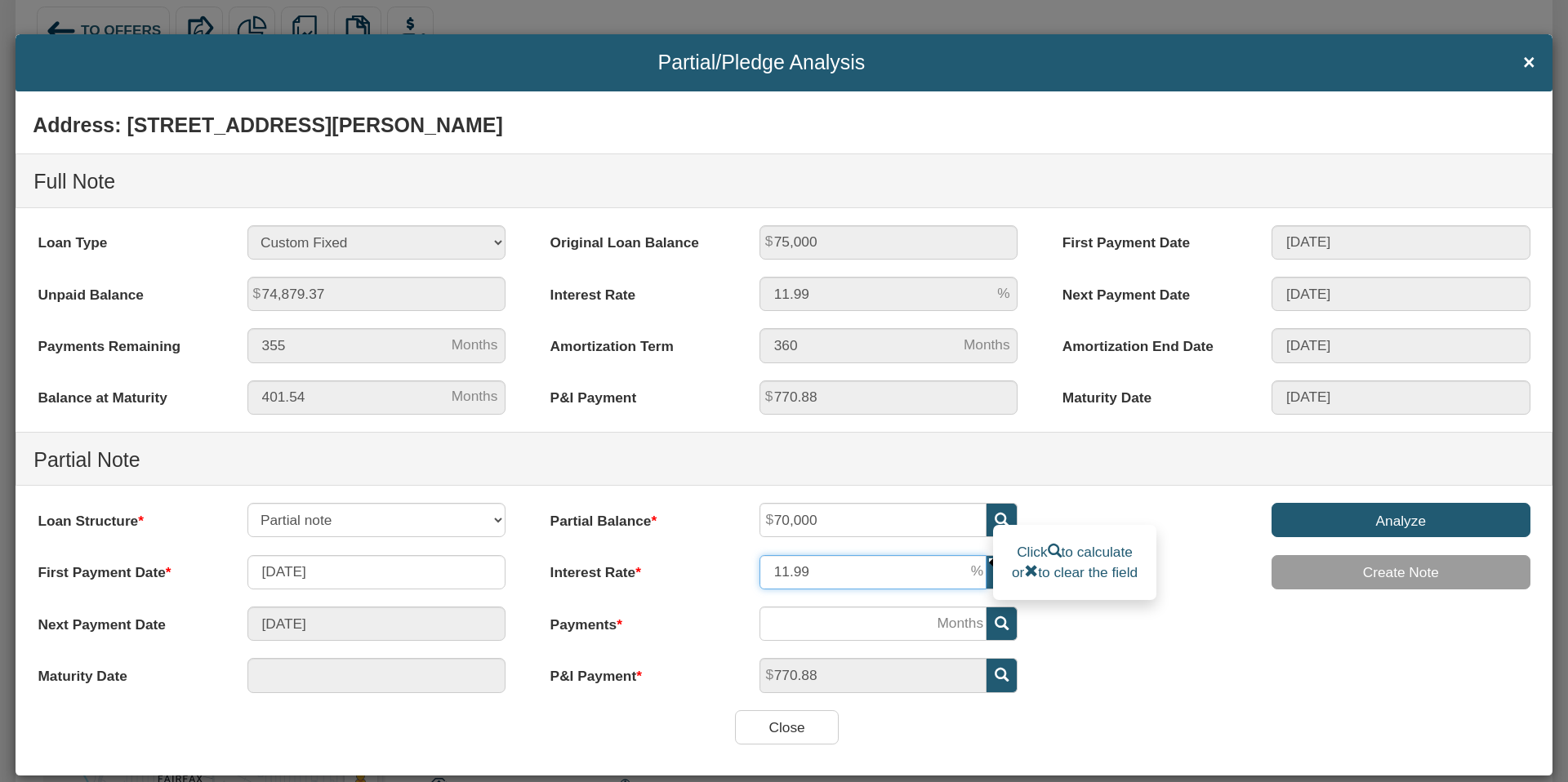
drag, startPoint x: 822, startPoint y: 571, endPoint x: 748, endPoint y: 568, distance: 74.1
click at [749, 568] on div "11.99" at bounding box center [889, 572] width 293 height 35
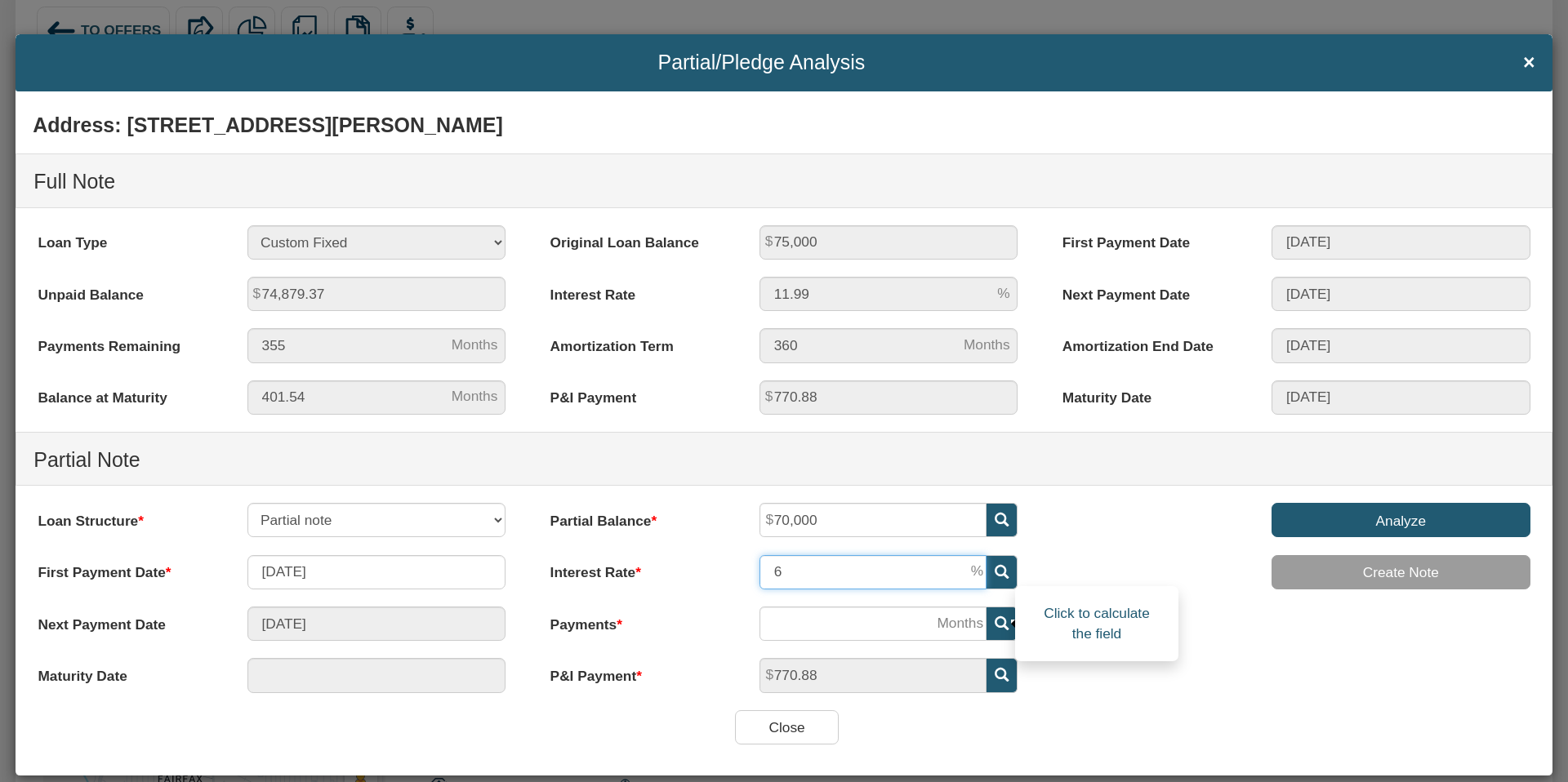
type input "6"
click at [999, 625] on icon at bounding box center [1001, 623] width 14 height 14
type input "[DATE]"
type input "122"
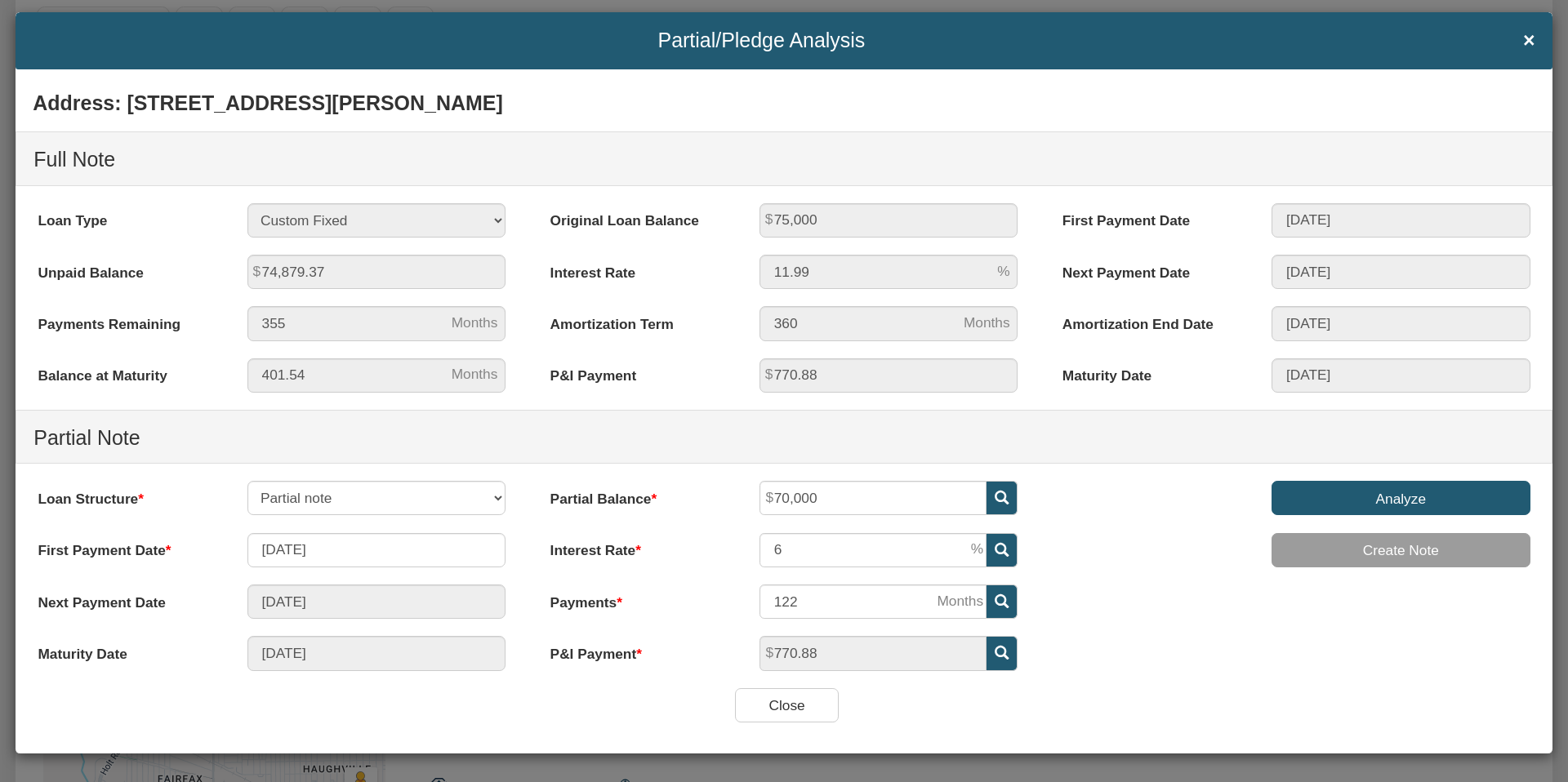
scroll to position [23, 0]
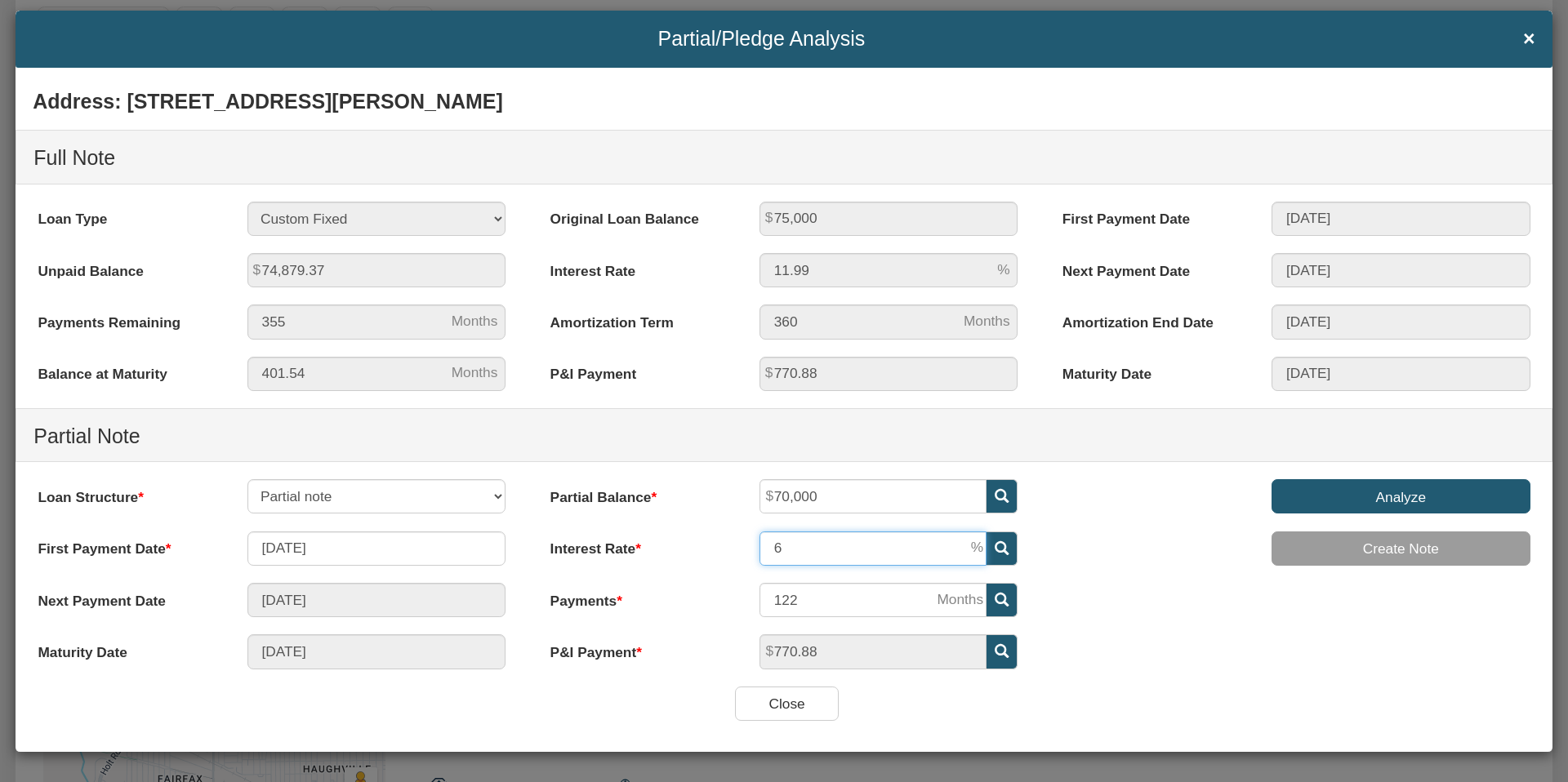
drag, startPoint x: 785, startPoint y: 548, endPoint x: 742, endPoint y: 553, distance: 43.3
click at [742, 553] on div "6" at bounding box center [889, 548] width 293 height 35
type input "7"
drag, startPoint x: 1078, startPoint y: 609, endPoint x: 1034, endPoint y: 597, distance: 45.6
click at [1077, 608] on div "Address: [STREET_ADDRESS][PERSON_NAME] Full Note Loan Type 30 Year Fixed 15 Yea…" at bounding box center [784, 383] width 1536 height 607
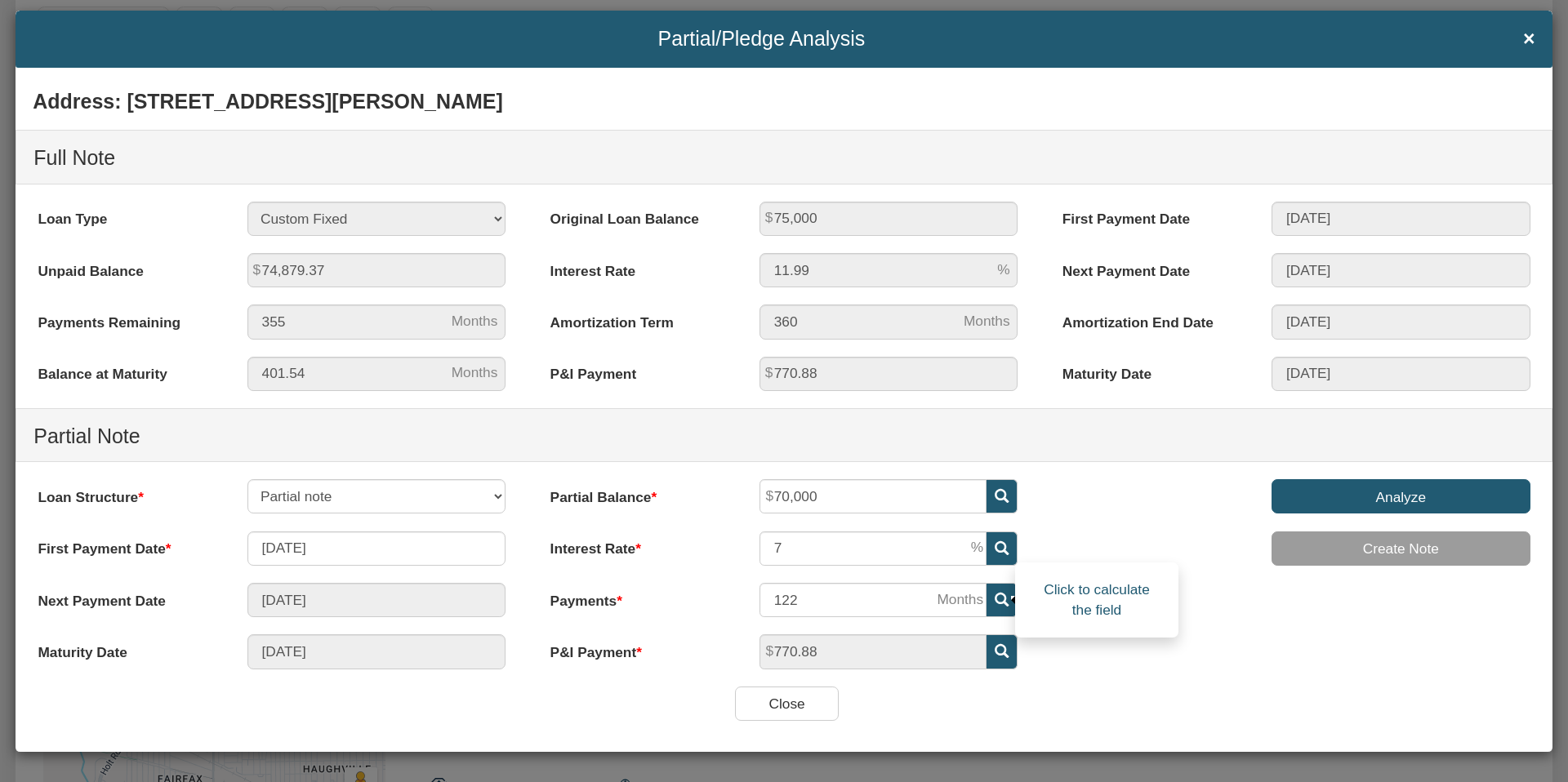
click at [997, 598] on icon at bounding box center [1001, 599] width 14 height 14
type input "[DATE]"
type input "130"
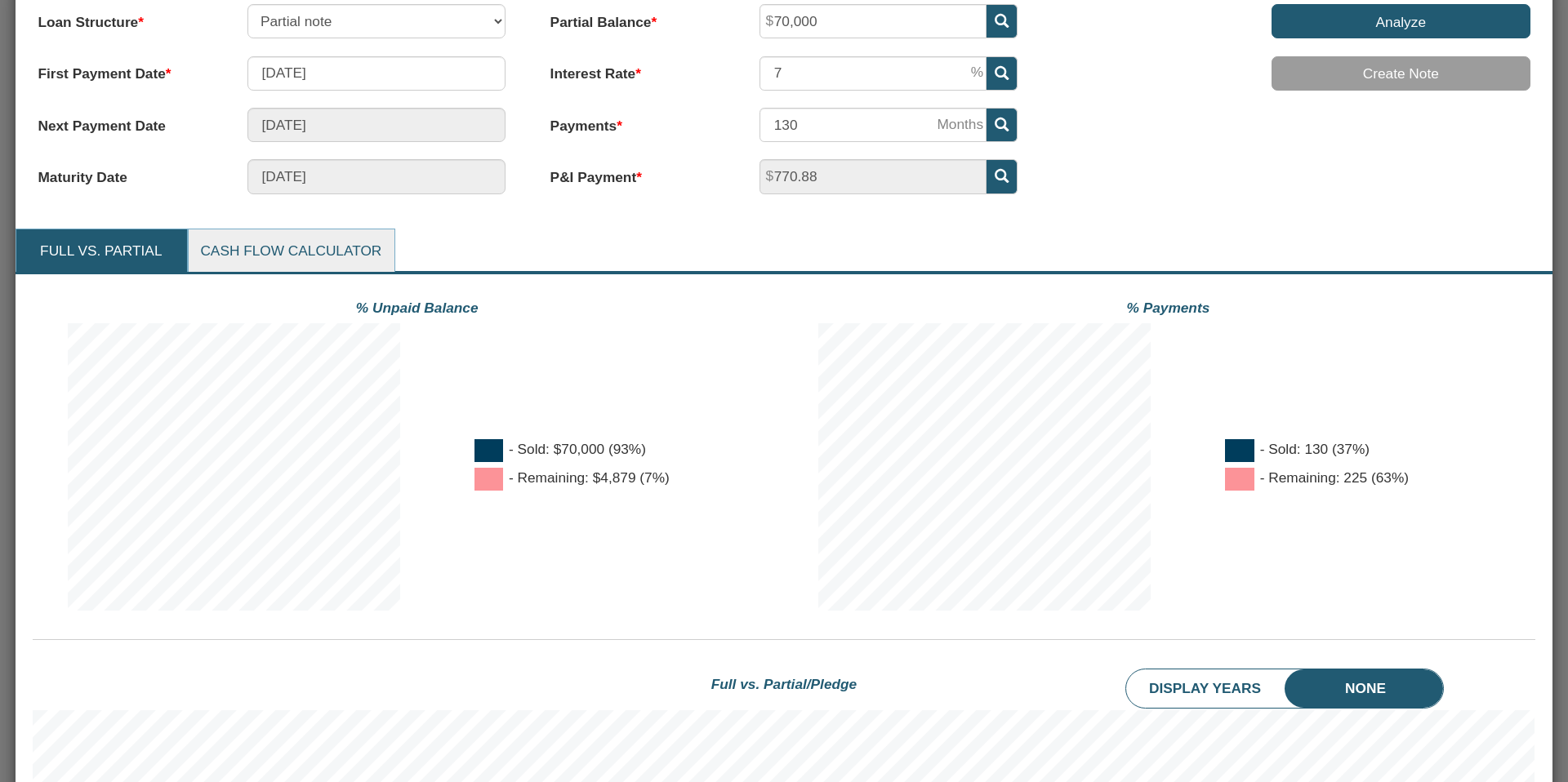
scroll to position [501, 0]
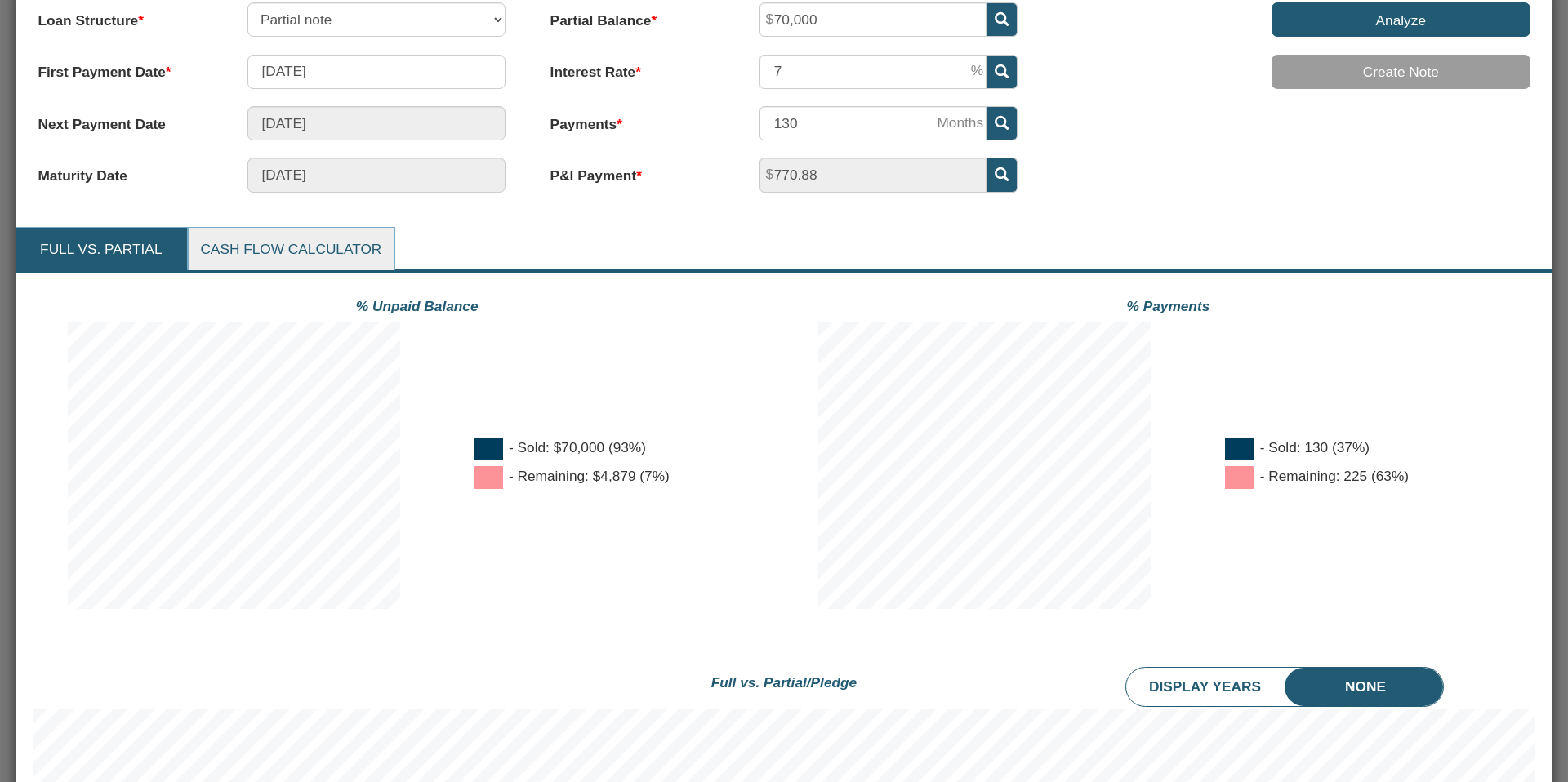
drag, startPoint x: 261, startPoint y: 251, endPoint x: 269, endPoint y: 253, distance: 8.2
click at [261, 251] on link "Cash Flow Calculator" at bounding box center [291, 249] width 204 height 43
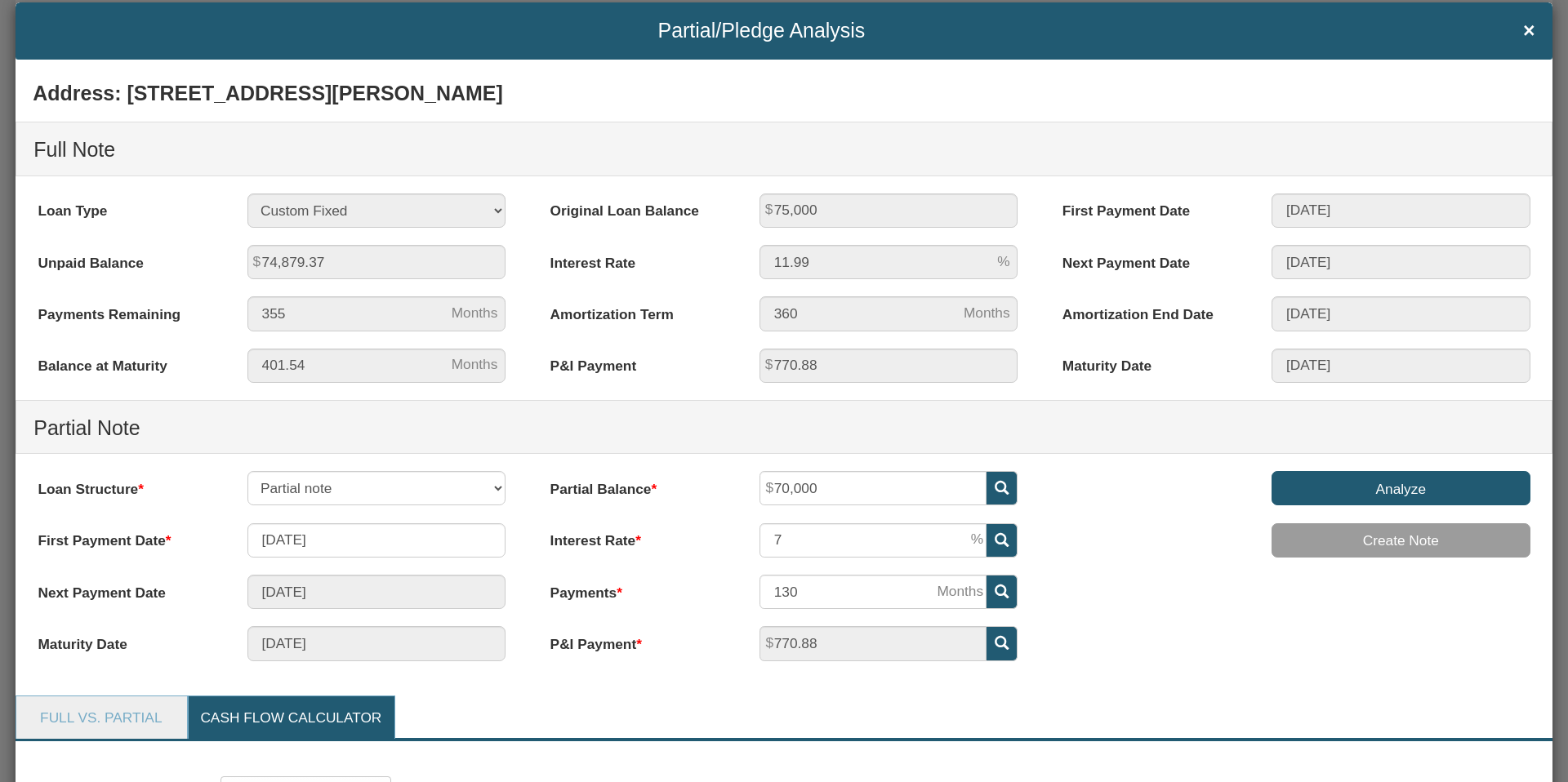
scroll to position [0, 0]
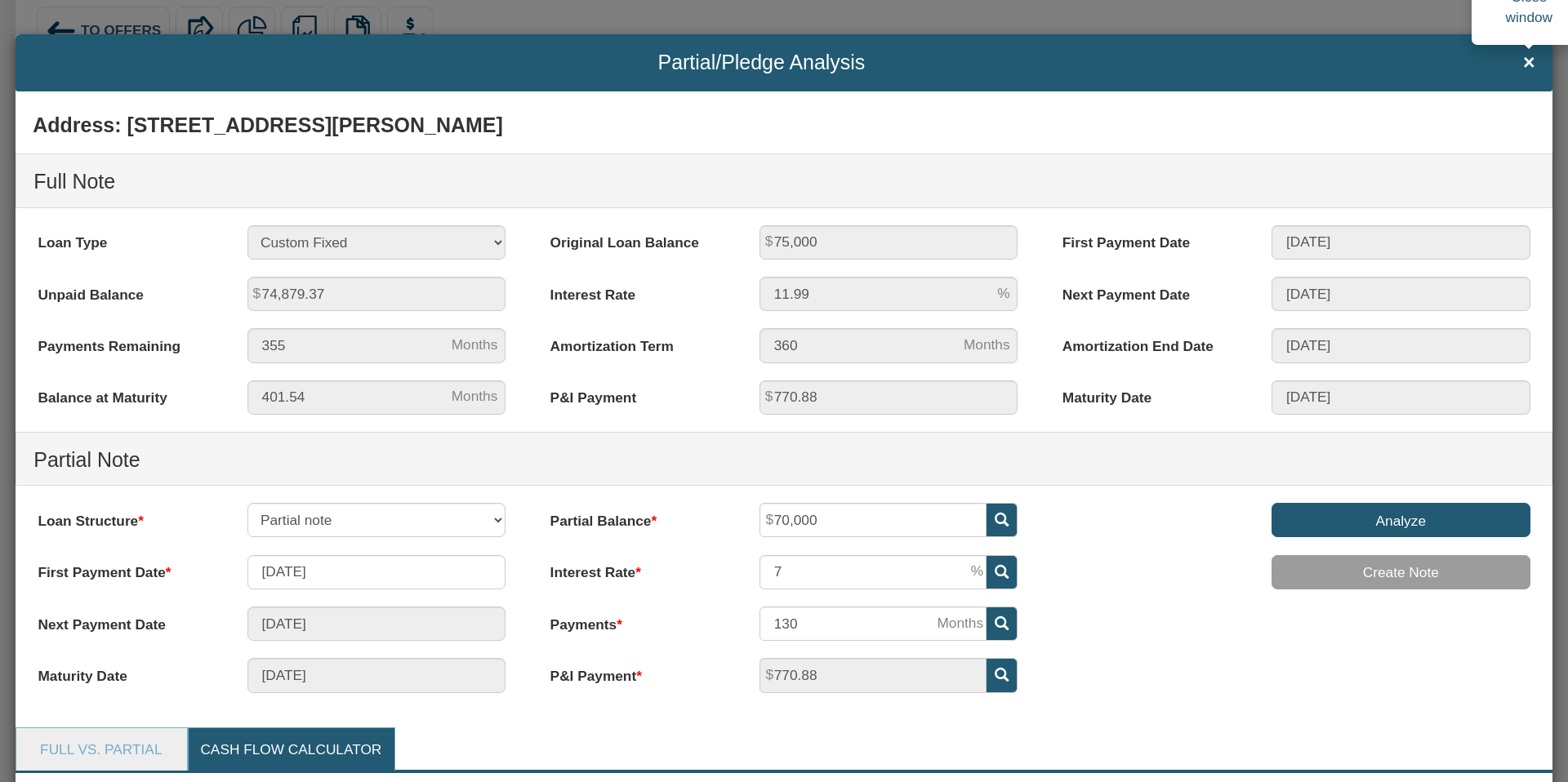
click at [1528, 64] on span "×" at bounding box center [1529, 63] width 12 height 22
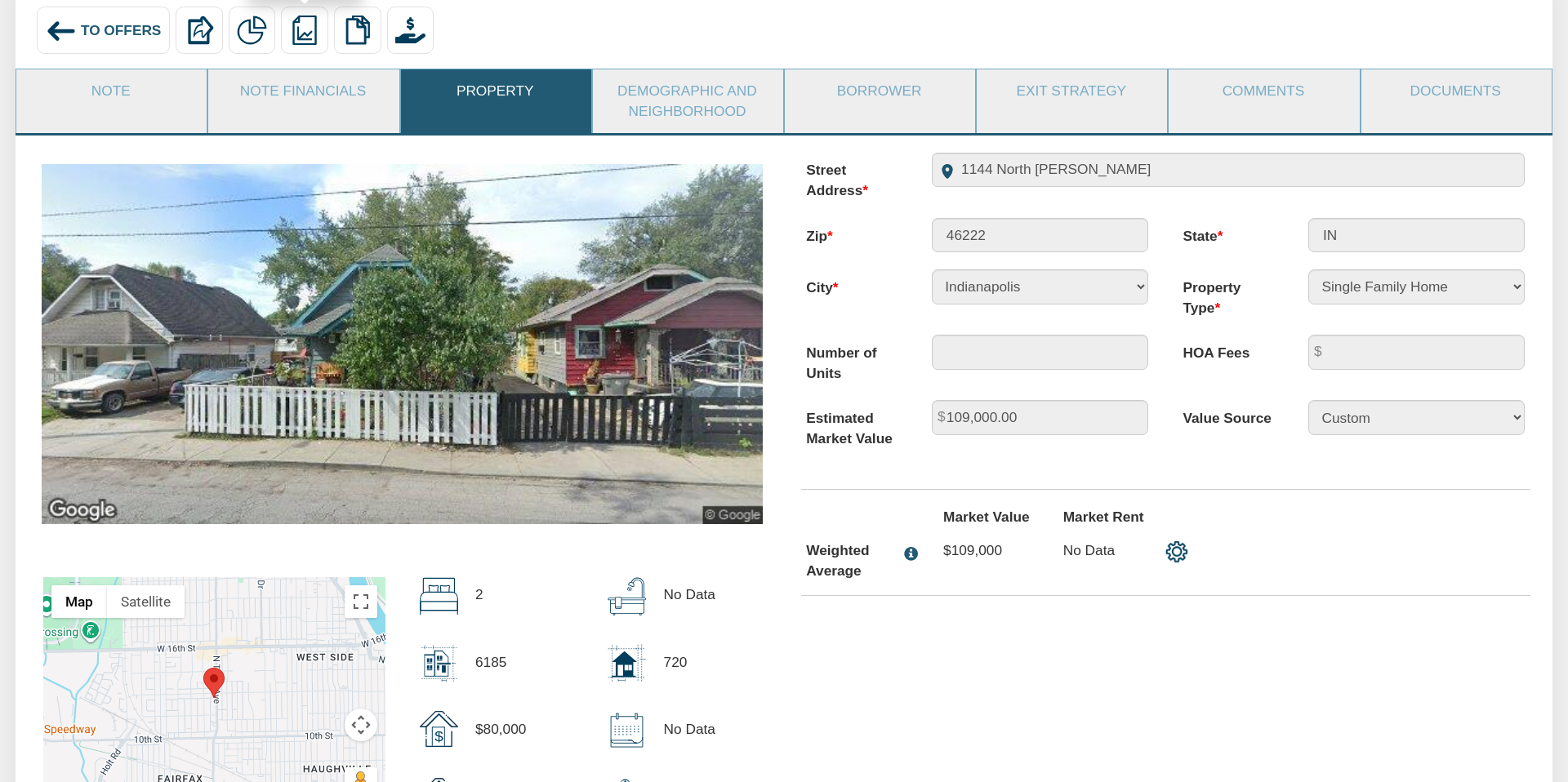
click at [301, 29] on img at bounding box center [304, 30] width 29 height 29
click at [334, 99] on link "Summary Note" at bounding box center [408, 102] width 252 height 27
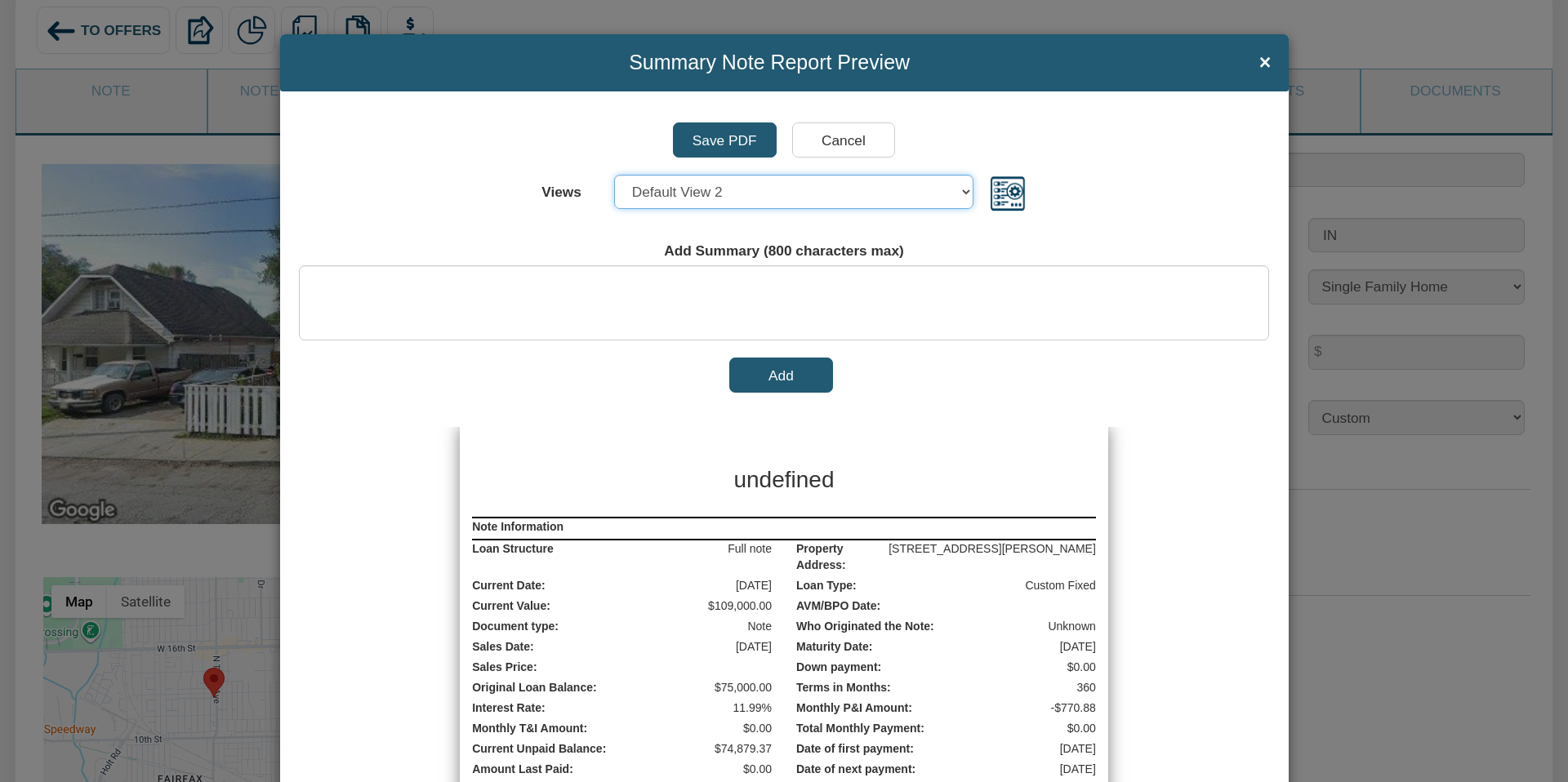
click at [963, 189] on select "Select... Default View 1 Default View 2 Default View 3 Default View 4" at bounding box center [793, 192] width 359 height 35
select select "object:17072"
click at [614, 175] on select "Select... Default View 1 Default View 2 Default View 3 Default View 4" at bounding box center [793, 192] width 359 height 35
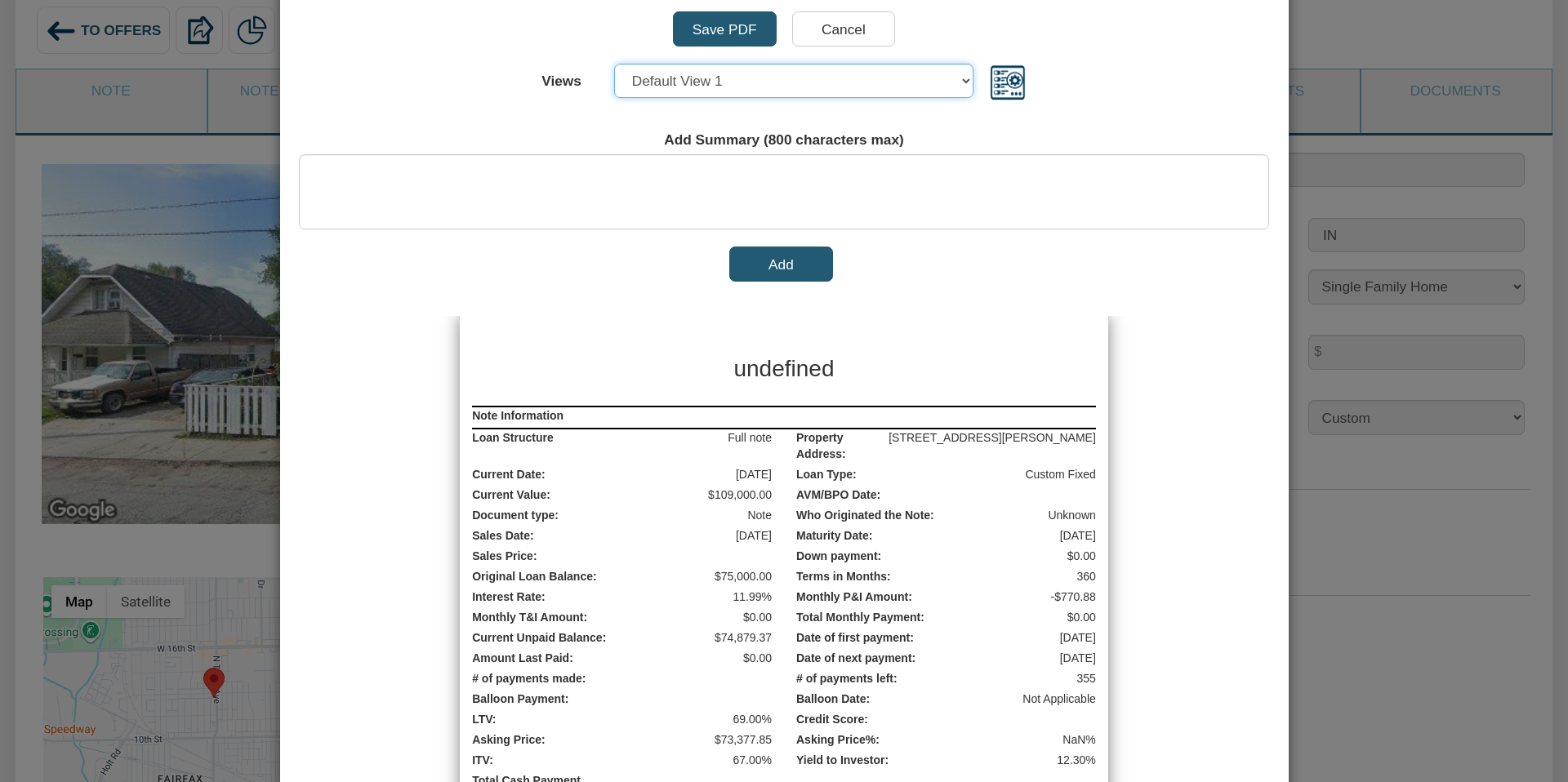
scroll to position [121, 0]
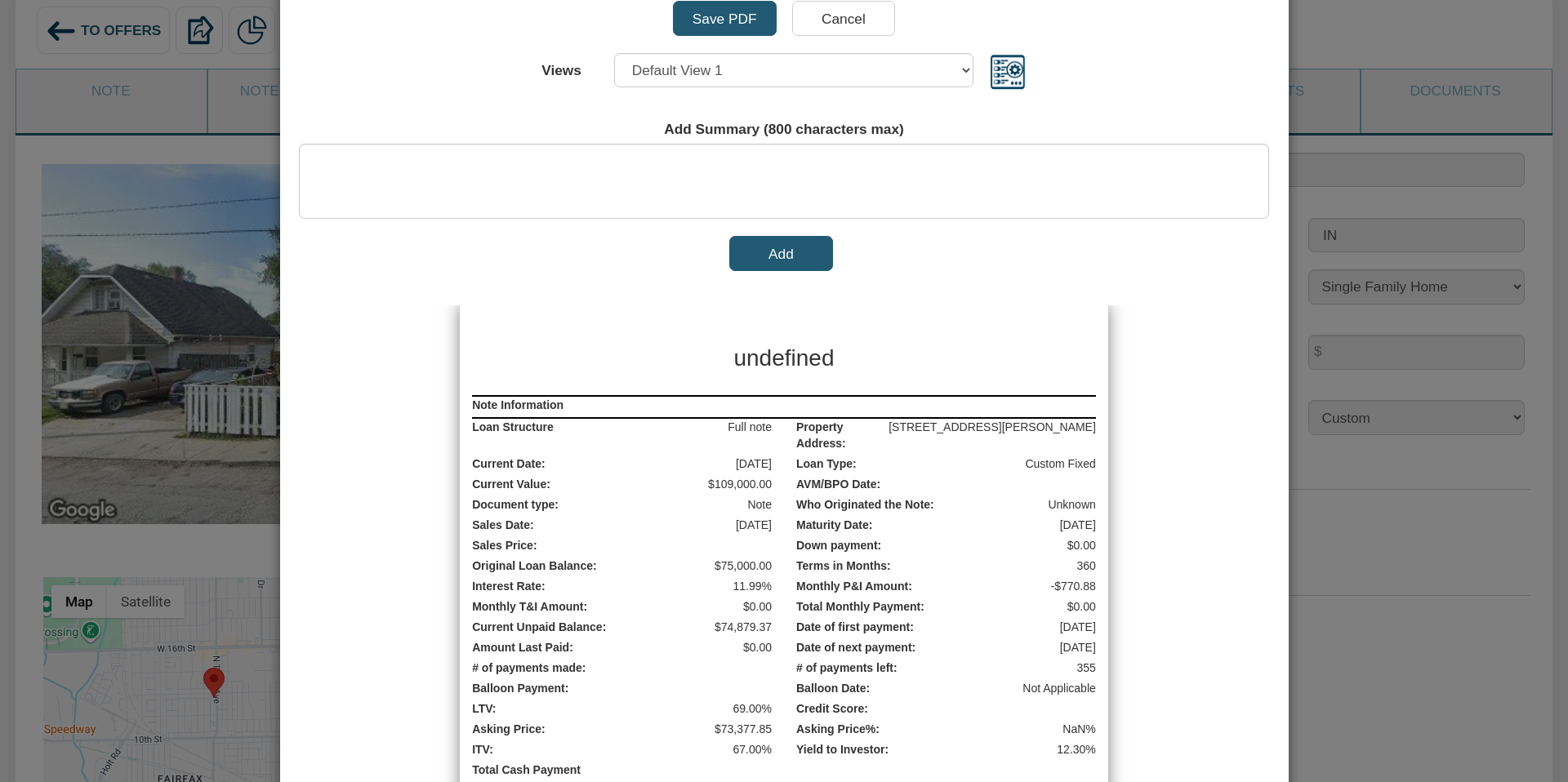
click at [792, 364] on h3 "undefined" at bounding box center [783, 359] width 407 height 34
drag, startPoint x: 777, startPoint y: 357, endPoint x: 848, endPoint y: 350, distance: 71.3
click at [848, 350] on h3 "undefined" at bounding box center [783, 359] width 407 height 34
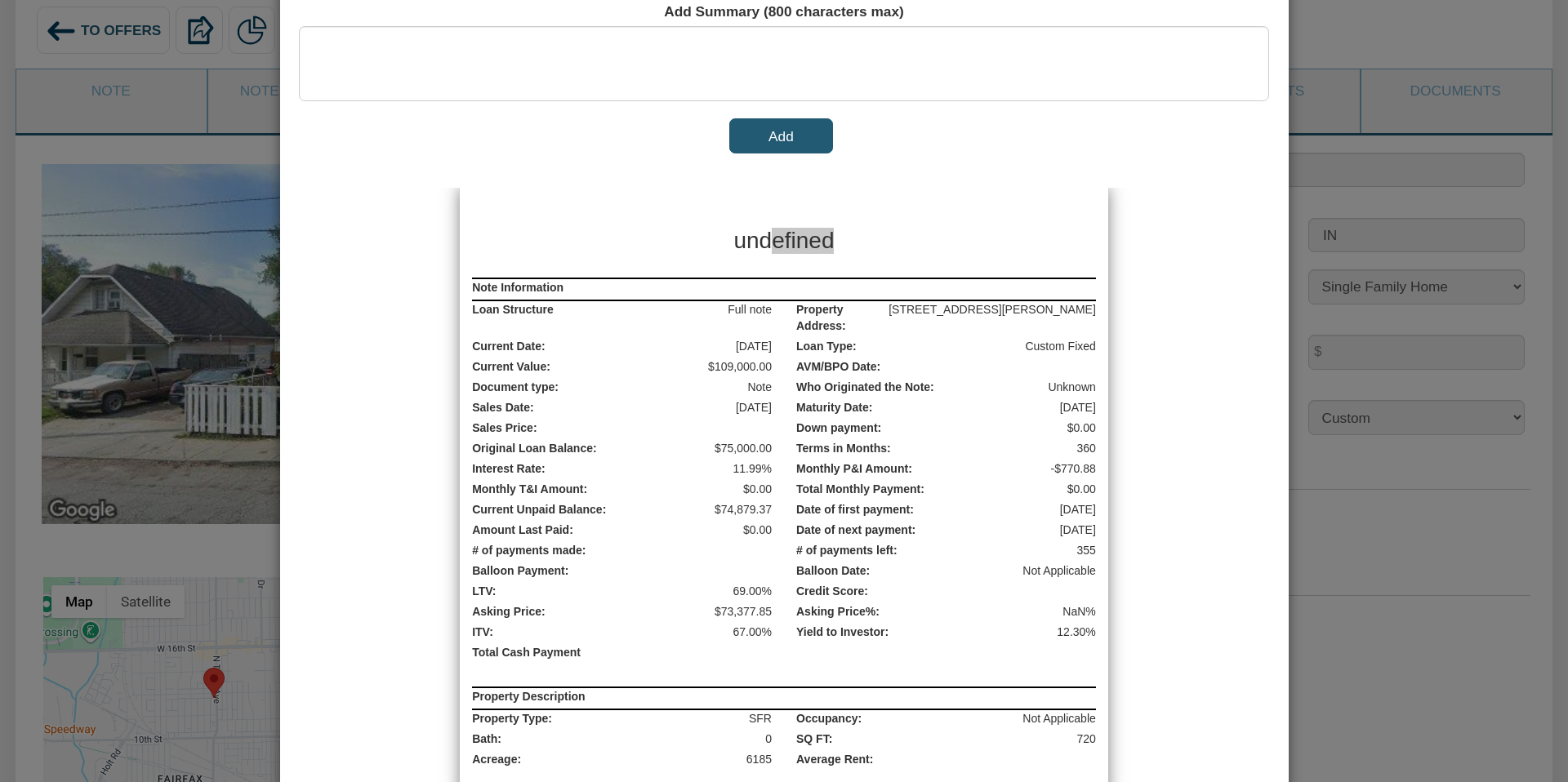
scroll to position [0, 0]
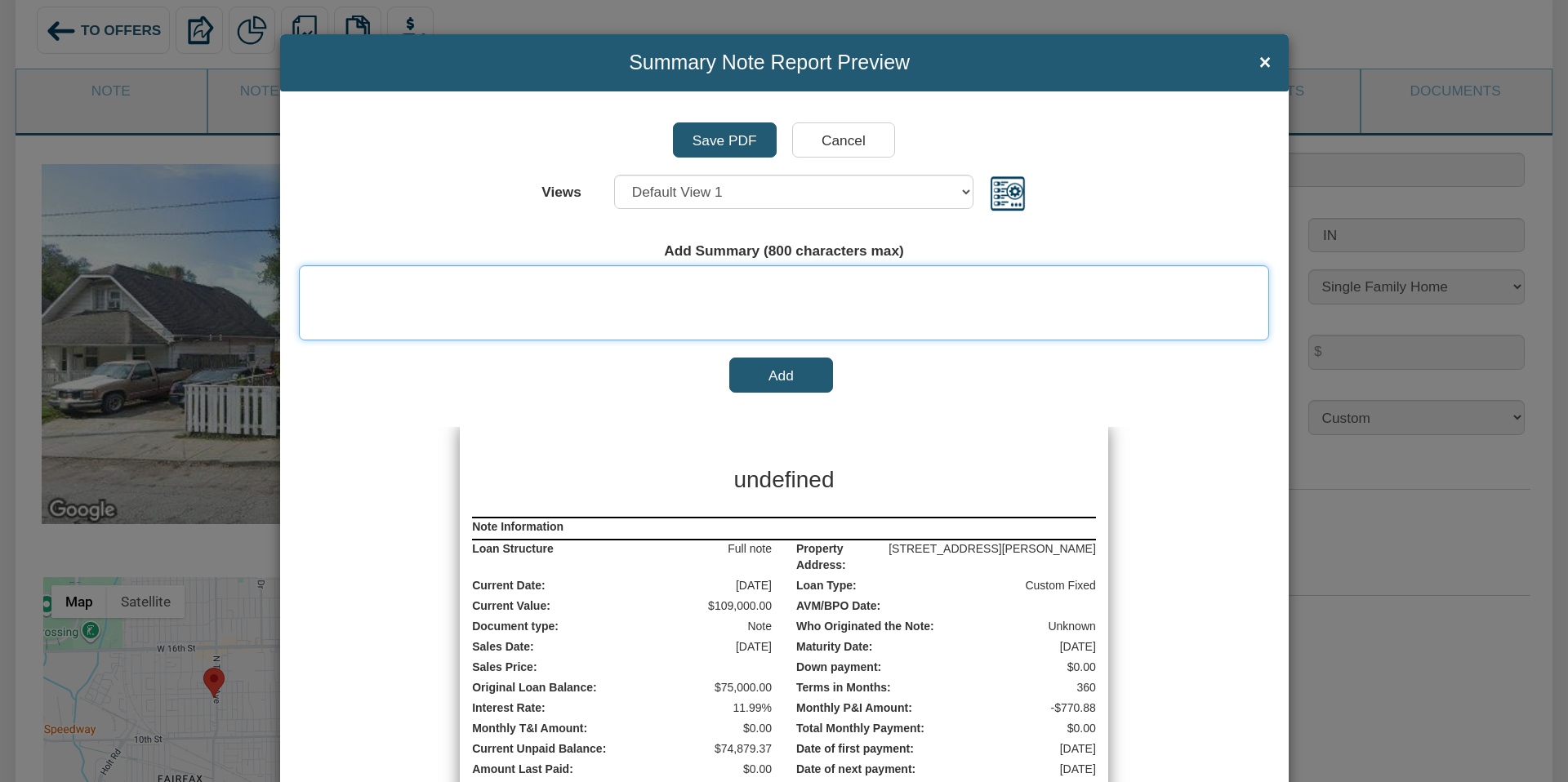
click at [617, 283] on textarea at bounding box center [784, 303] width 970 height 76
paste textarea "Note price. $73,377.85 Estimated Market value. $109,000 Term 355 months Return …"
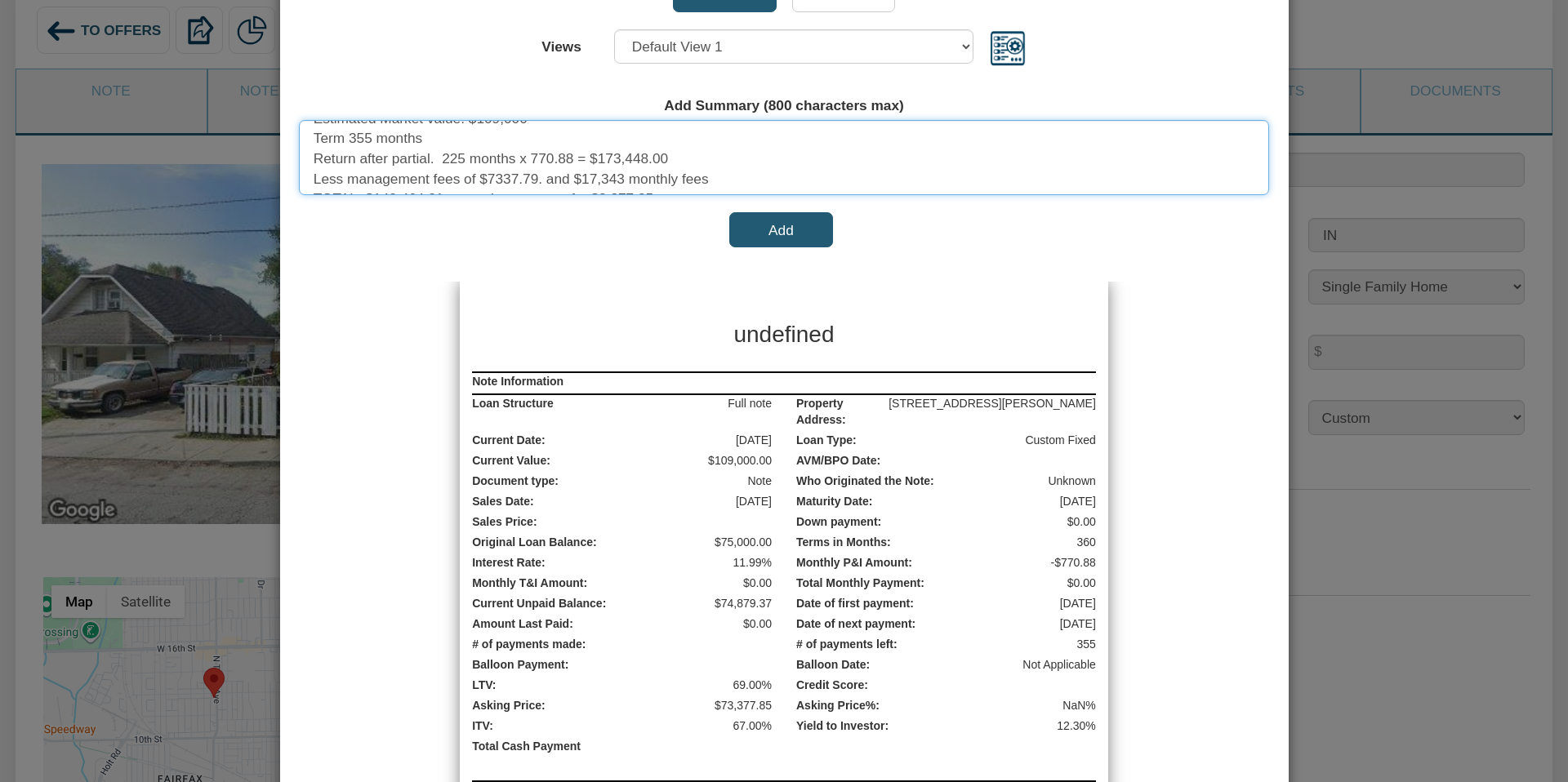
scroll to position [81, 0]
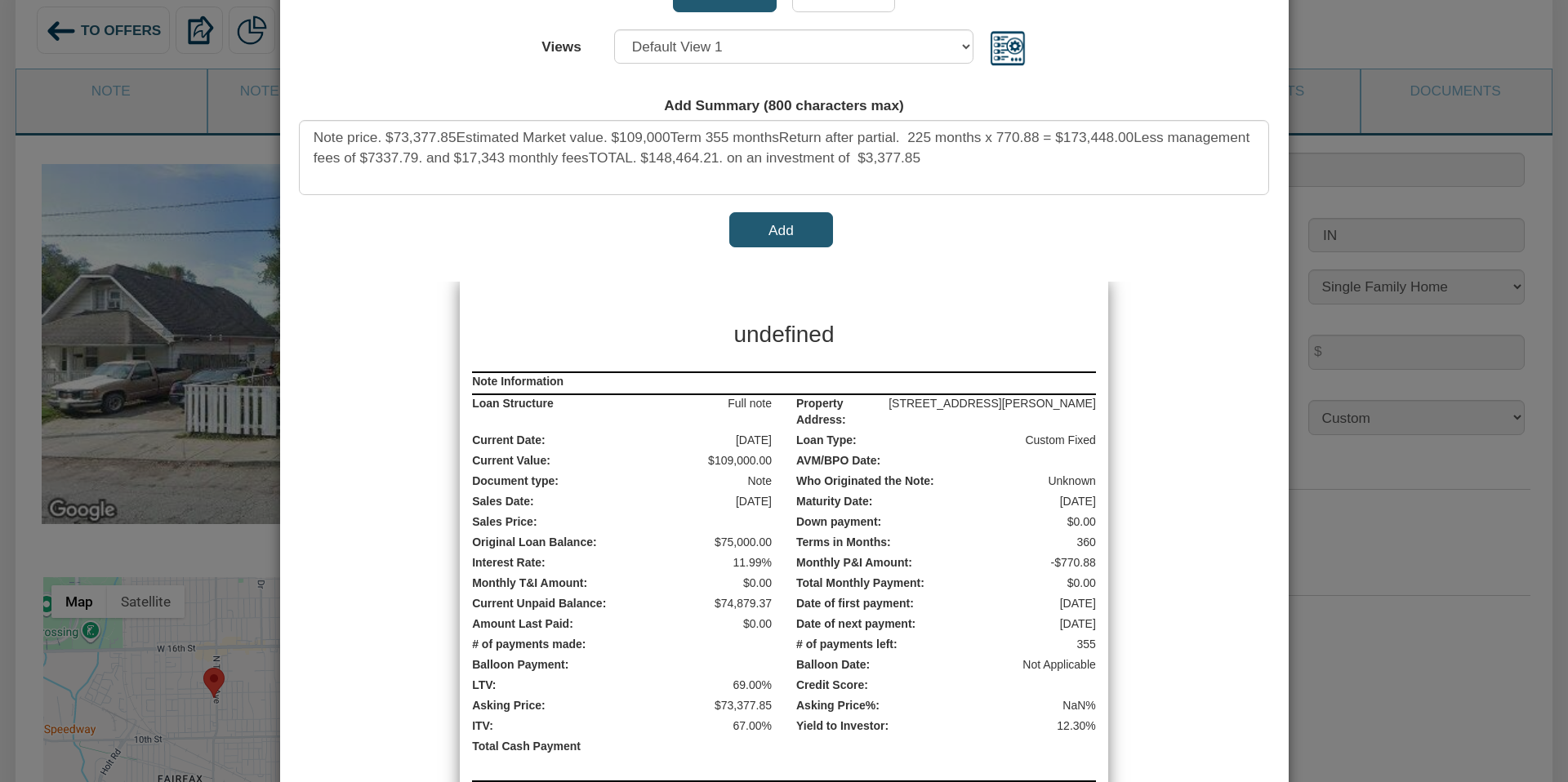
click at [778, 235] on button "Add" at bounding box center [780, 229] width 104 height 35
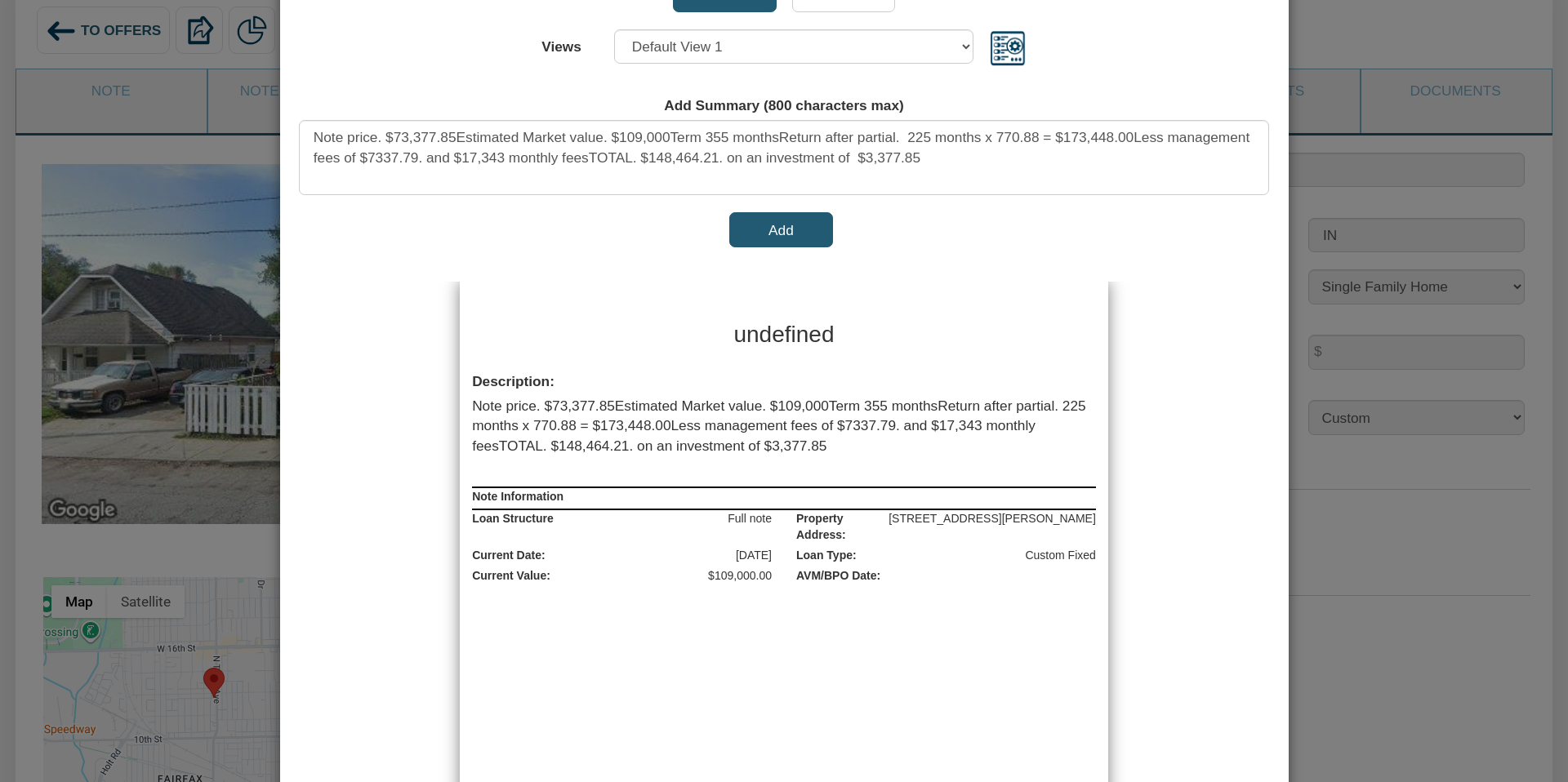
scroll to position [0, 0]
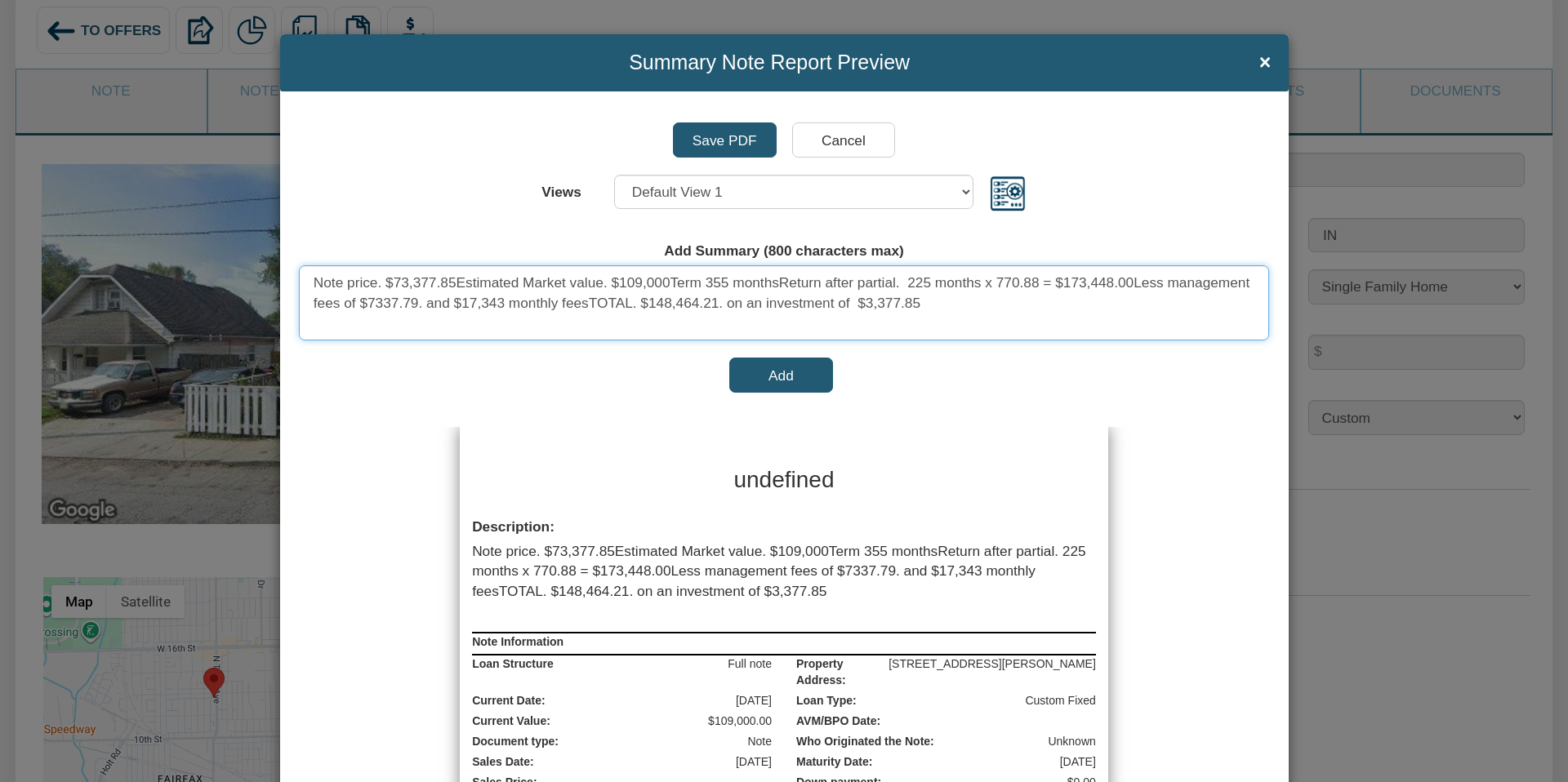
click at [672, 280] on textarea "Note price. $73,377.85Estimated Market value. $109,000Term 355 monthsReturn aft…" at bounding box center [784, 303] width 970 height 76
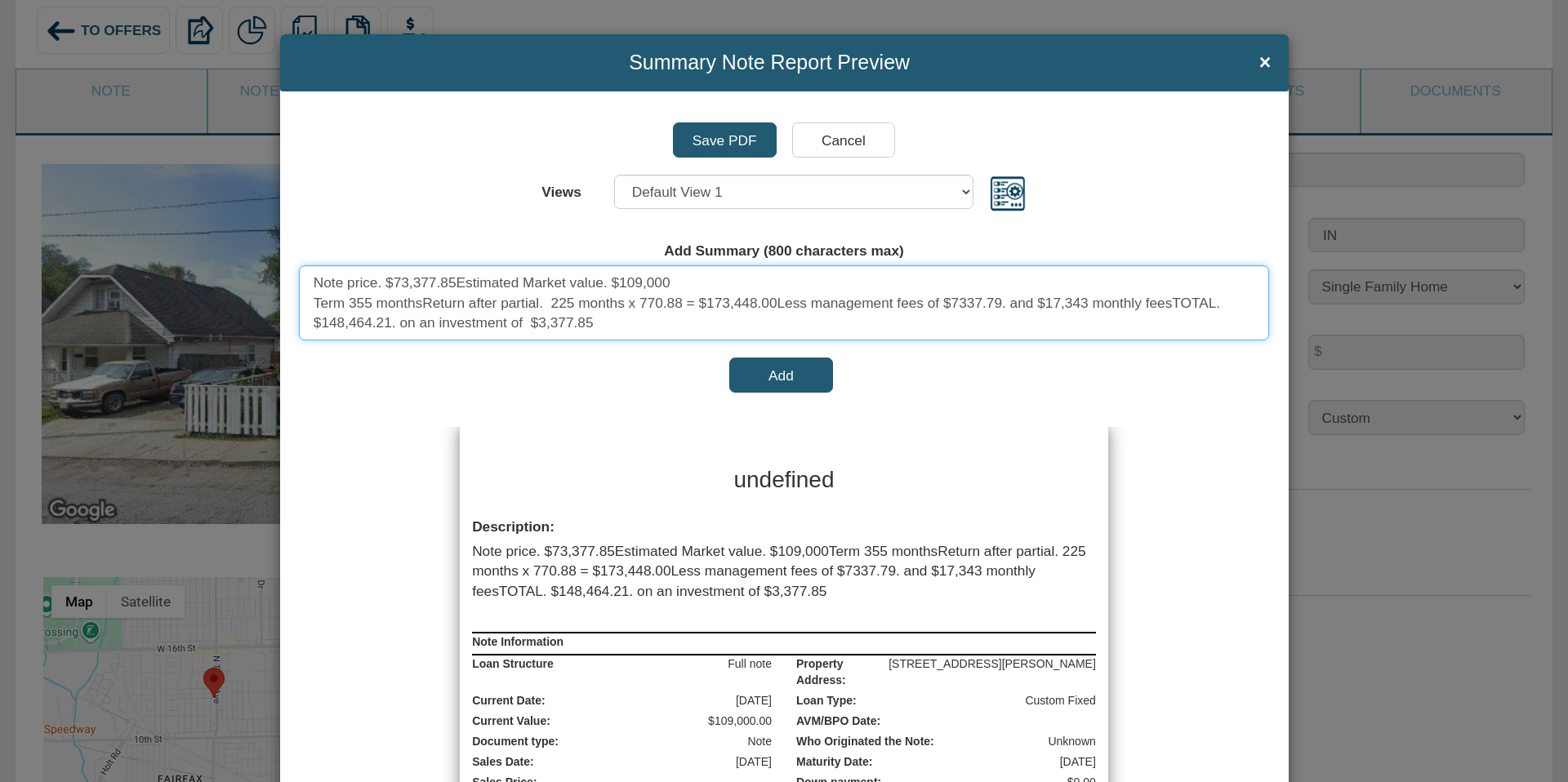
click at [421, 301] on textarea "Note price. $73,377.85Estimated Market value. $109,000 Term 355 monthsReturn af…" at bounding box center [784, 303] width 970 height 76
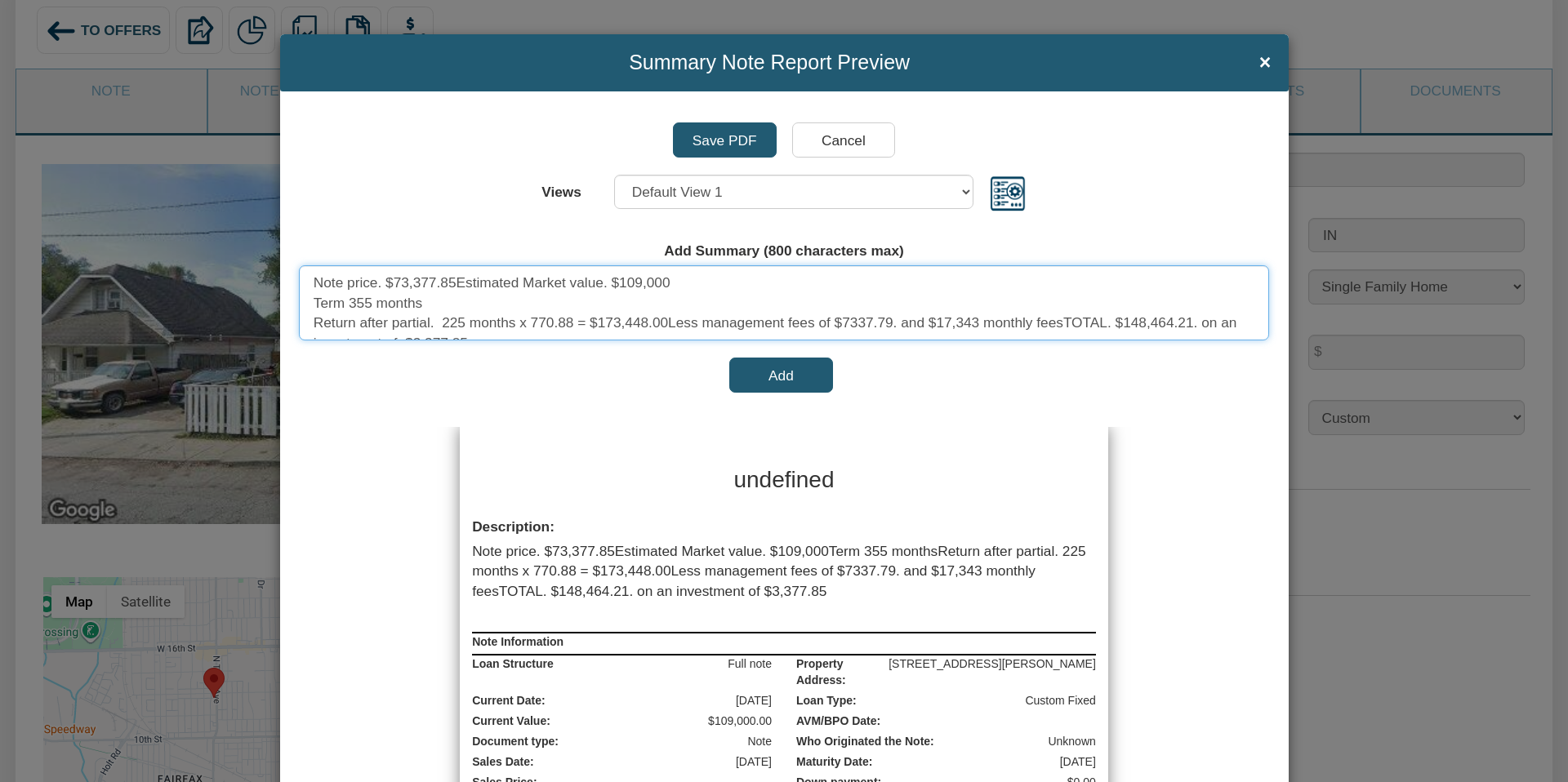
click at [440, 320] on textarea "Note price. $73,377.85Estimated Market value. $109,000 Term 355 months Return a…" at bounding box center [784, 303] width 970 height 76
click at [668, 320] on textarea "Note price. $73,377.85Estimated Market value. $109,000 Term 355 months Return a…" at bounding box center [784, 303] width 970 height 76
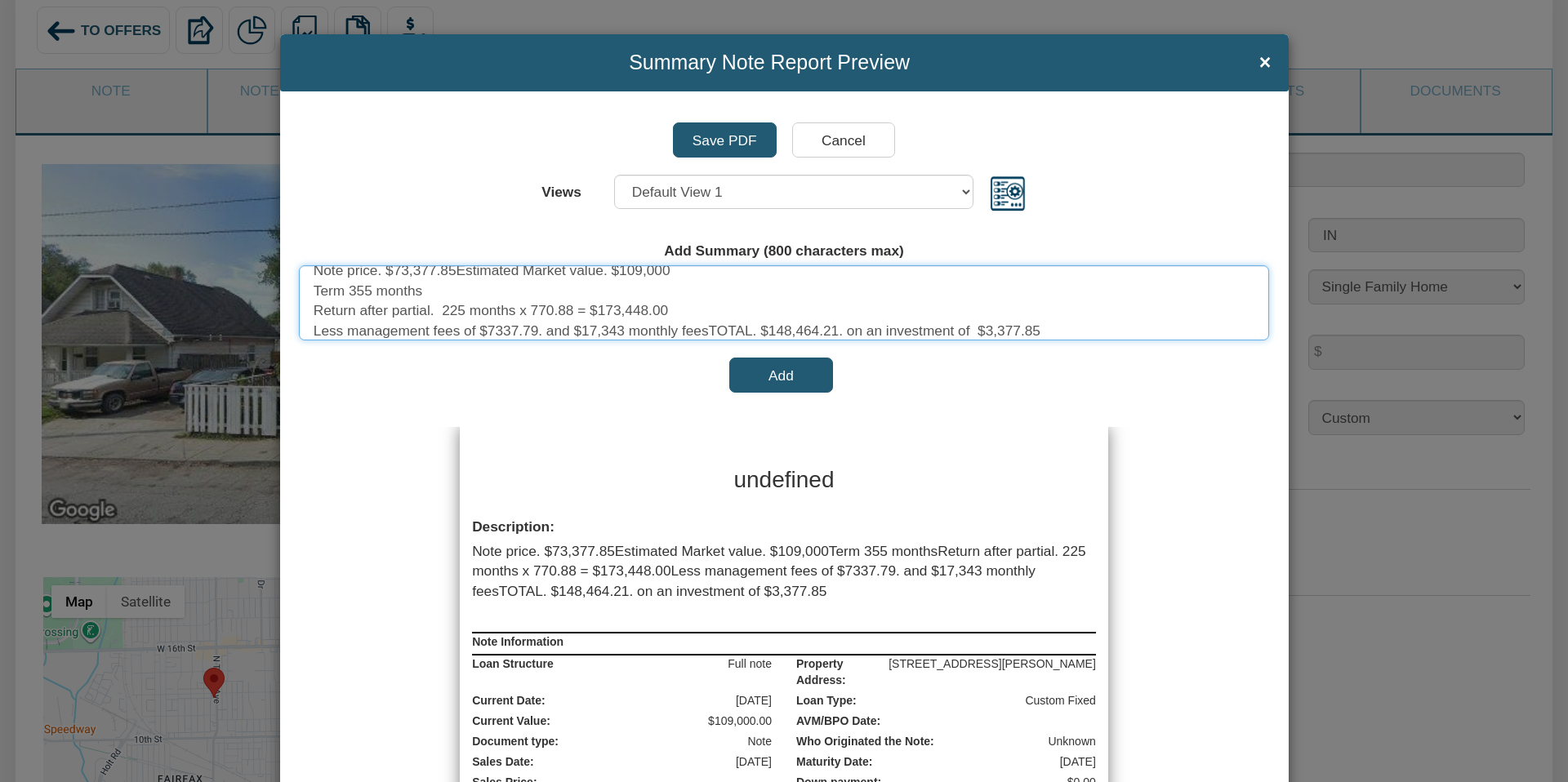
scroll to position [21, 0]
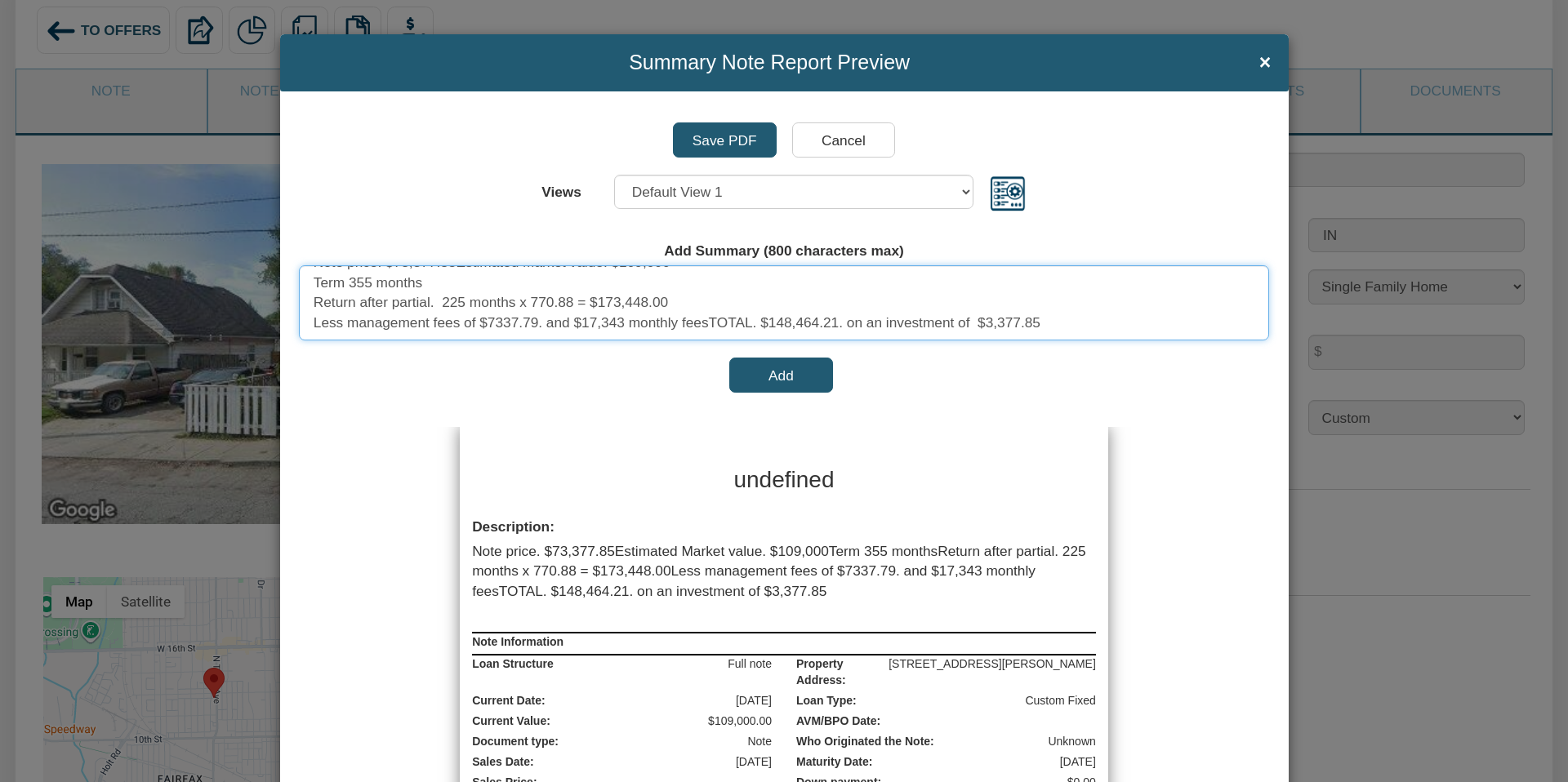
click at [710, 320] on textarea "Note price. $73,377.85Estimated Market value. $109,000 Term 355 months Return a…" at bounding box center [784, 303] width 970 height 76
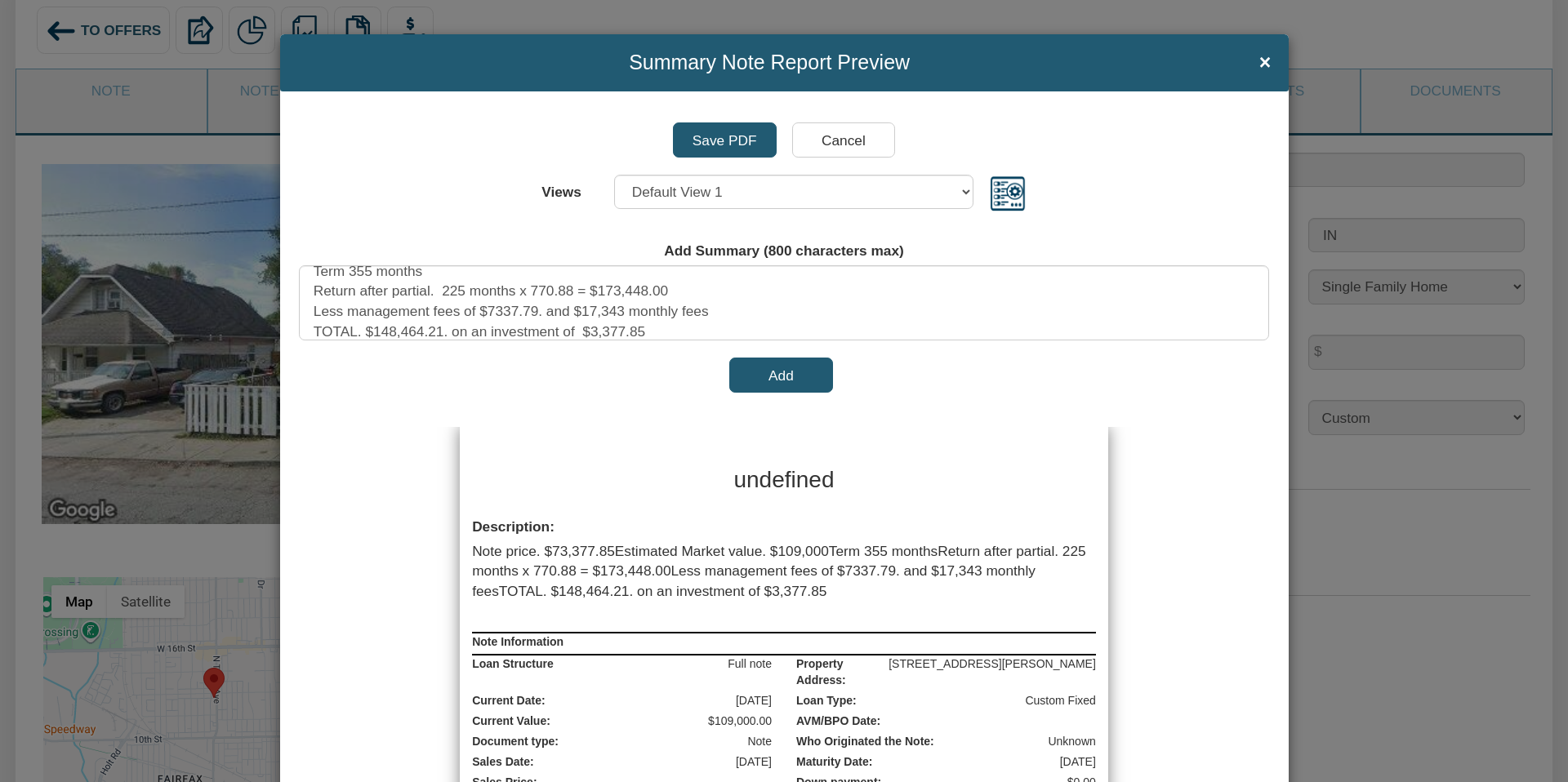
type textarea "Note price. $73,377.85Estimated Market value. $109,000Term 355 monthsReturn aft…"
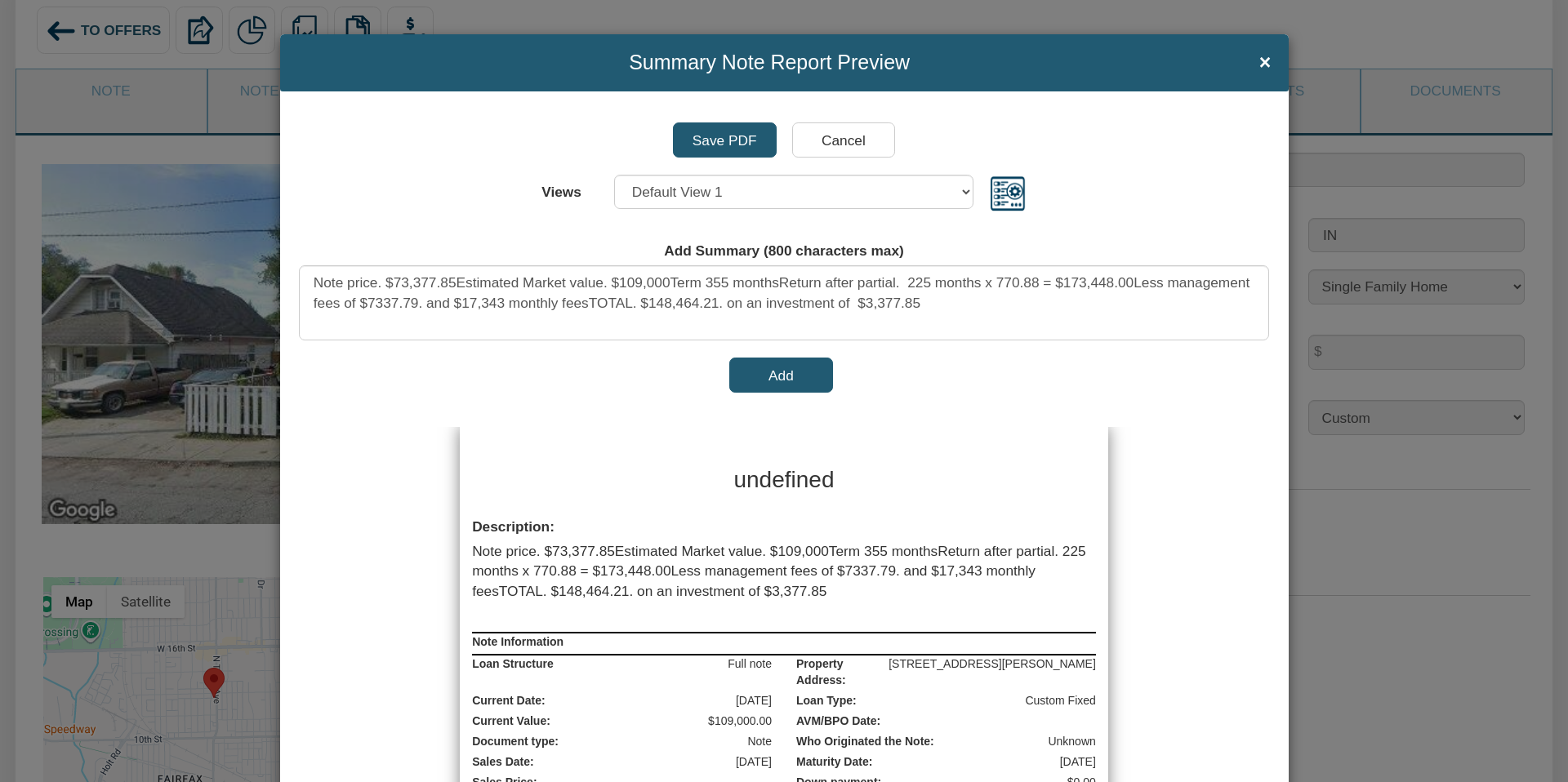
scroll to position [0, 0]
click at [779, 379] on button "Add" at bounding box center [780, 375] width 104 height 35
click at [733, 142] on input "Save PDF" at bounding box center [724, 139] width 104 height 35
drag, startPoint x: 314, startPoint y: 282, endPoint x: 1100, endPoint y: 301, distance: 786.2
click at [1101, 301] on textarea "Note price. $73,377.85Estimated Market value. $109,000Term 355 monthsReturn aft…" at bounding box center [784, 303] width 970 height 76
